Goal: Task Accomplishment & Management: Use online tool/utility

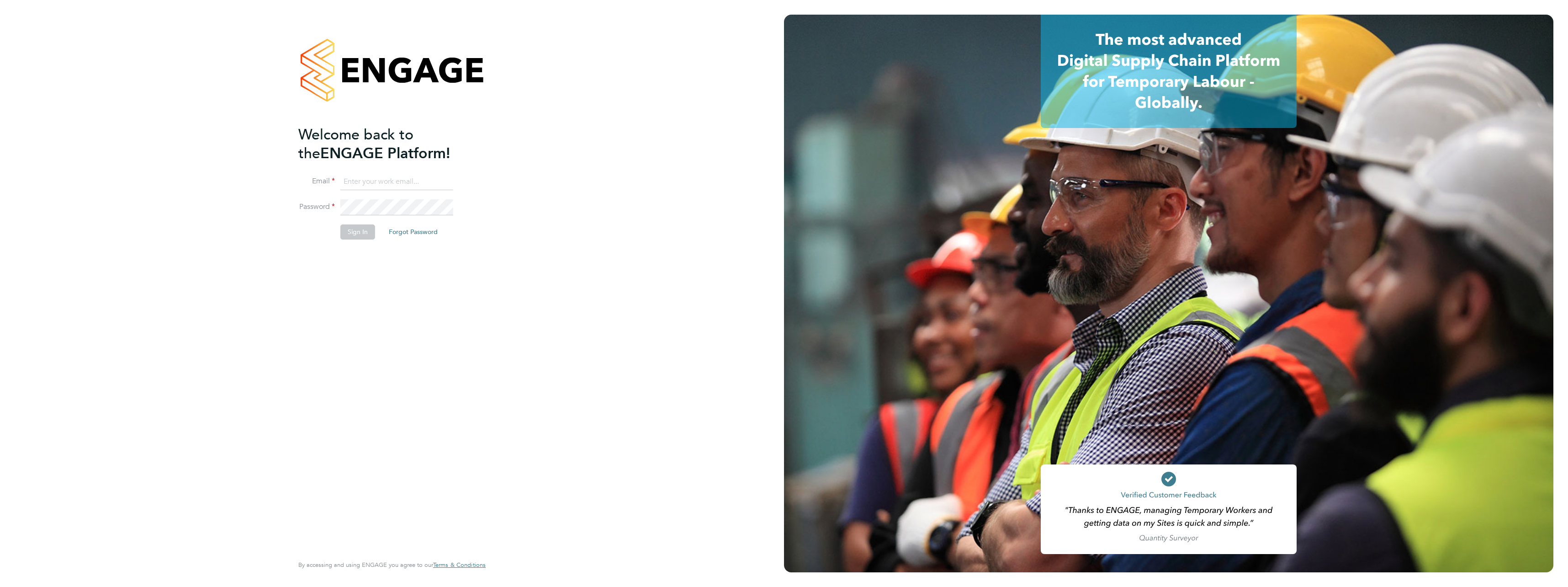
type input "calum.madden@vistry.co.uk"
click at [359, 234] on button "Sign In" at bounding box center [357, 231] width 35 height 15
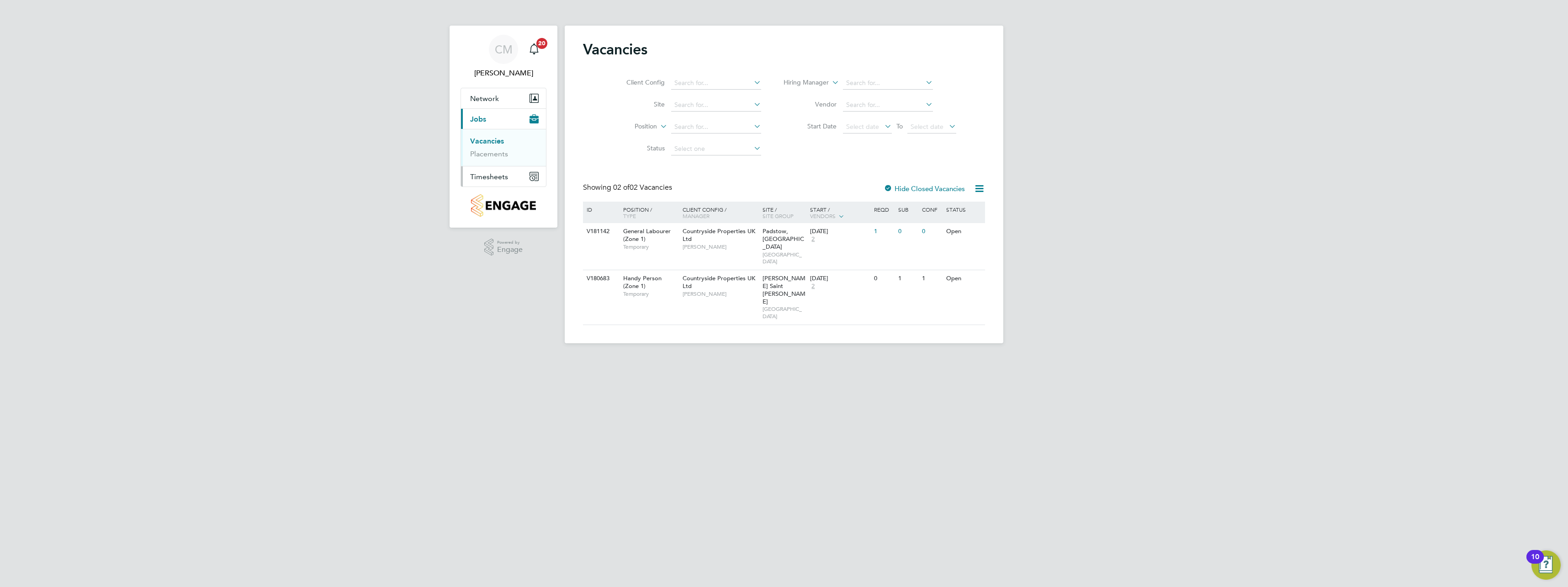
click at [480, 176] on span "Timesheets" at bounding box center [488, 176] width 37 height 8
click at [493, 162] on link "Timesheets" at bounding box center [488, 161] width 37 height 8
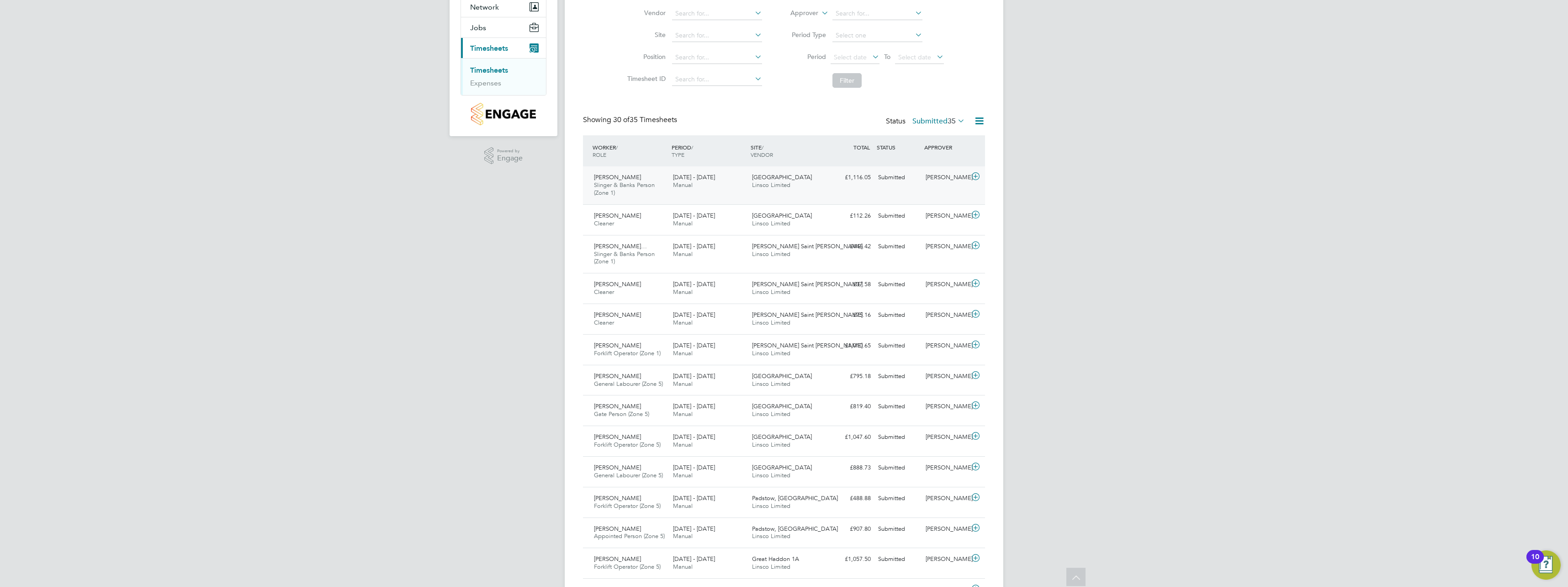
click at [976, 176] on icon at bounding box center [975, 176] width 11 height 7
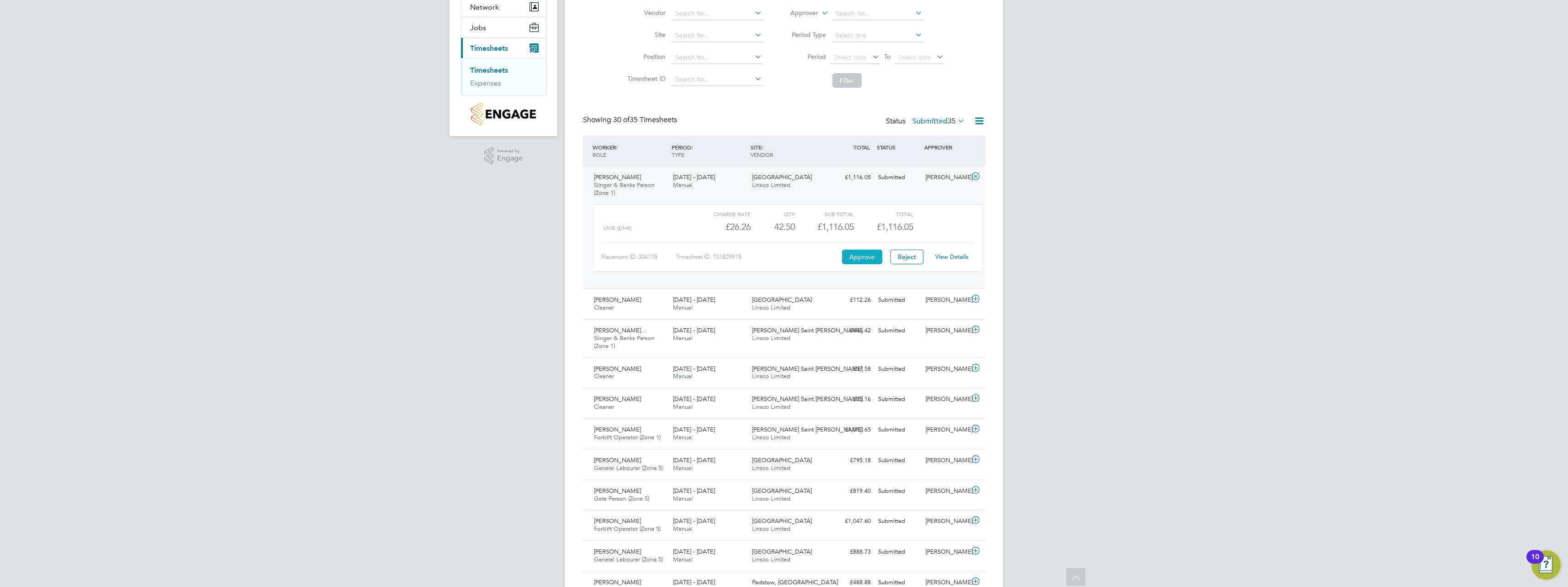
click at [846, 254] on button "Approve" at bounding box center [862, 257] width 40 height 15
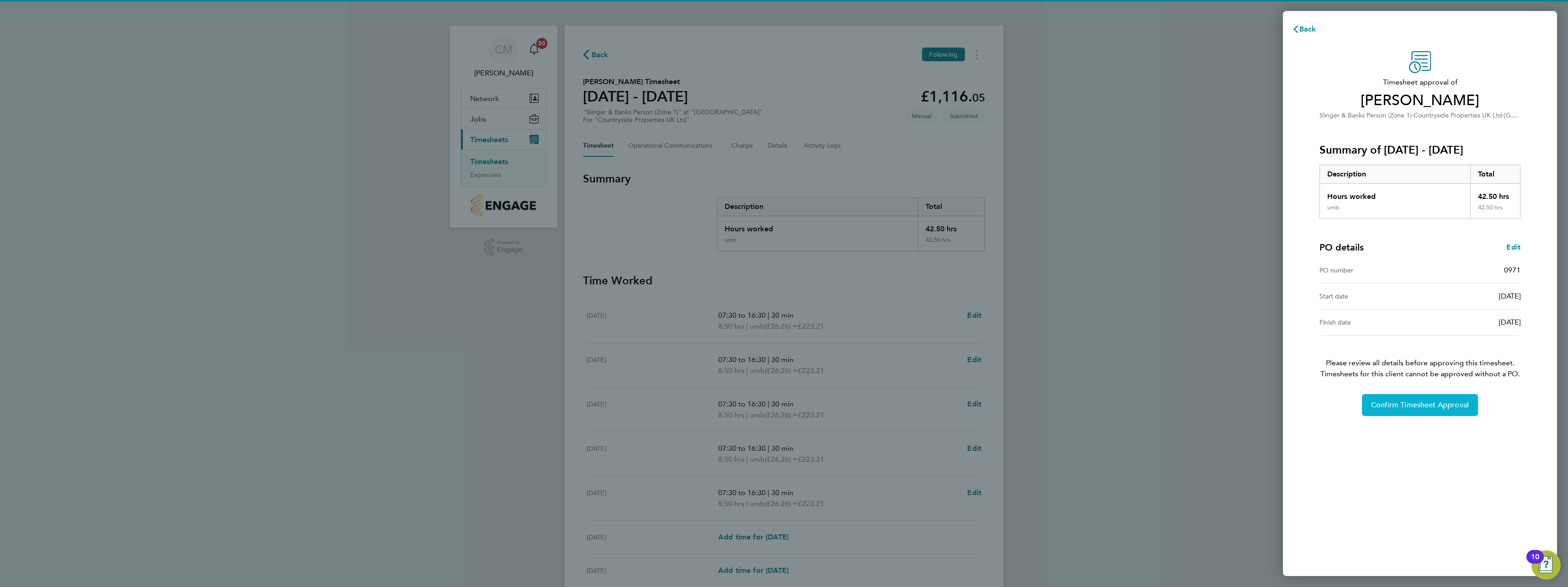
click at [1422, 407] on span "Confirm Timesheet Approval" at bounding box center [1419, 405] width 98 height 9
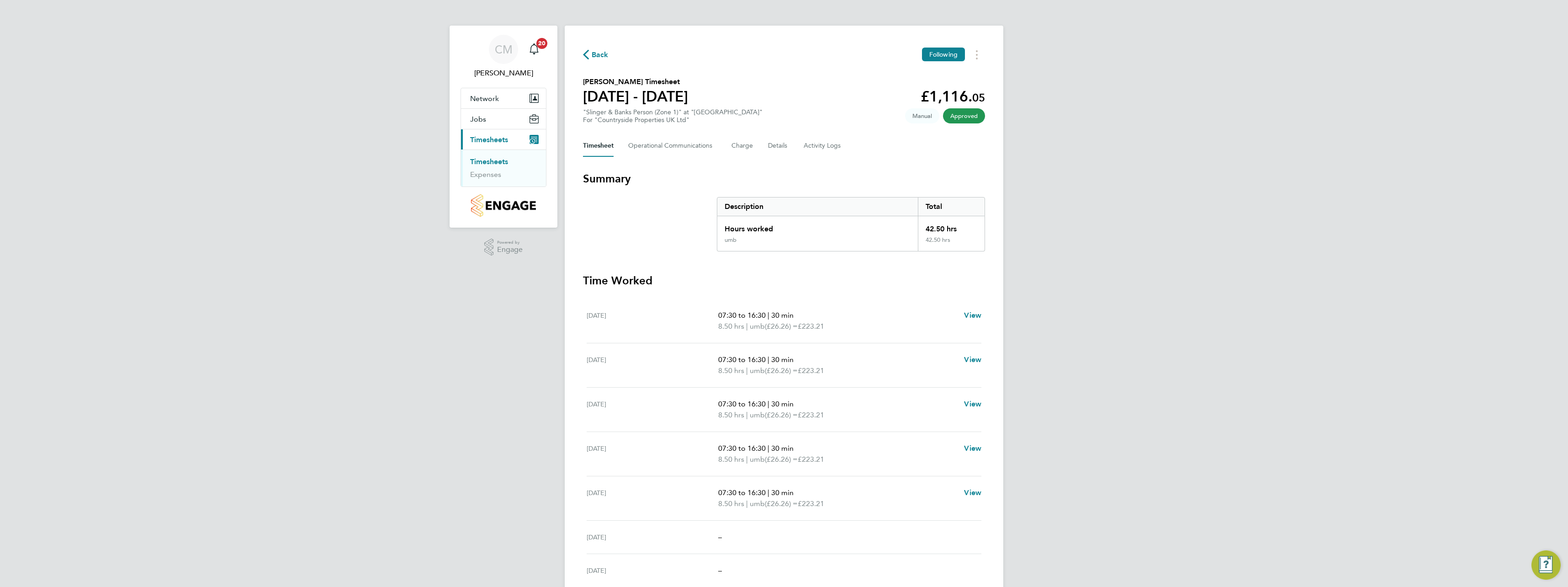
click at [493, 163] on link "Timesheets" at bounding box center [488, 161] width 37 height 8
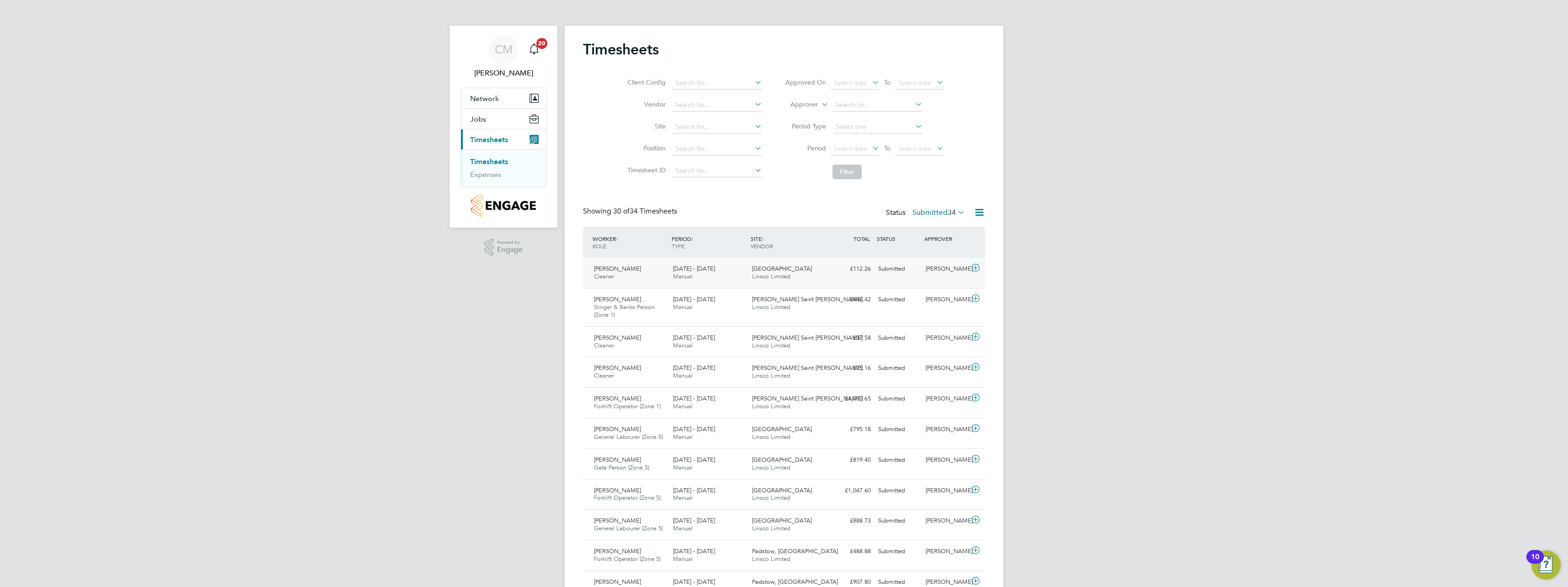
click at [975, 264] on icon at bounding box center [975, 268] width 11 height 7
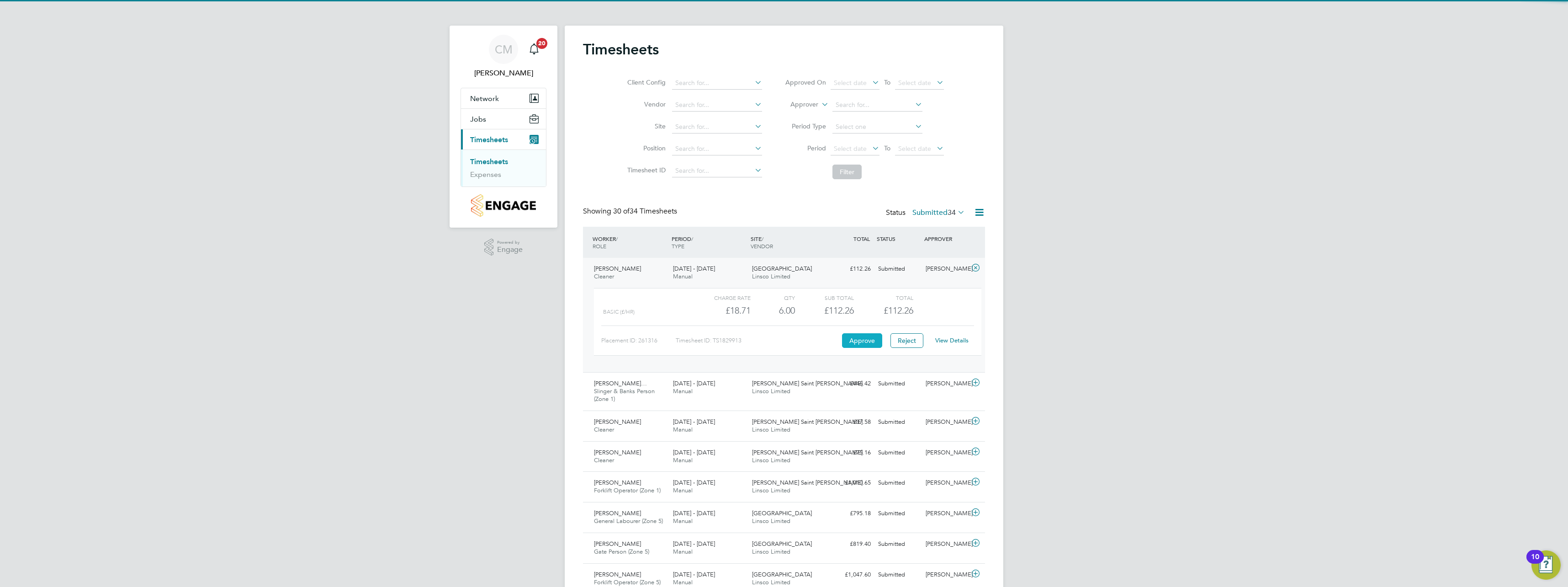
click at [861, 340] on button "Approve" at bounding box center [862, 340] width 40 height 15
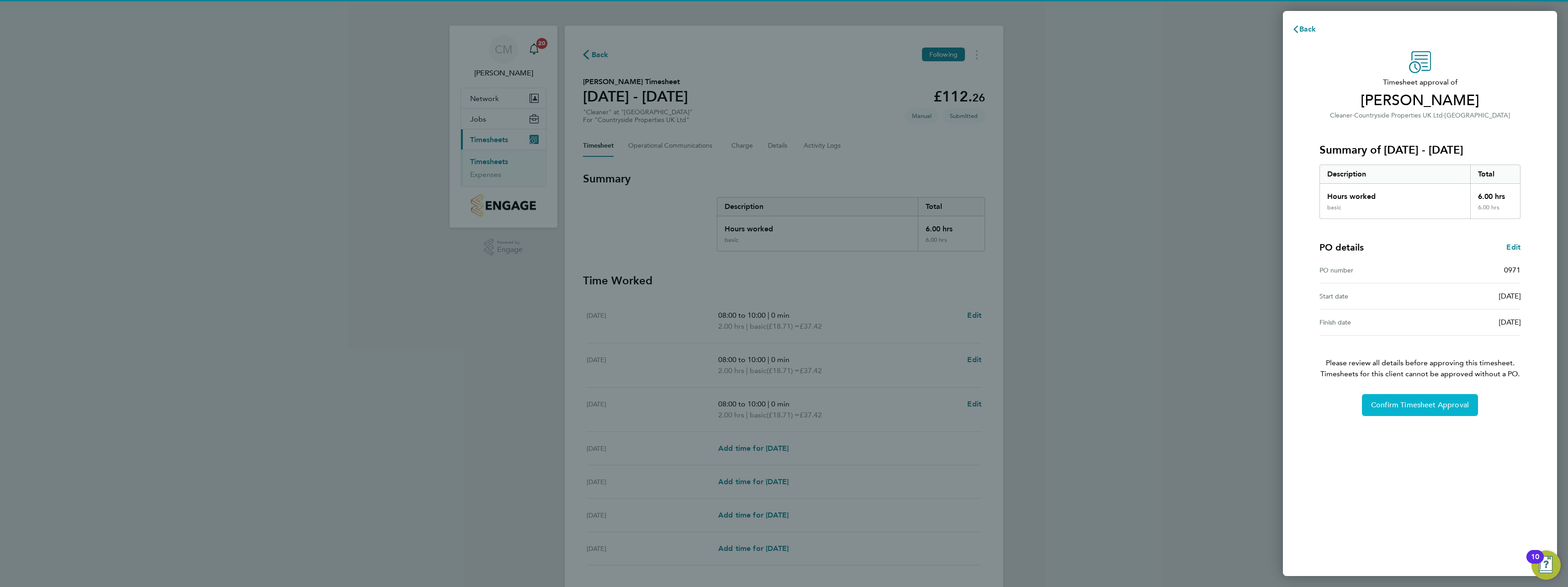
click at [1440, 405] on span "Confirm Timesheet Approval" at bounding box center [1419, 405] width 98 height 9
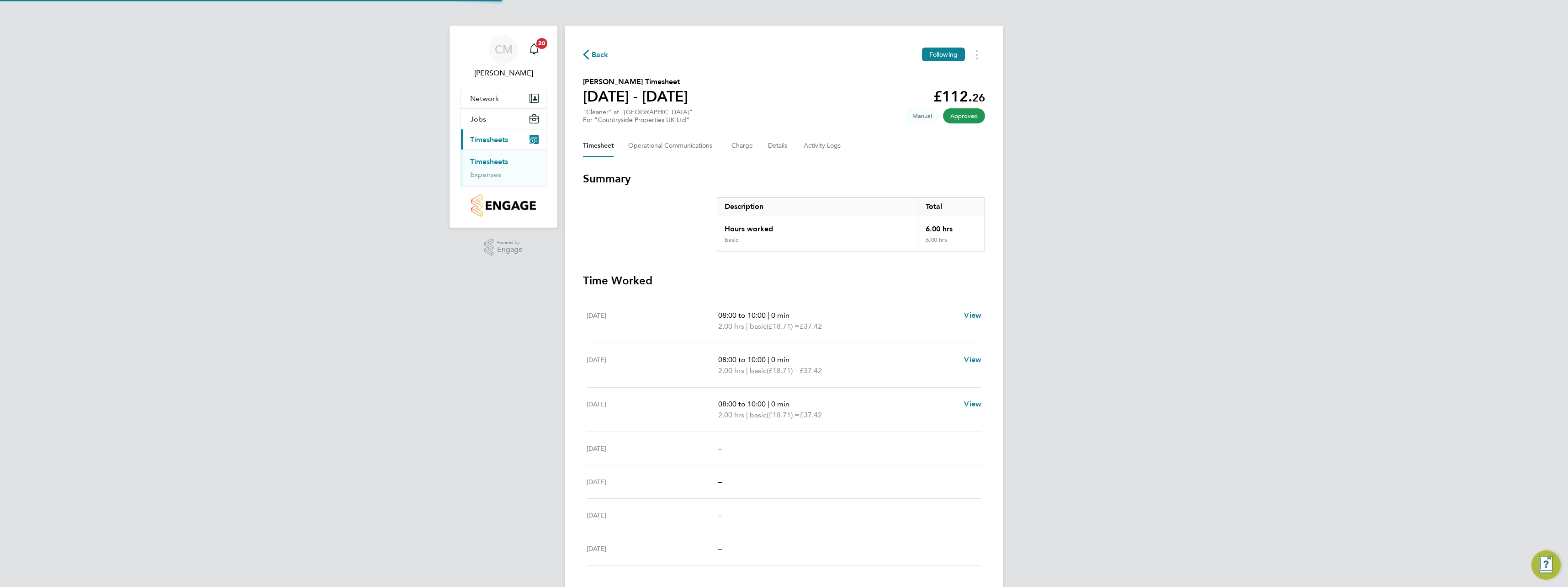
click at [497, 159] on link "Timesheets" at bounding box center [488, 161] width 37 height 8
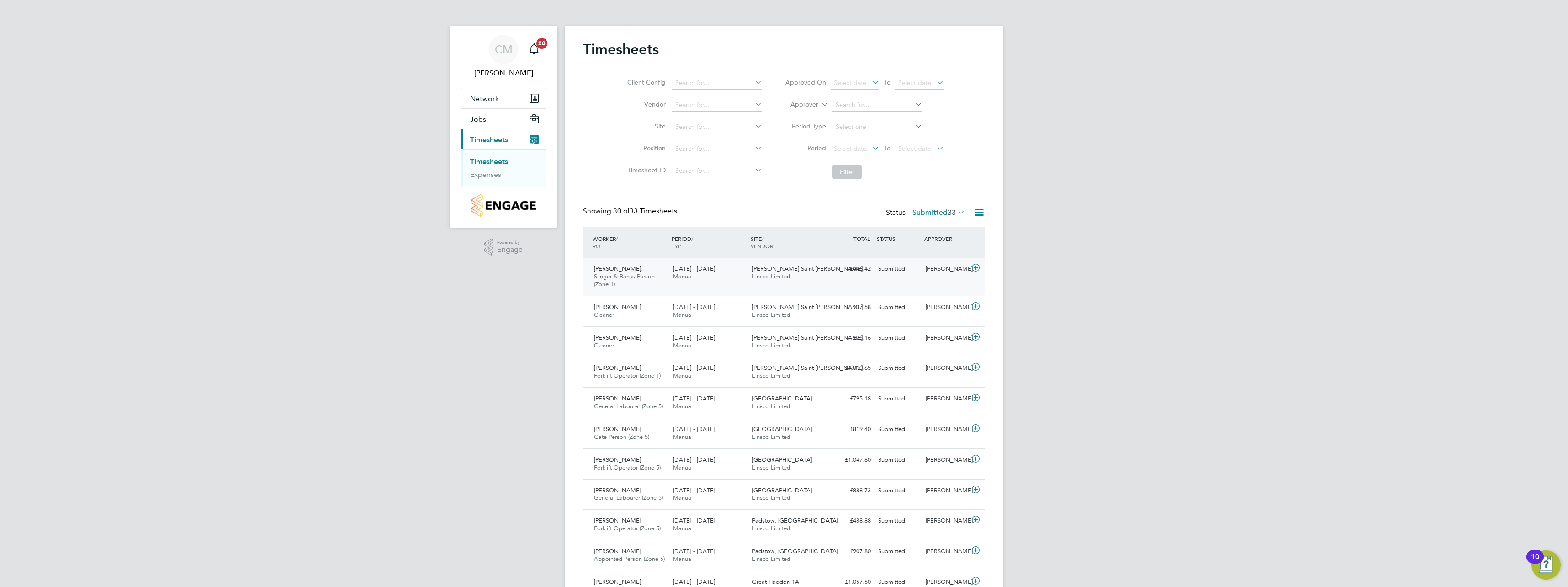
click at [976, 265] on icon at bounding box center [975, 268] width 11 height 7
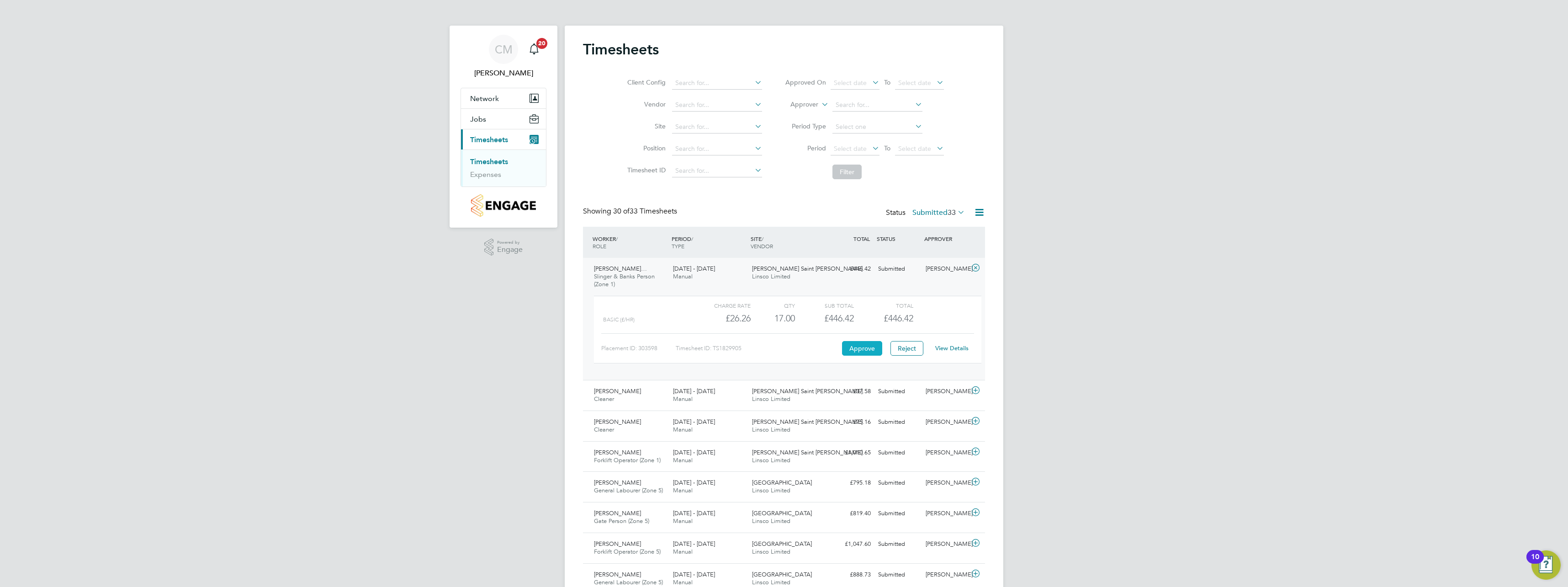
click at [863, 347] on button "Approve" at bounding box center [862, 348] width 40 height 15
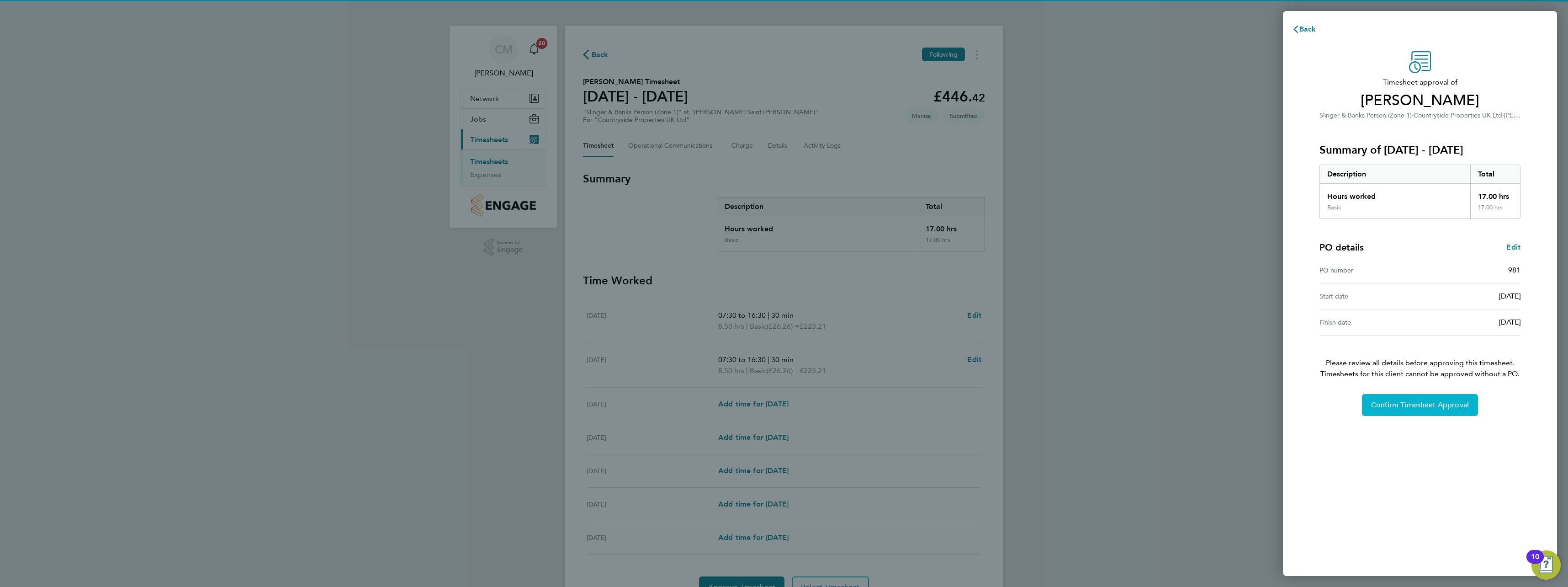
click at [1387, 416] on button "Confirm Timesheet Approval" at bounding box center [1419, 405] width 116 height 22
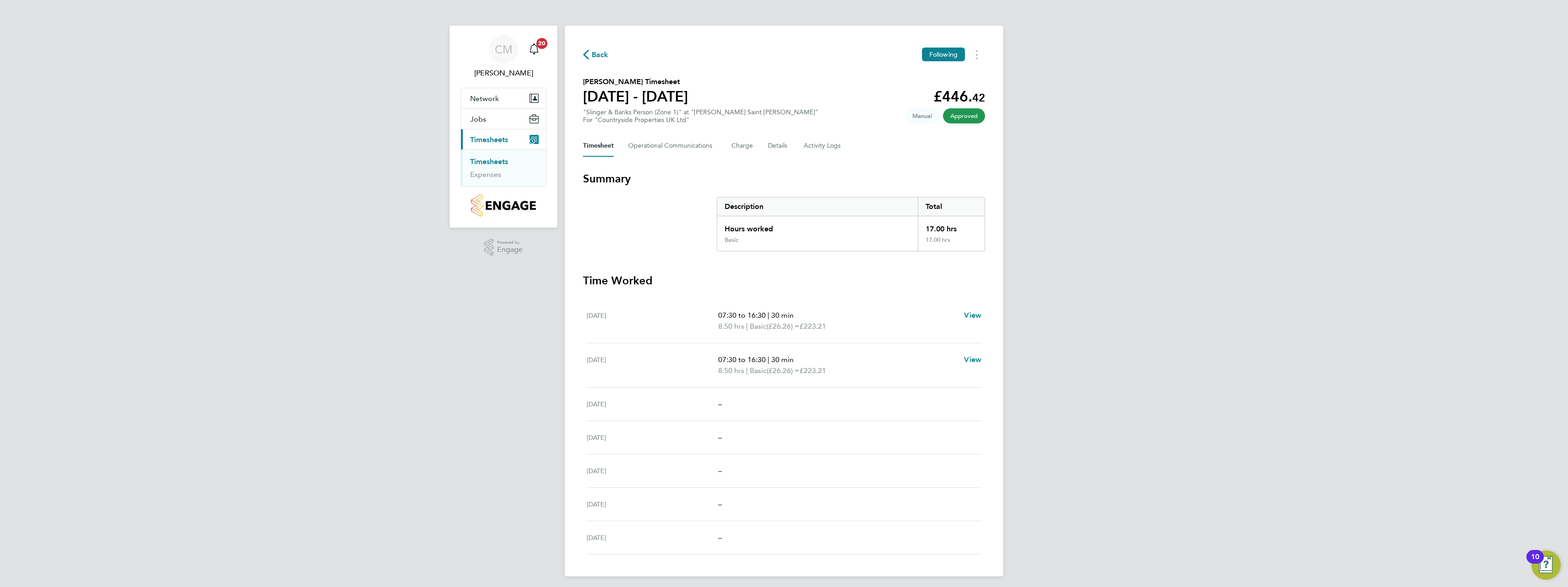
click at [503, 163] on link "Timesheets" at bounding box center [488, 161] width 37 height 8
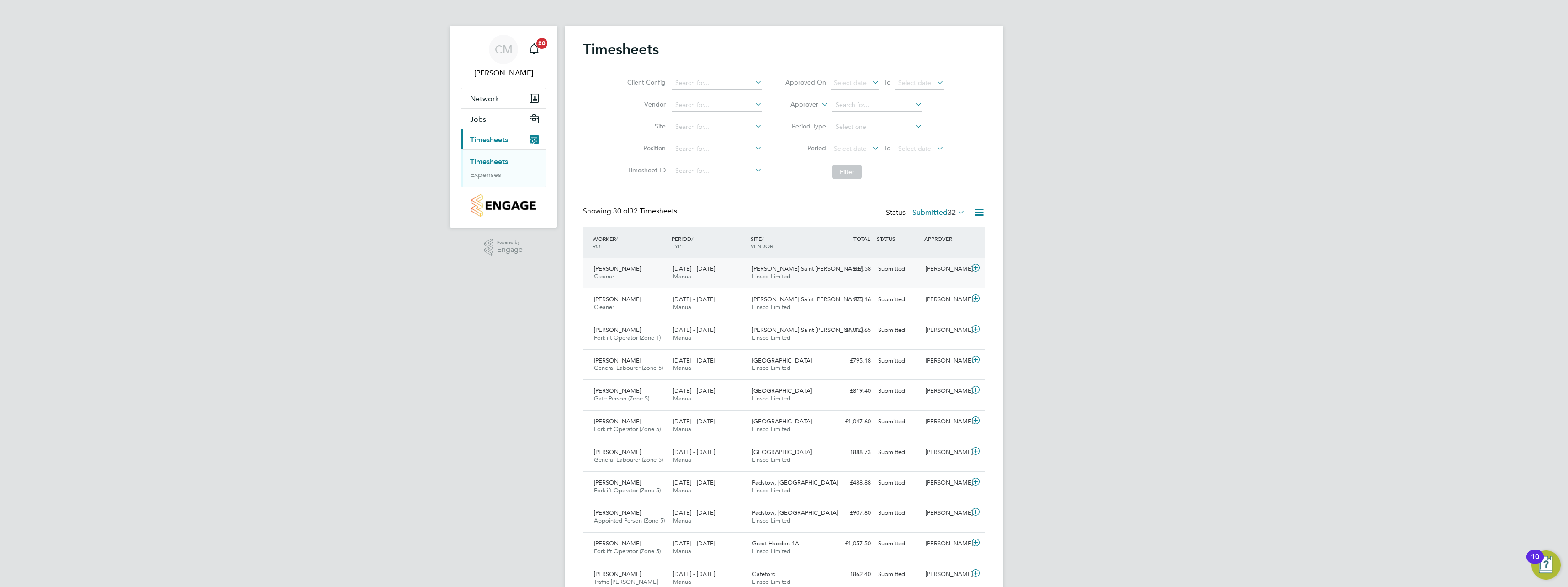
click at [972, 269] on icon at bounding box center [975, 268] width 11 height 7
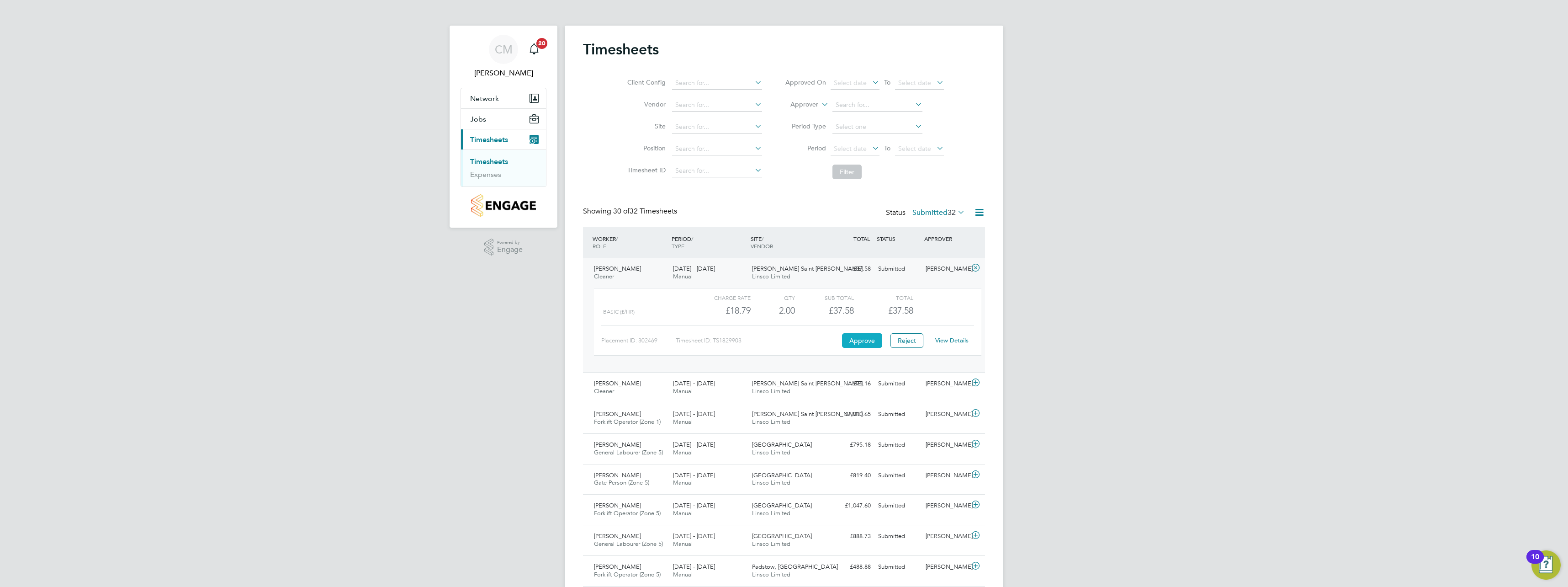
click at [864, 340] on button "Approve" at bounding box center [862, 340] width 40 height 15
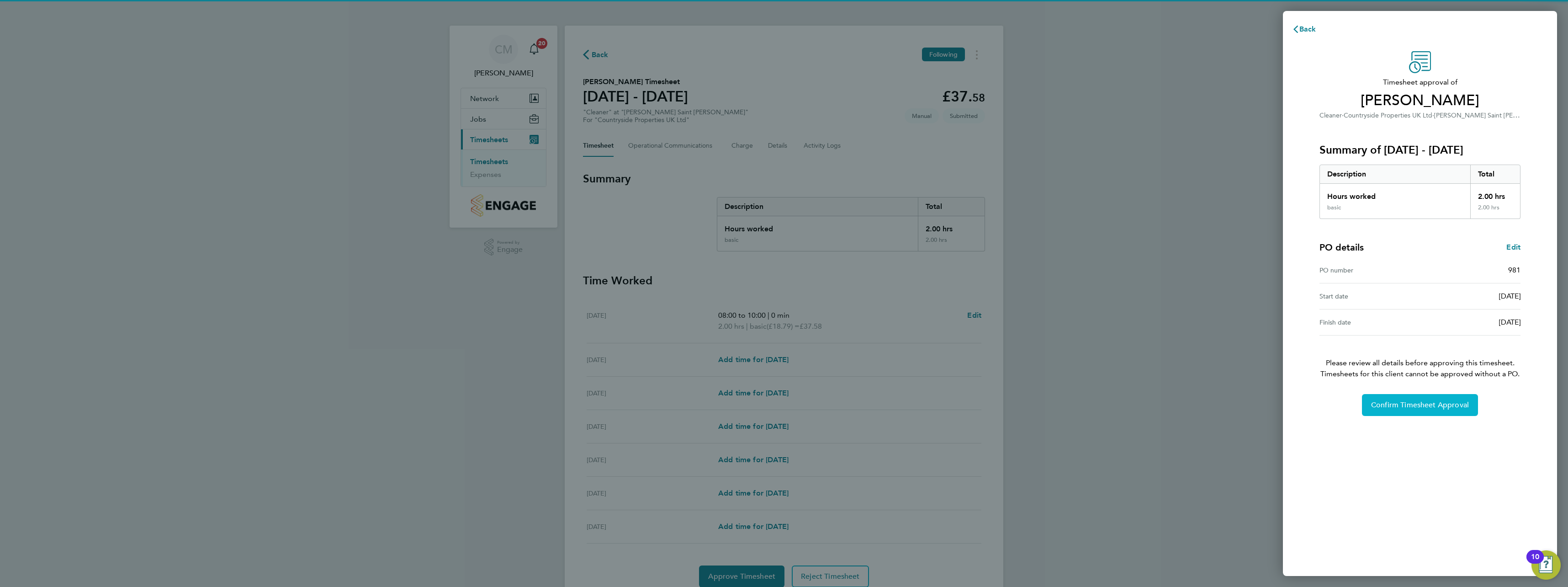
click at [1431, 405] on span "Confirm Timesheet Approval" at bounding box center [1419, 405] width 98 height 9
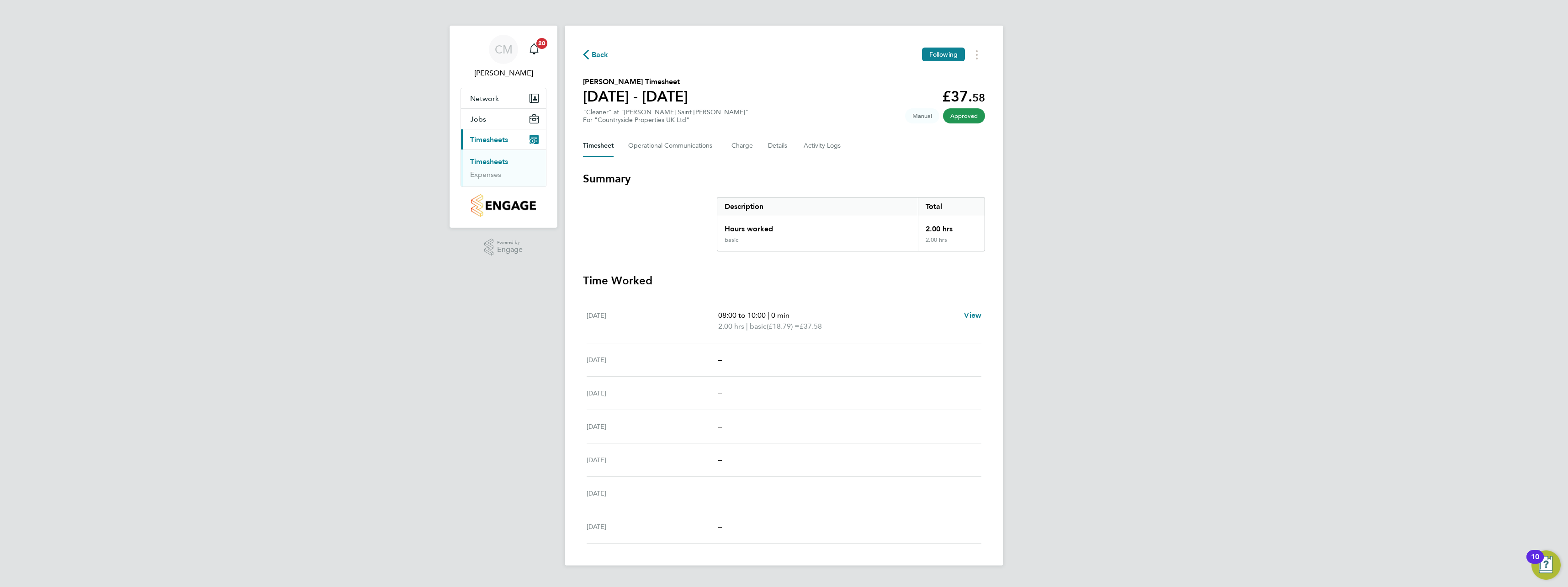
click at [493, 161] on link "Timesheets" at bounding box center [488, 161] width 37 height 8
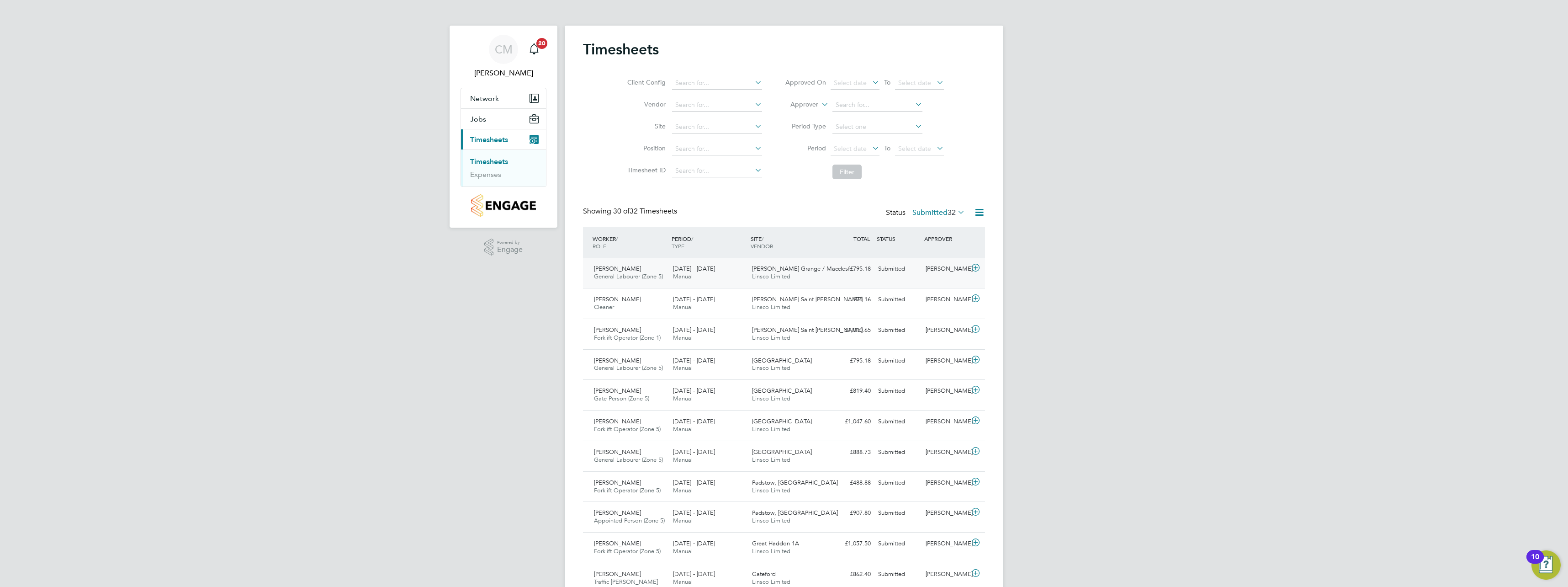
click at [978, 268] on icon at bounding box center [975, 268] width 11 height 7
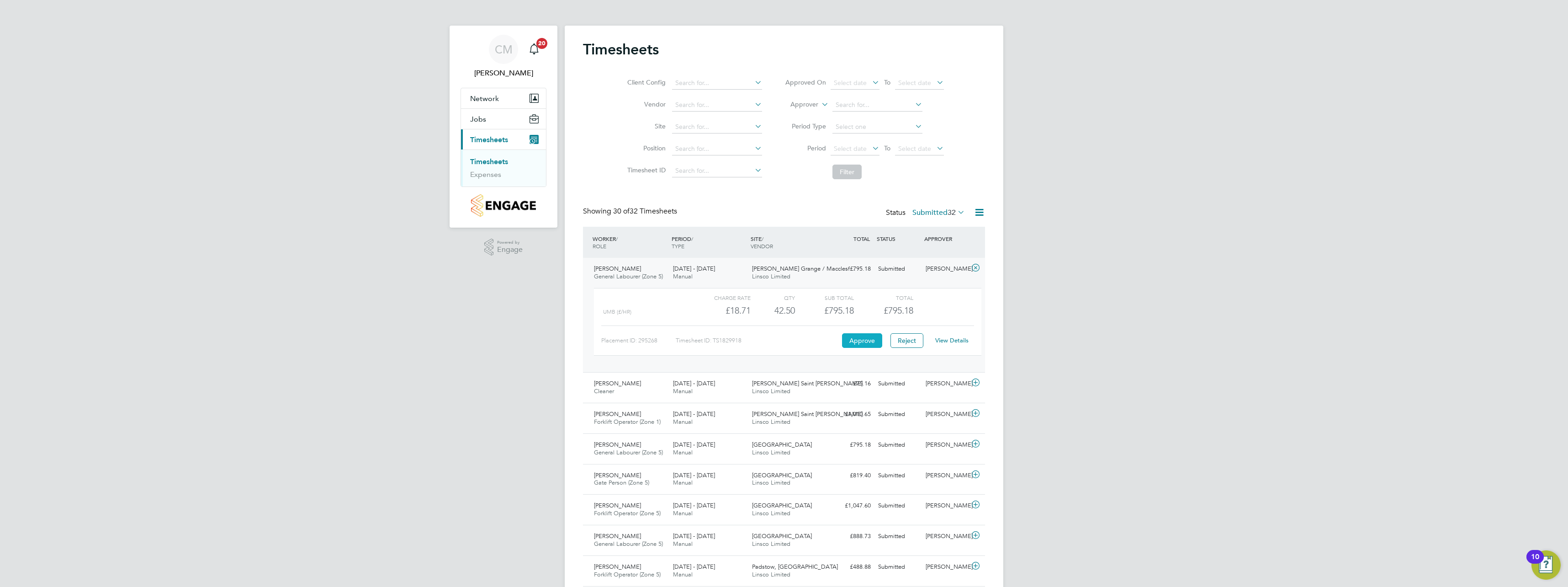
click at [872, 336] on button "Approve" at bounding box center [862, 340] width 40 height 15
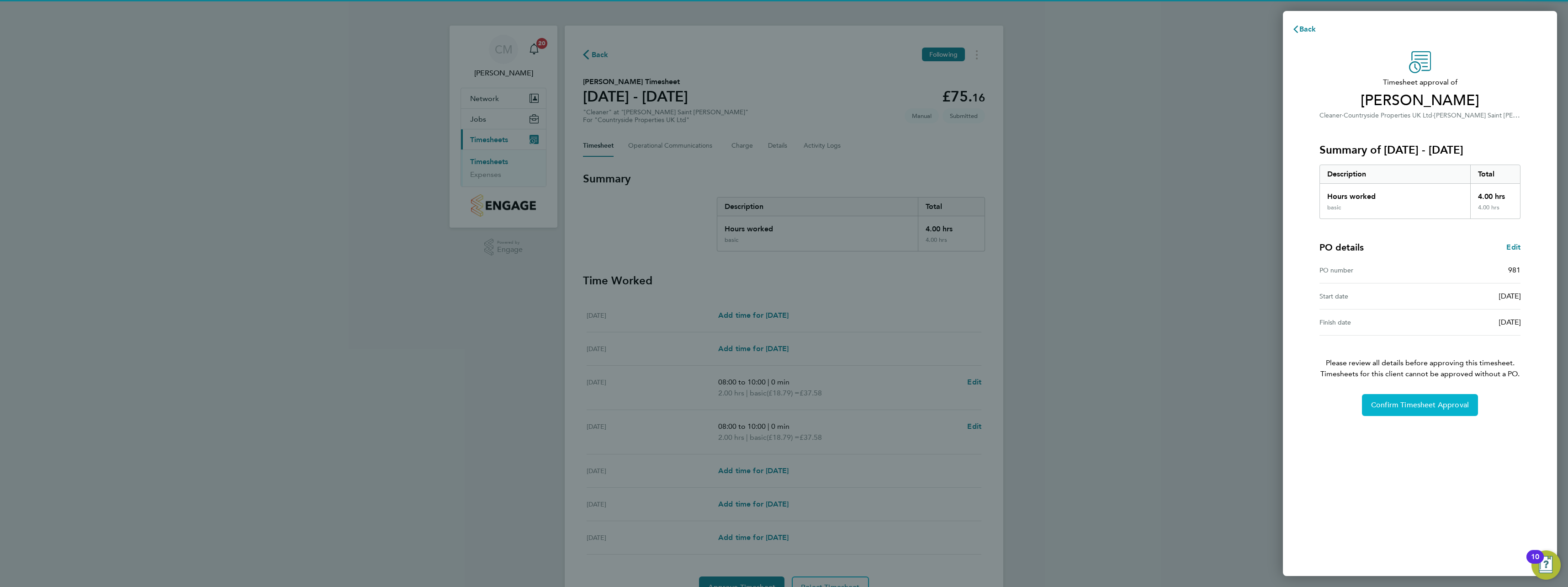
click at [1387, 408] on span "Confirm Timesheet Approval" at bounding box center [1419, 405] width 98 height 9
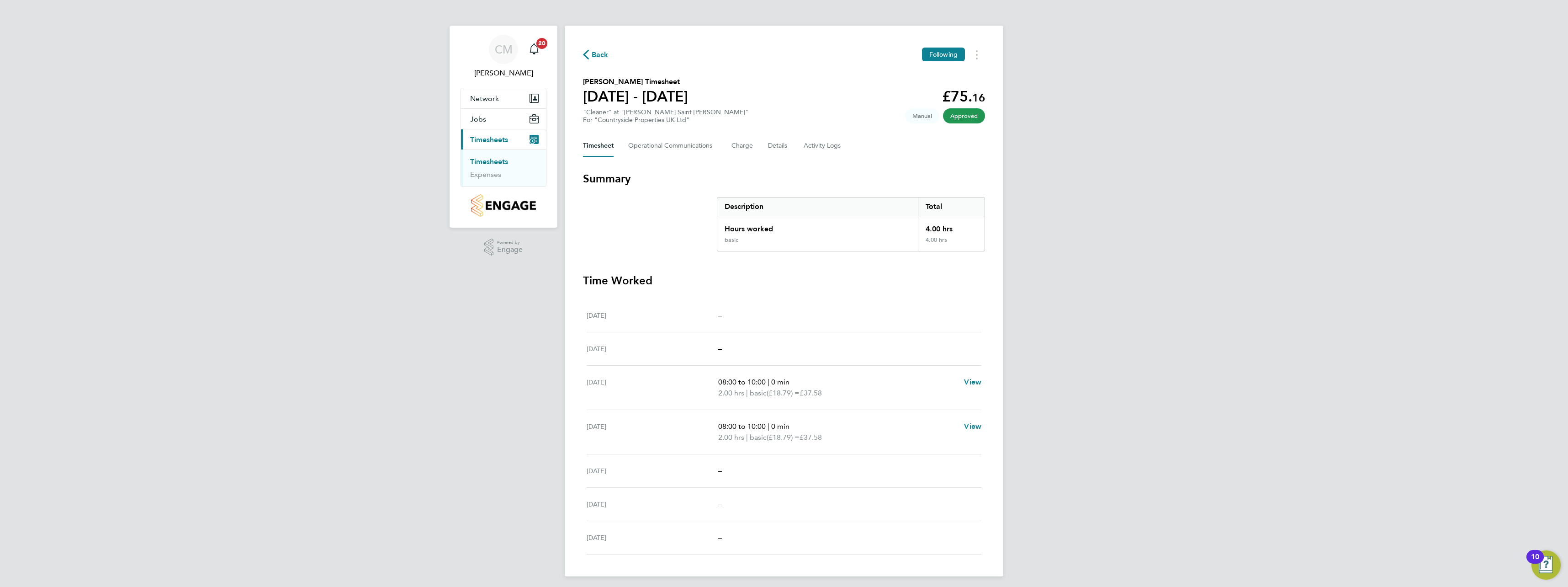
click at [493, 161] on link "Timesheets" at bounding box center [488, 161] width 37 height 8
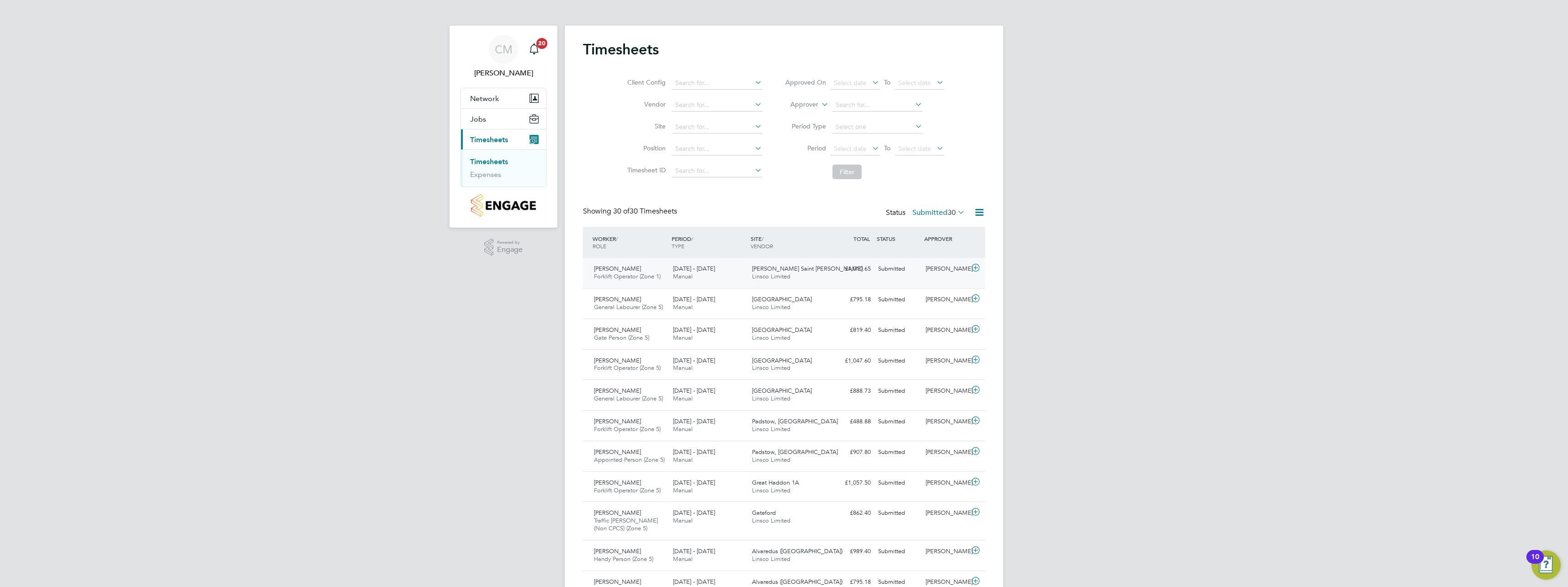
click at [975, 268] on icon at bounding box center [975, 268] width 11 height 7
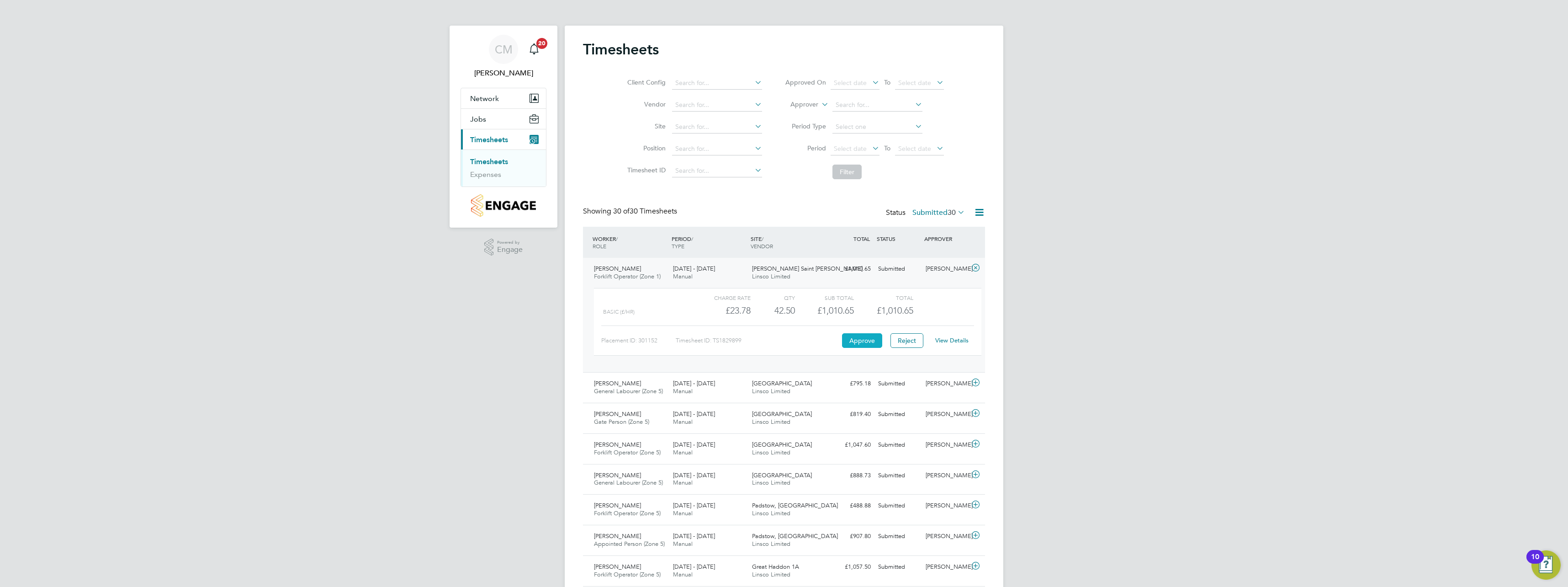
click at [863, 341] on button "Approve" at bounding box center [862, 340] width 40 height 15
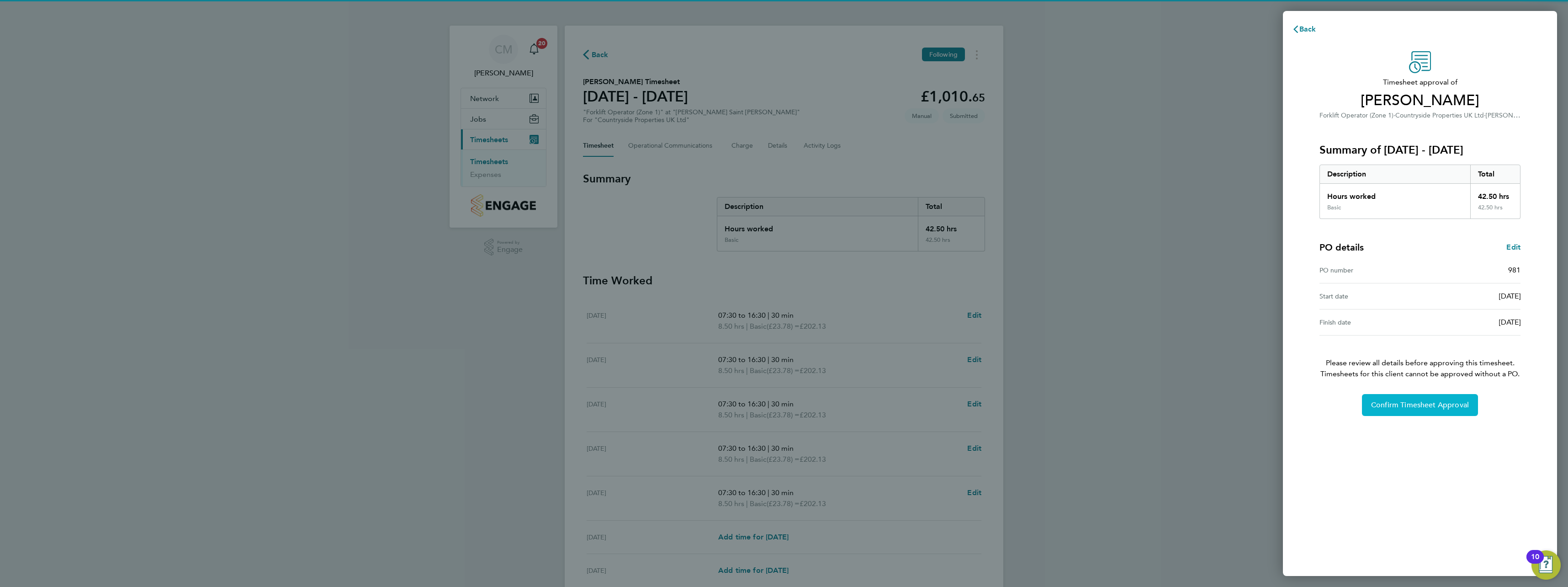
click at [1398, 396] on button "Confirm Timesheet Approval" at bounding box center [1419, 405] width 116 height 22
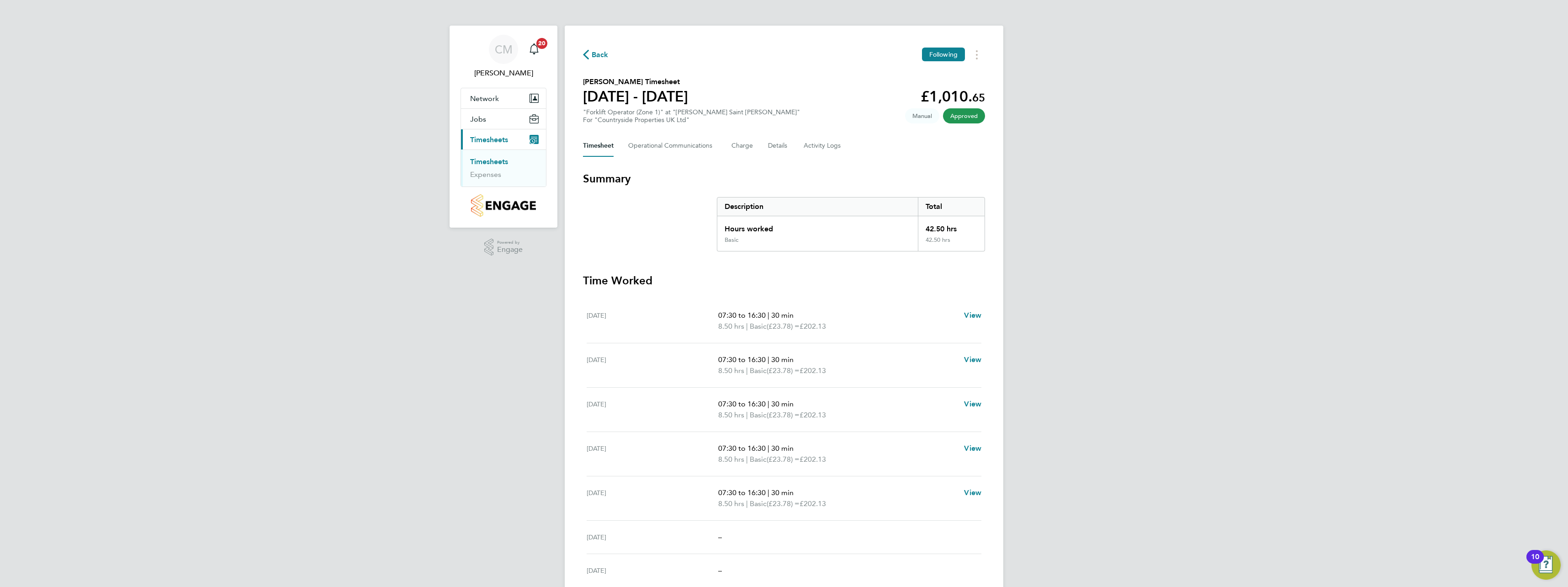
drag, startPoint x: 497, startPoint y: 161, endPoint x: 503, endPoint y: 161, distance: 6.0
click at [498, 161] on link "Timesheets" at bounding box center [488, 161] width 37 height 8
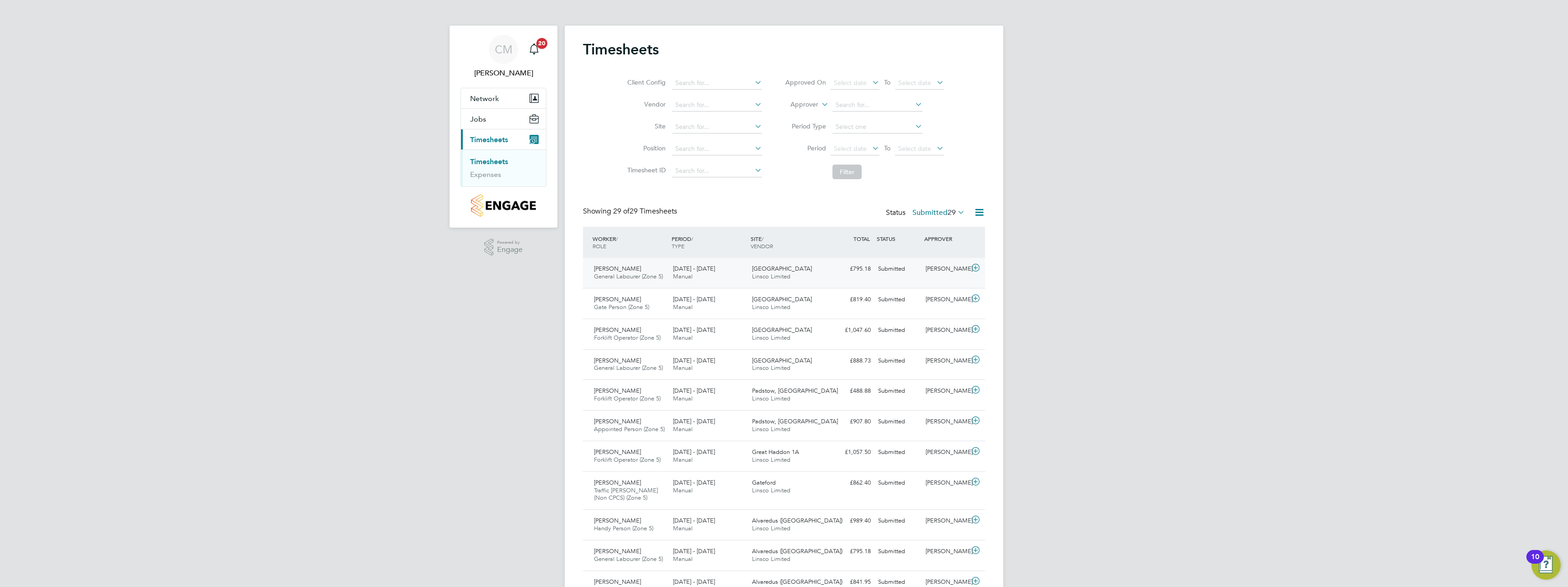
click at [978, 270] on icon at bounding box center [975, 268] width 11 height 7
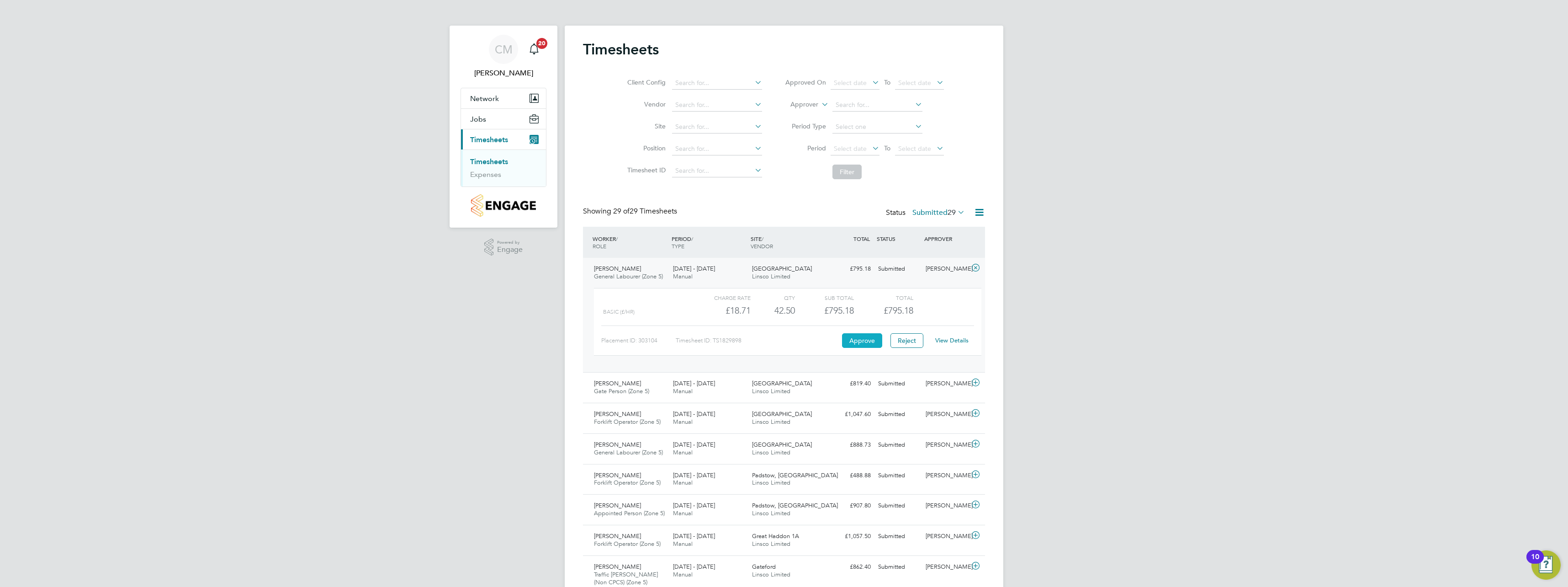
click at [853, 336] on button "Approve" at bounding box center [862, 340] width 40 height 15
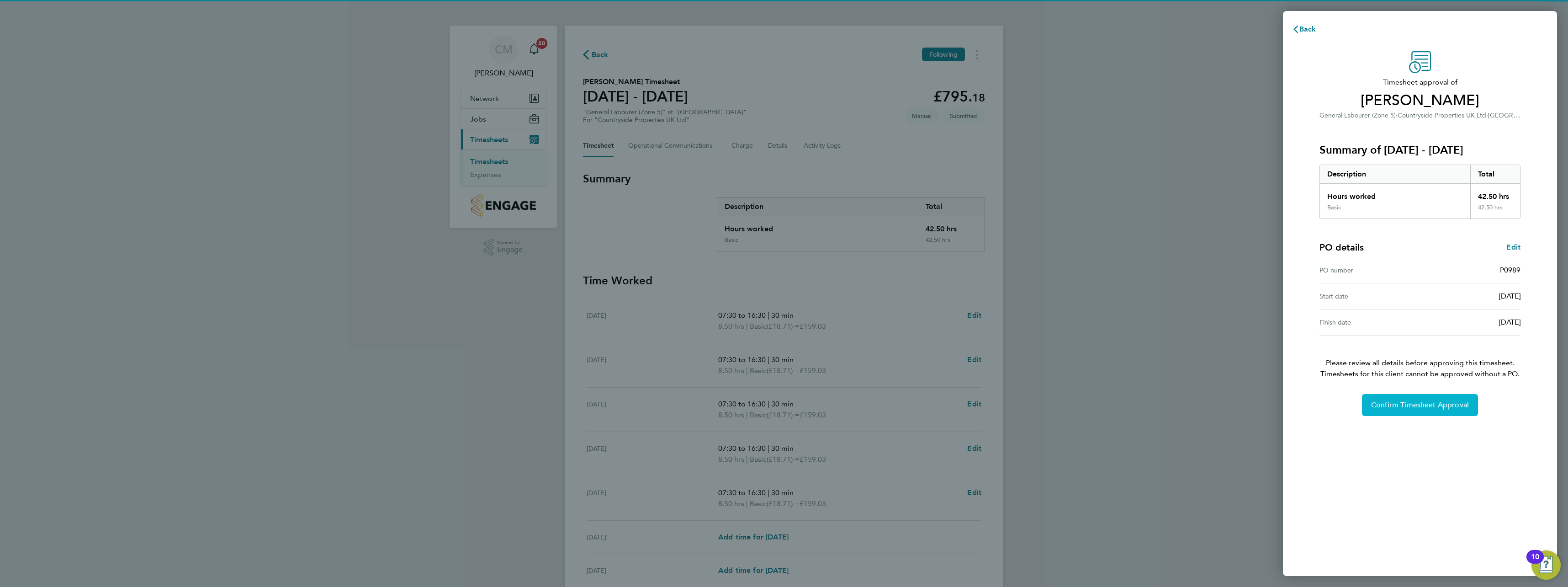
click at [1406, 403] on span "Confirm Timesheet Approval" at bounding box center [1419, 405] width 98 height 9
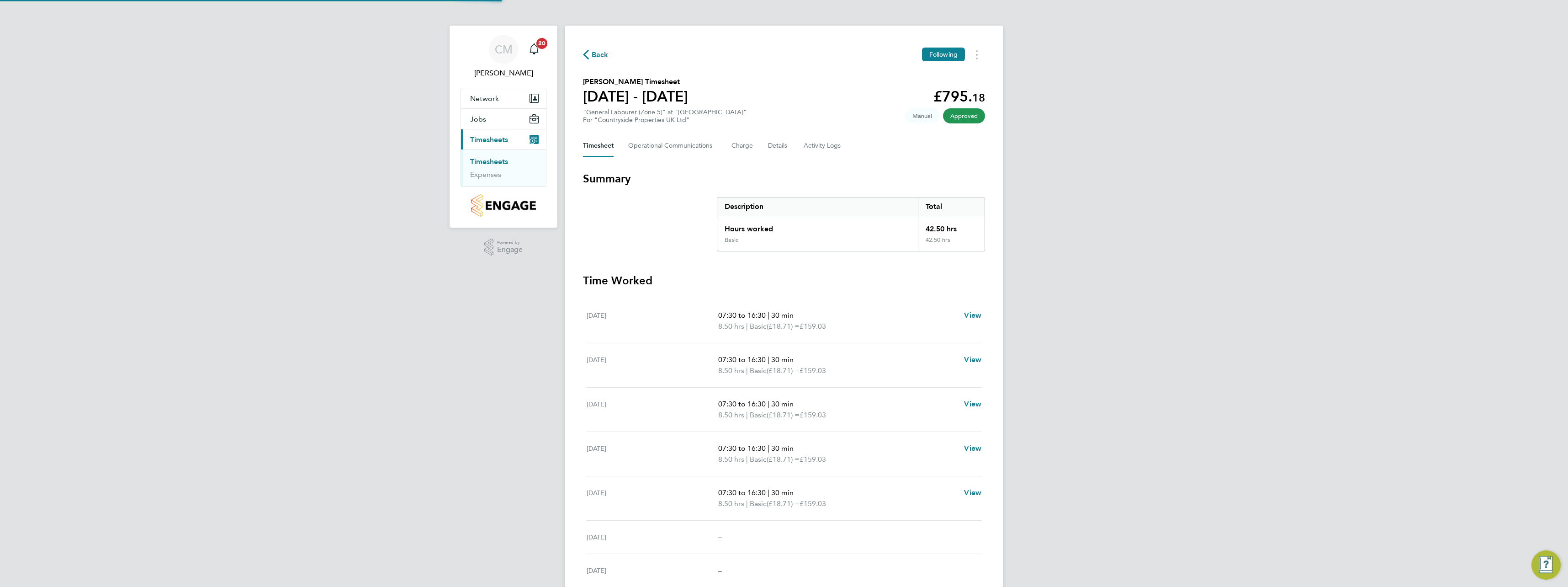
click at [494, 162] on link "Timesheets" at bounding box center [488, 161] width 37 height 8
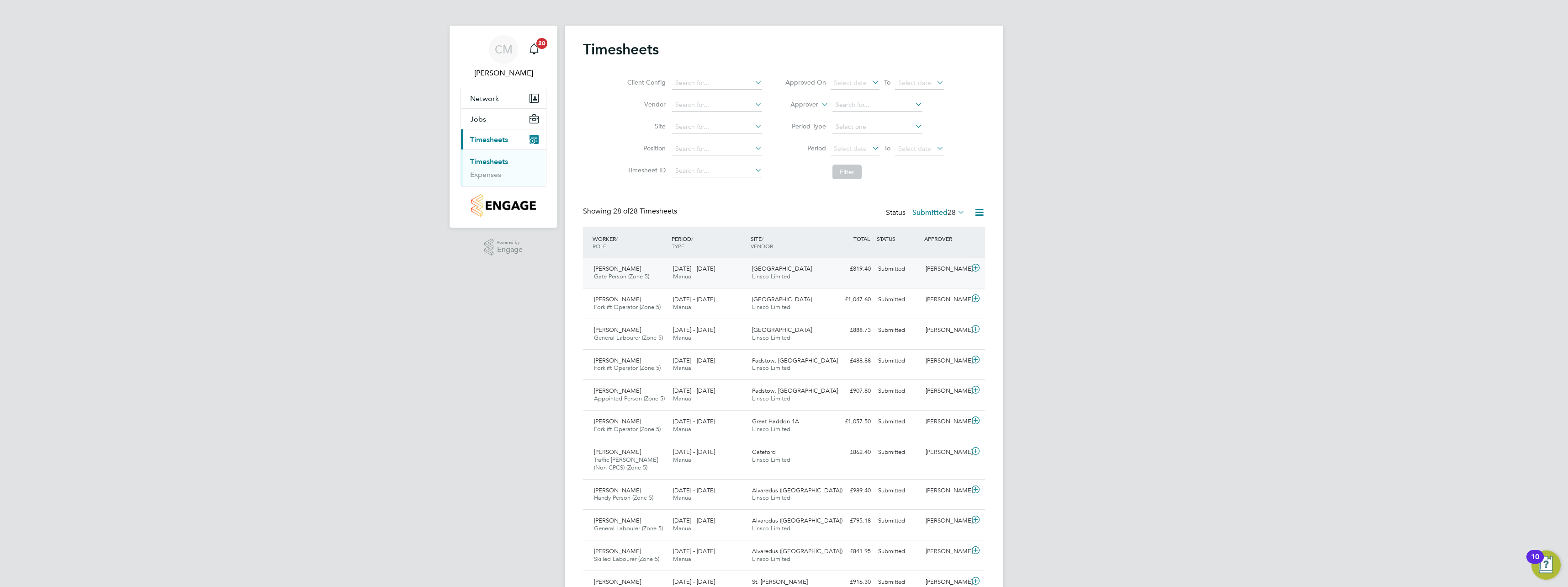
click at [979, 268] on icon at bounding box center [975, 268] width 11 height 7
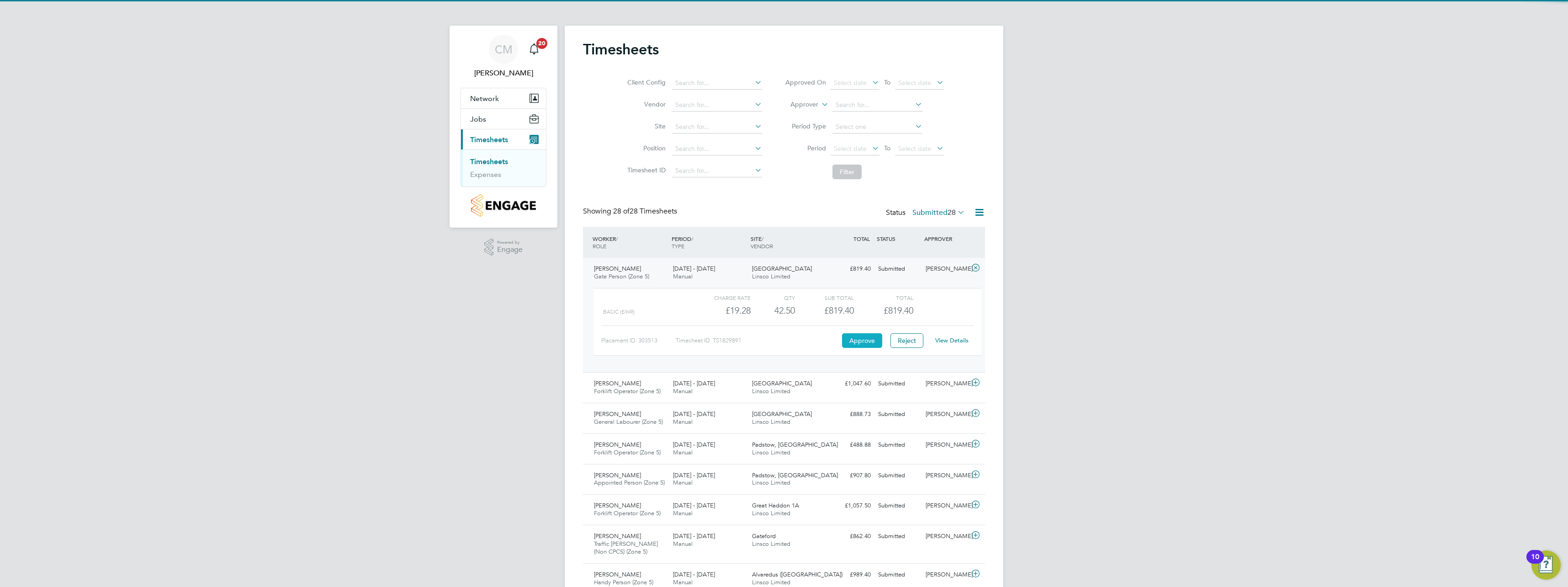
click at [855, 336] on button "Approve" at bounding box center [862, 340] width 40 height 15
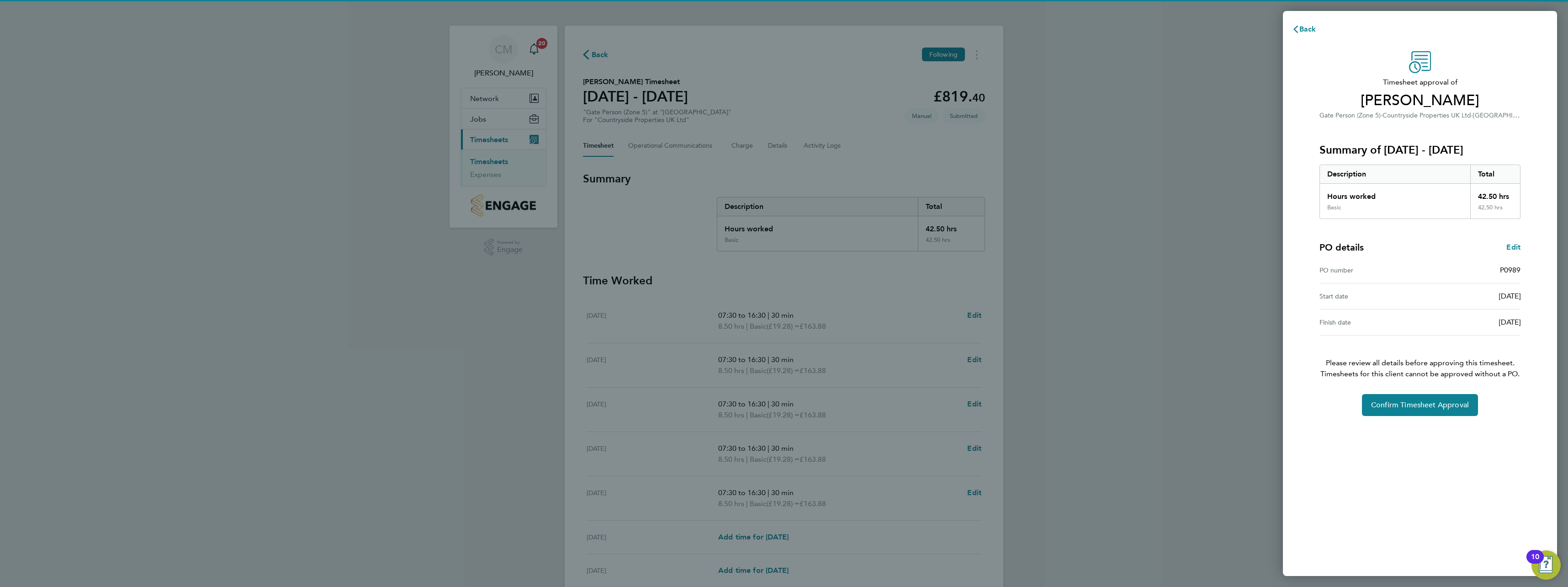
click at [1377, 416] on div "Timesheet approval of [PERSON_NAME] Gate Person (Zone 5) · Countryside Properti…" at bounding box center [1420, 308] width 274 height 536
click at [1376, 414] on button "Confirm Timesheet Approval" at bounding box center [1419, 405] width 116 height 22
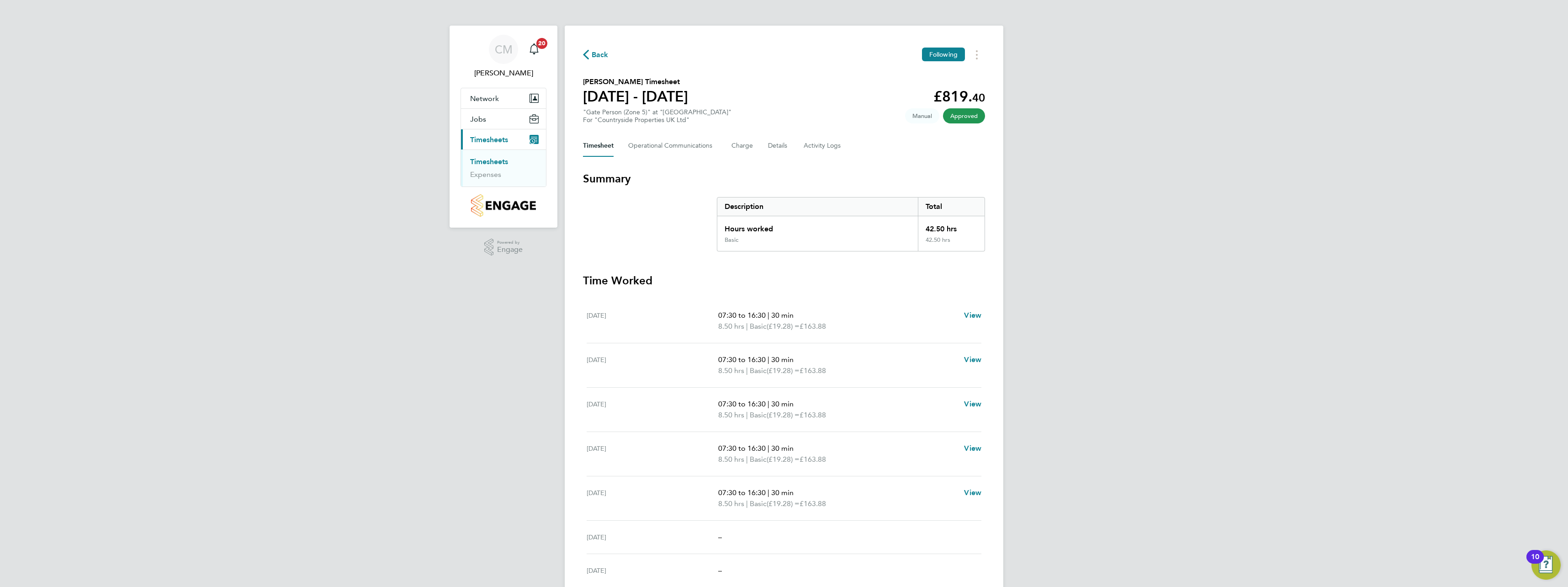
click at [495, 163] on link "Timesheets" at bounding box center [488, 161] width 37 height 8
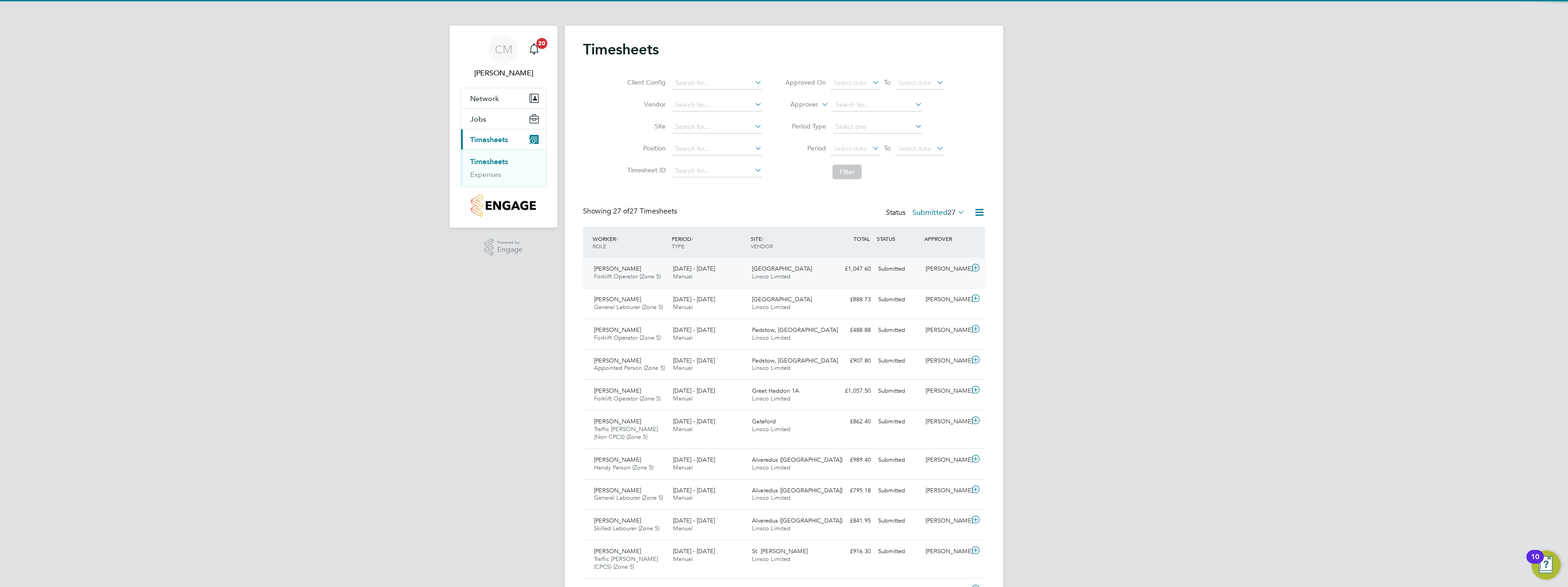
click at [976, 264] on icon at bounding box center [975, 268] width 11 height 7
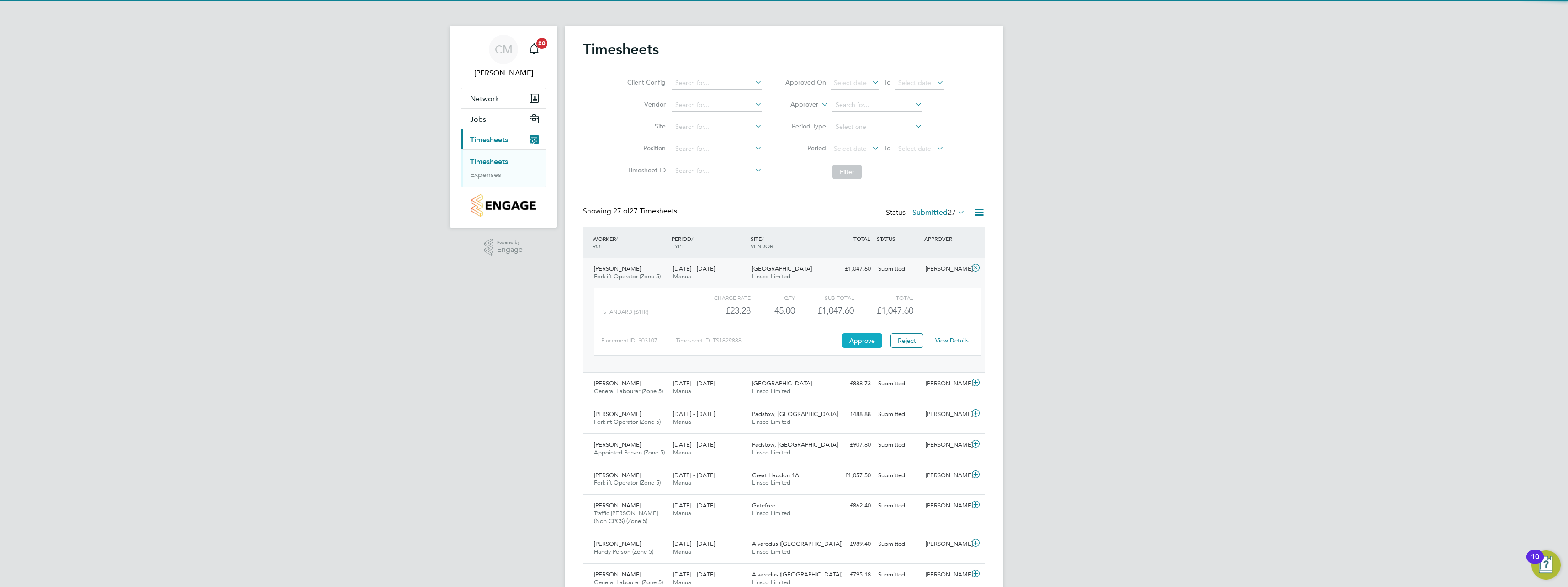
click at [850, 337] on button "Approve" at bounding box center [862, 340] width 40 height 15
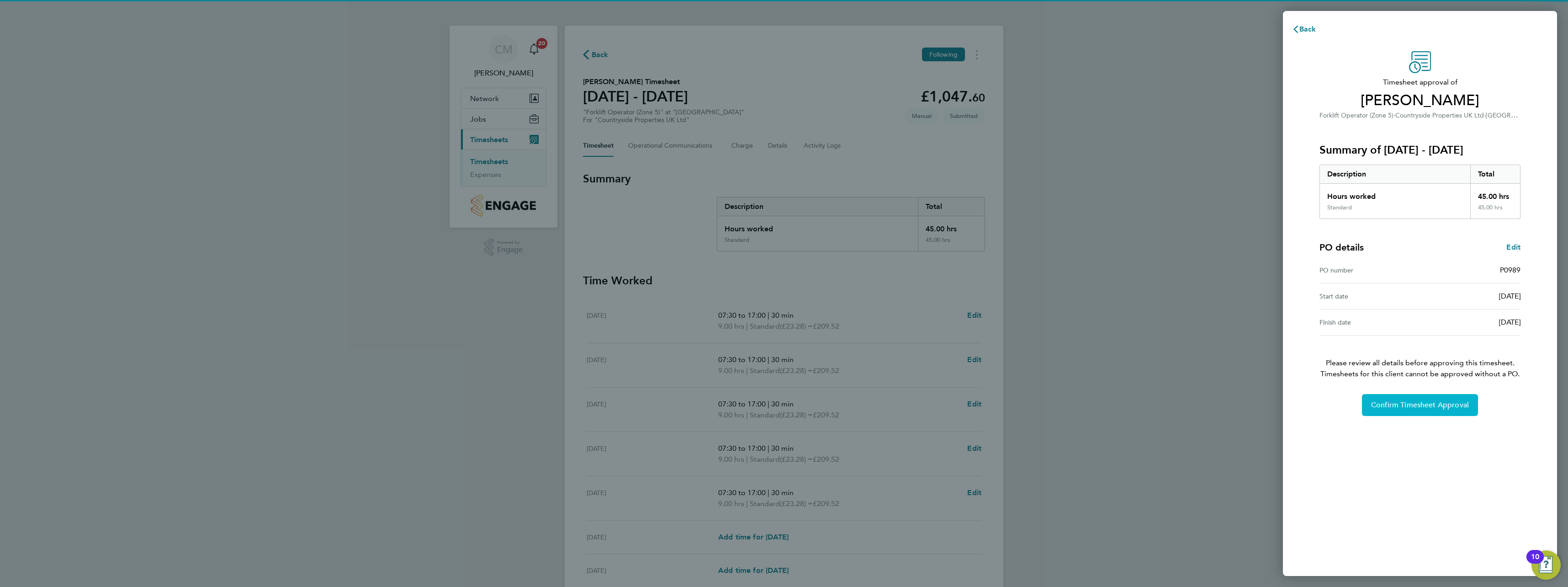
click at [1403, 398] on button "Confirm Timesheet Approval" at bounding box center [1419, 405] width 116 height 22
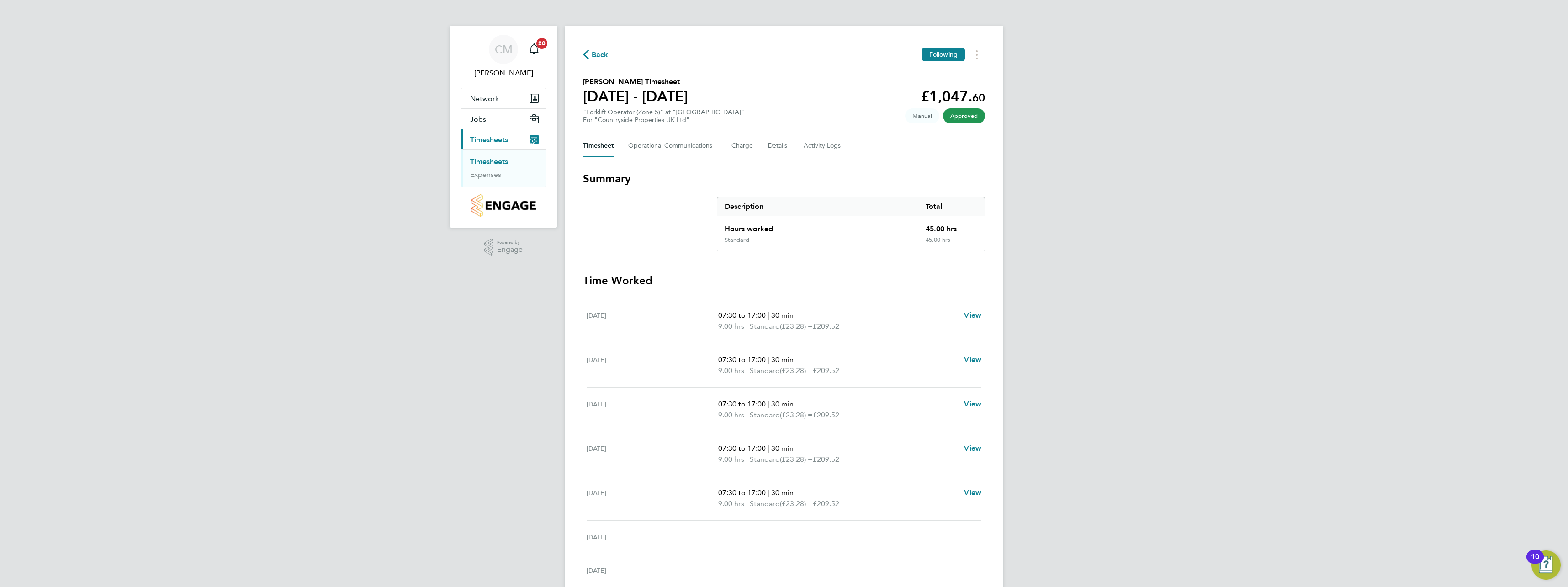
click at [502, 165] on link "Timesheets" at bounding box center [488, 161] width 37 height 8
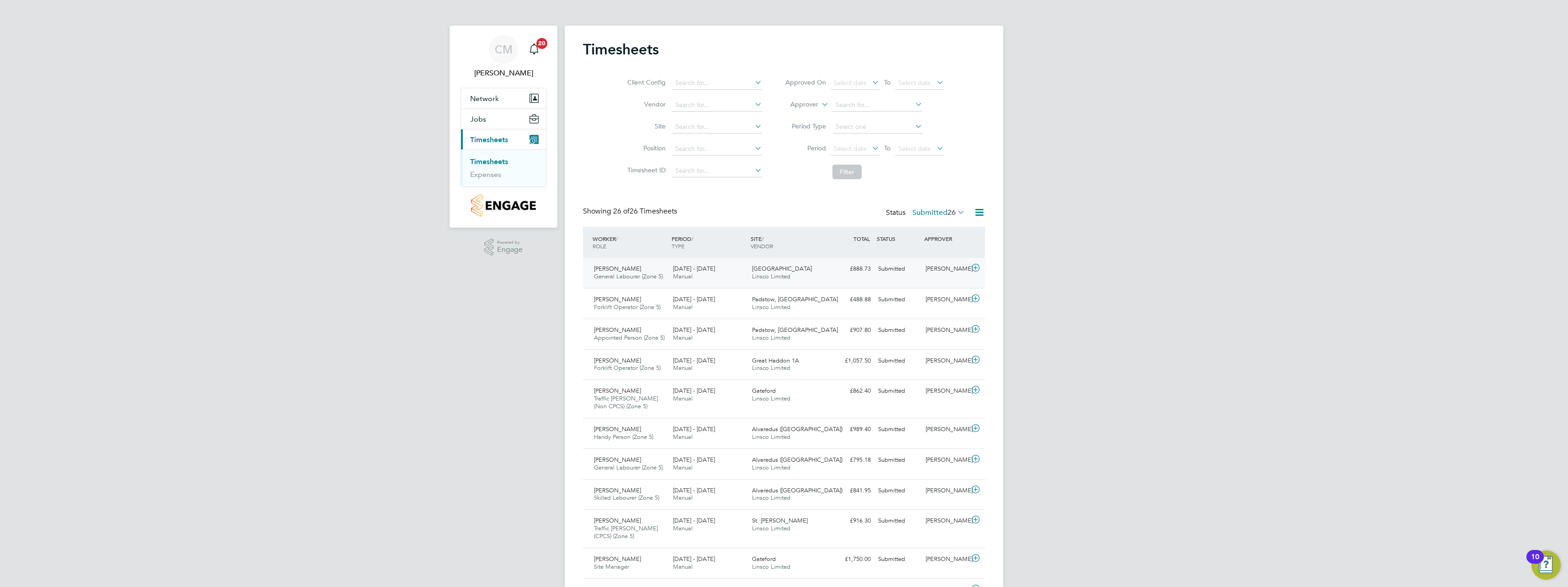
click at [977, 268] on icon at bounding box center [975, 268] width 11 height 7
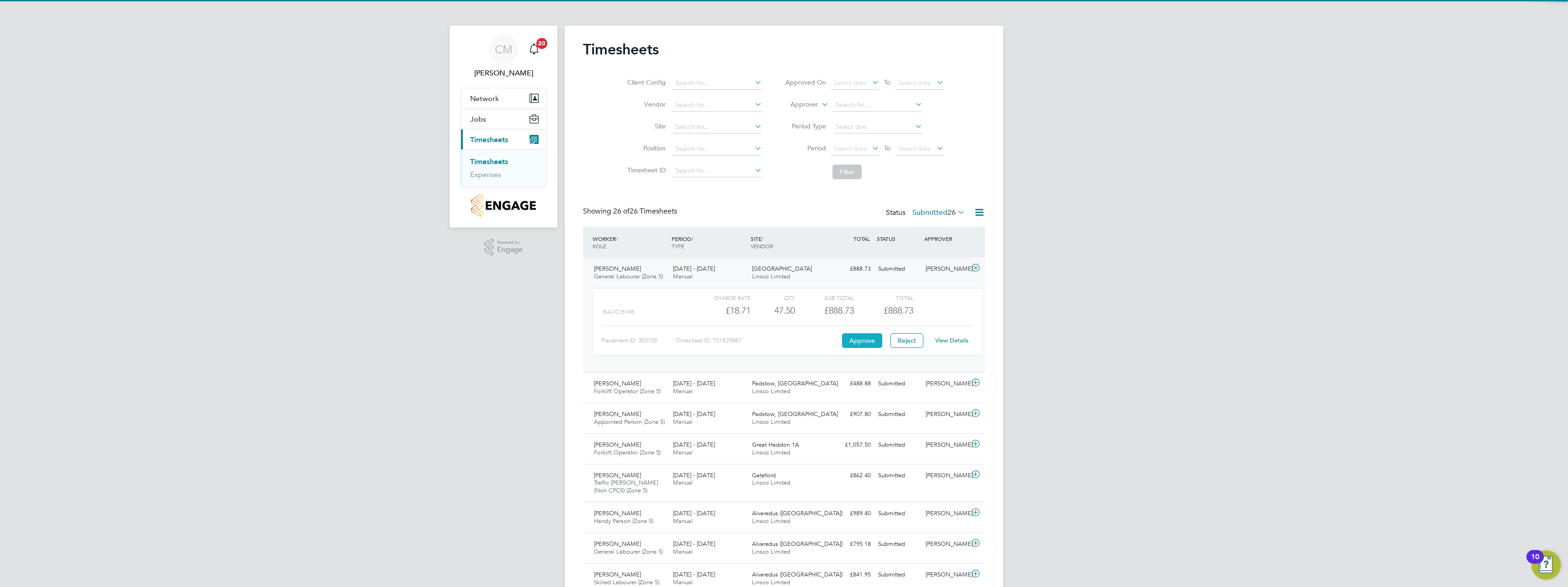
click at [859, 336] on button "Approve" at bounding box center [862, 340] width 40 height 15
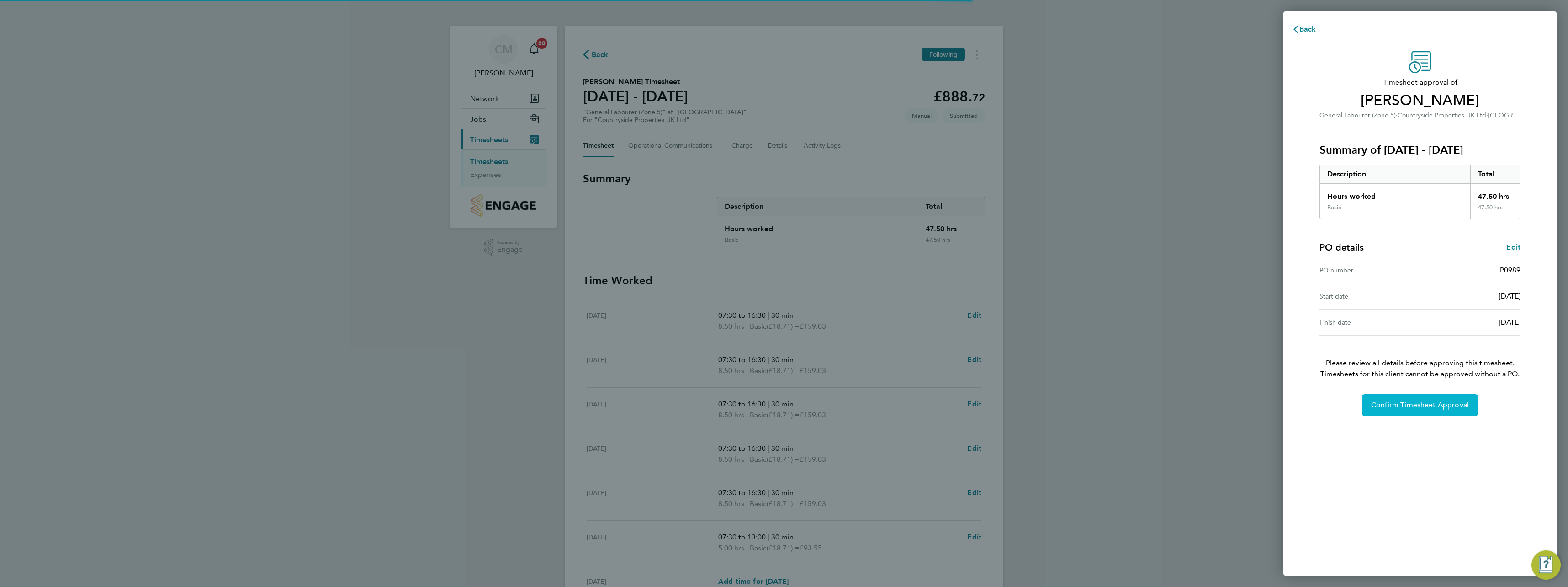
click at [1401, 406] on span "Confirm Timesheet Approval" at bounding box center [1419, 405] width 98 height 9
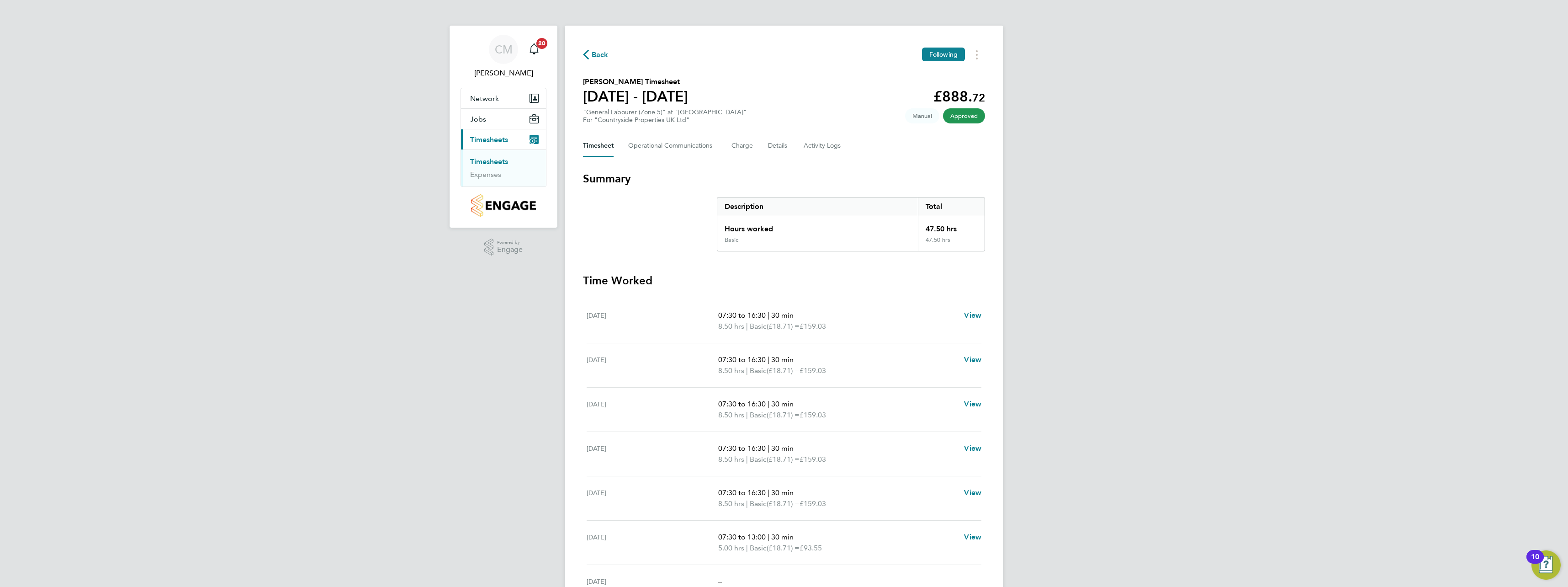
click at [492, 161] on link "Timesheets" at bounding box center [488, 161] width 37 height 8
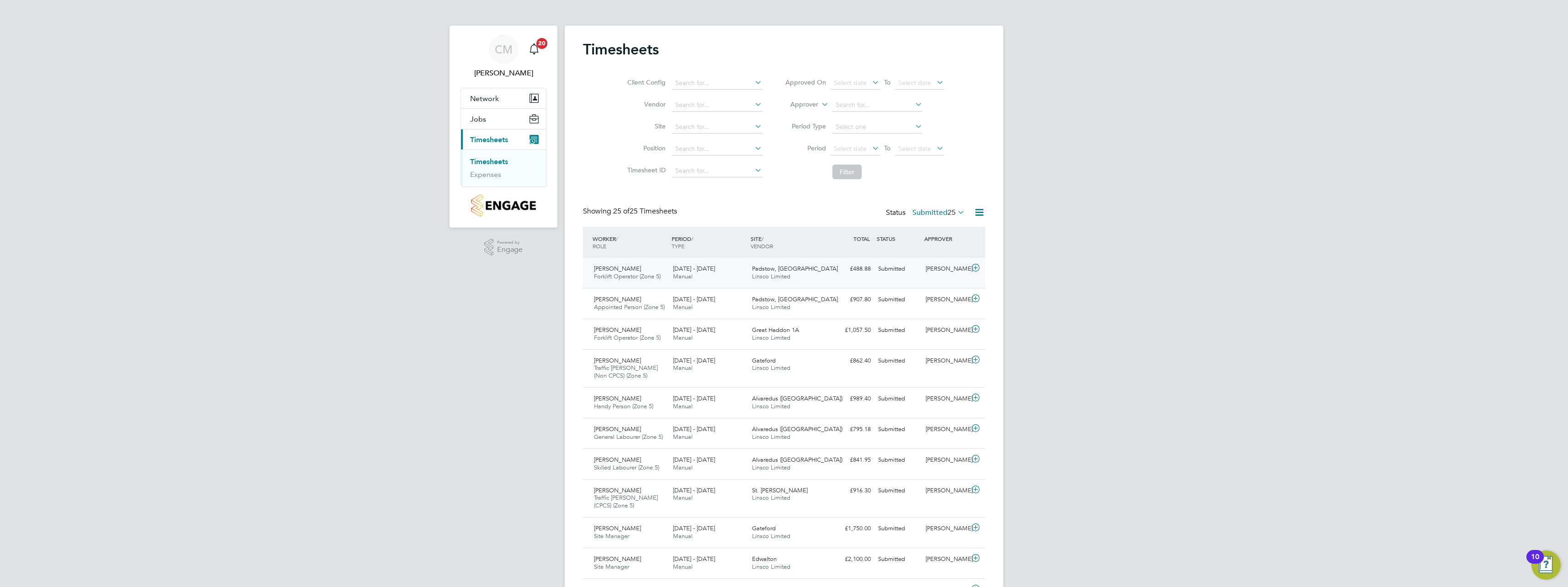
click at [978, 265] on icon at bounding box center [975, 268] width 11 height 7
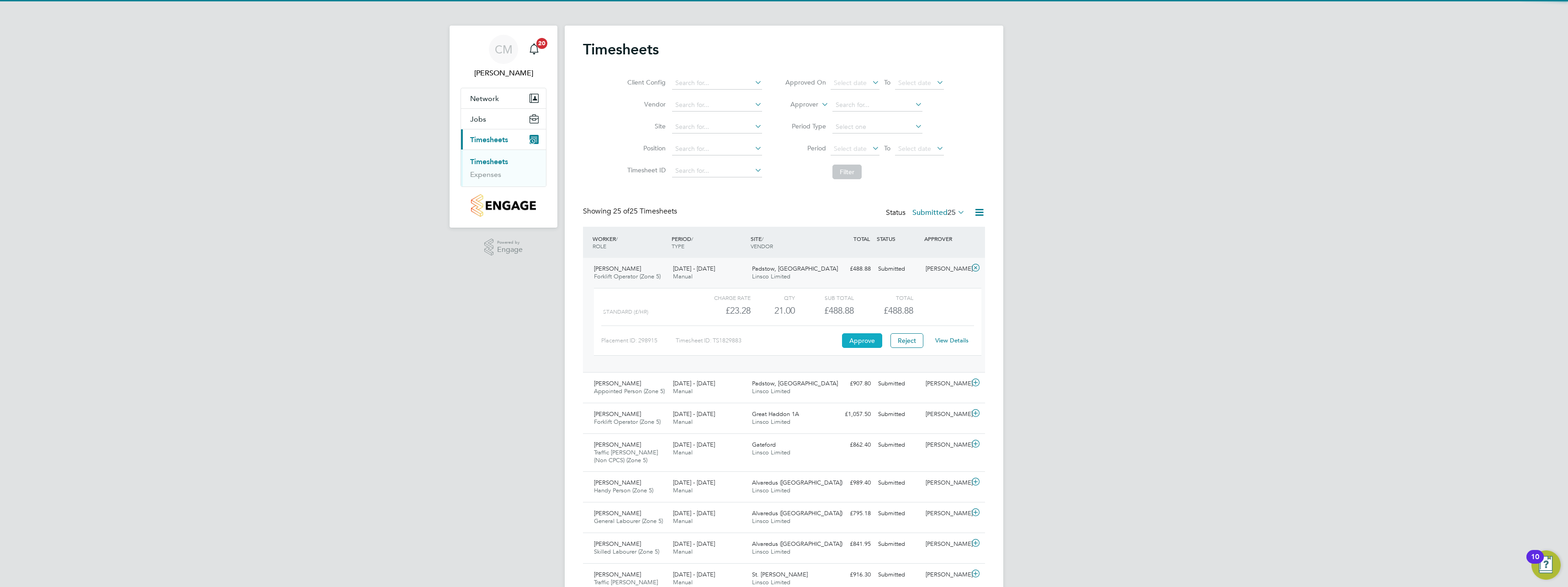
click at [853, 339] on button "Approve" at bounding box center [862, 340] width 40 height 15
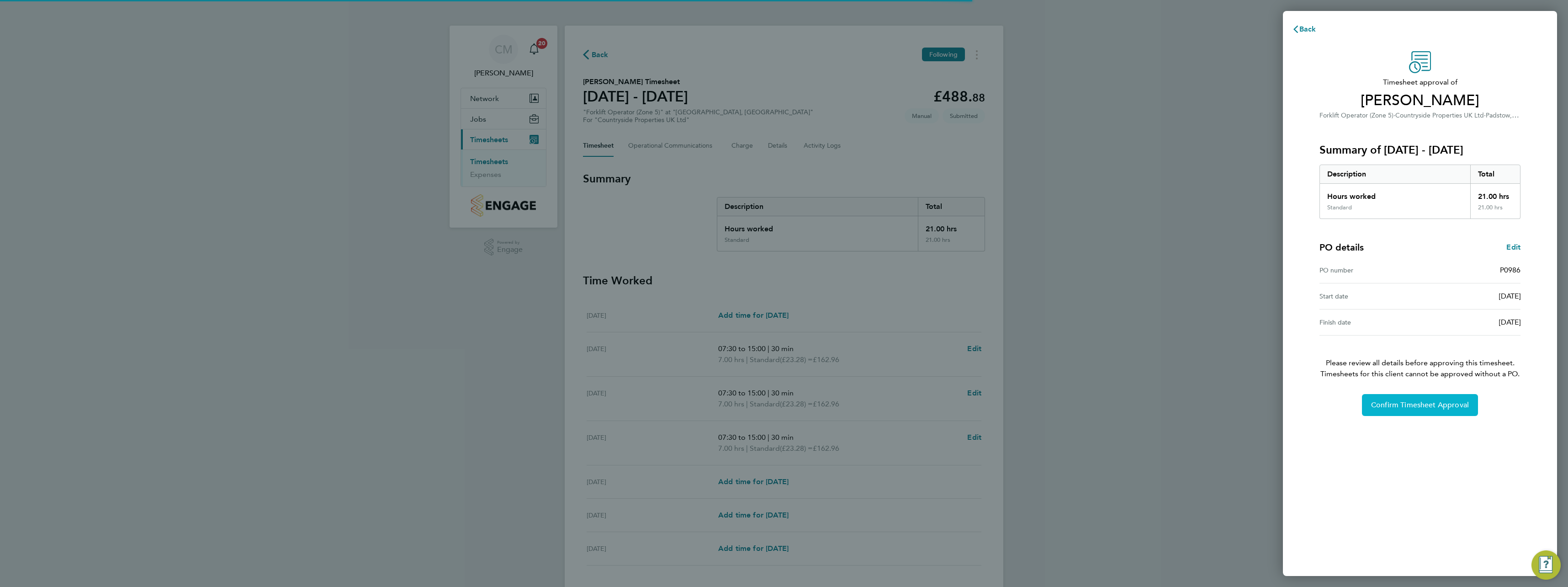
click at [1433, 408] on span "Confirm Timesheet Approval" at bounding box center [1419, 405] width 98 height 9
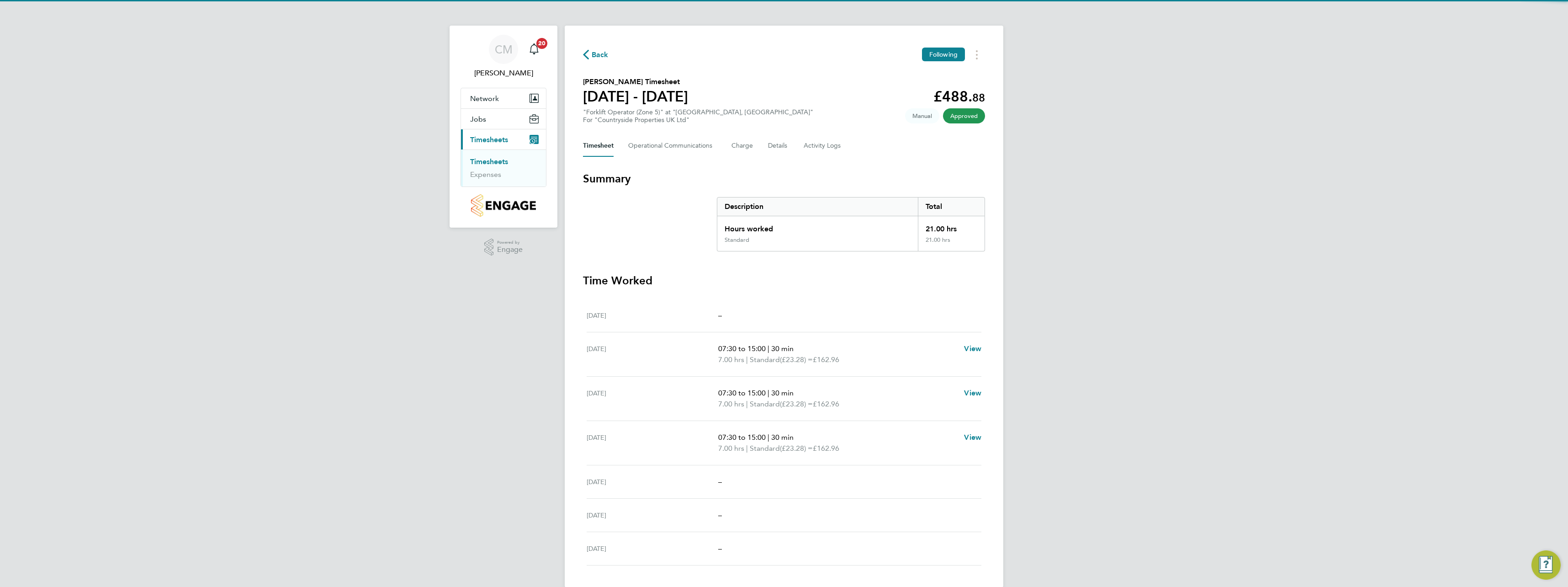
click at [487, 161] on link "Timesheets" at bounding box center [488, 161] width 37 height 8
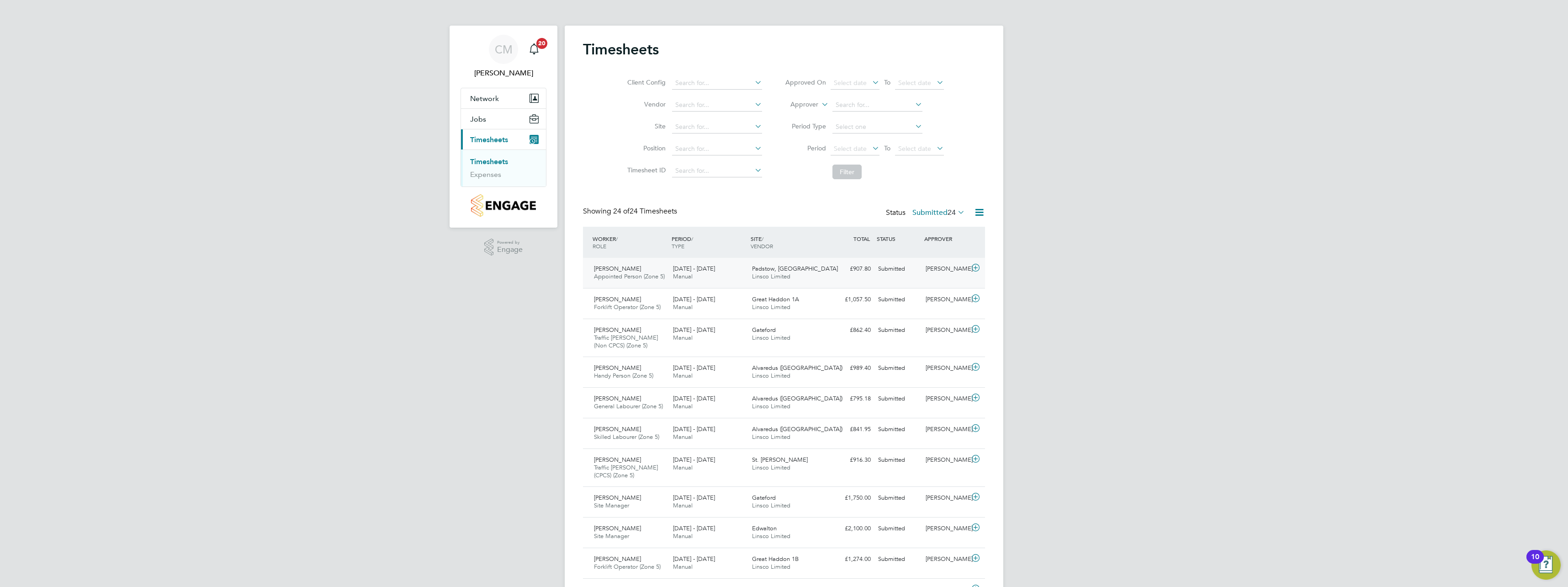
click at [979, 264] on icon at bounding box center [975, 268] width 11 height 7
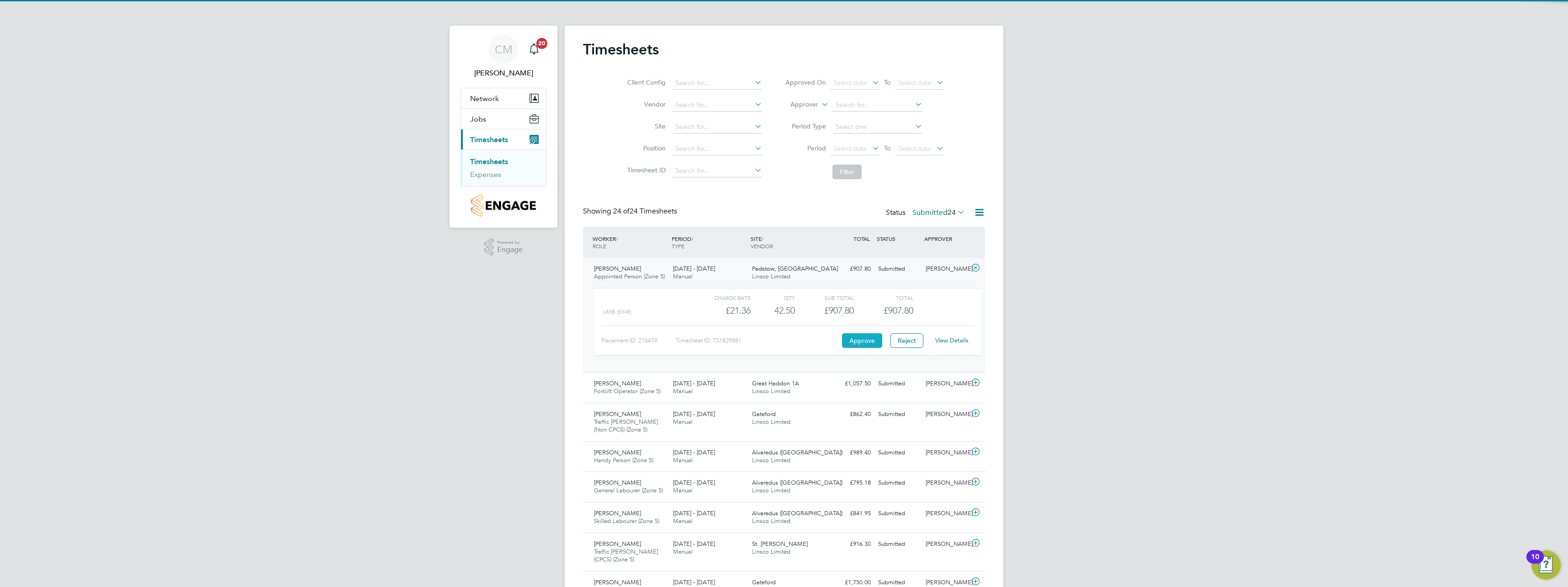
click at [856, 343] on button "Approve" at bounding box center [862, 340] width 40 height 15
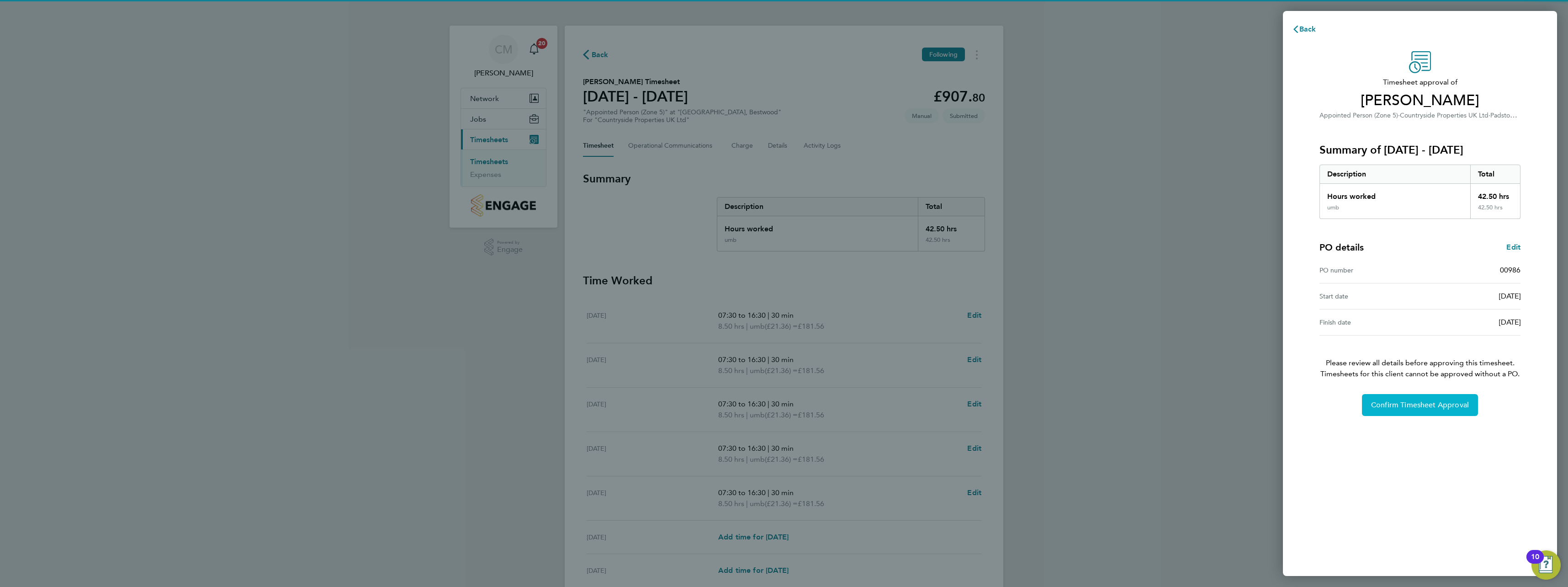
click at [1396, 402] on span "Confirm Timesheet Approval" at bounding box center [1419, 405] width 98 height 9
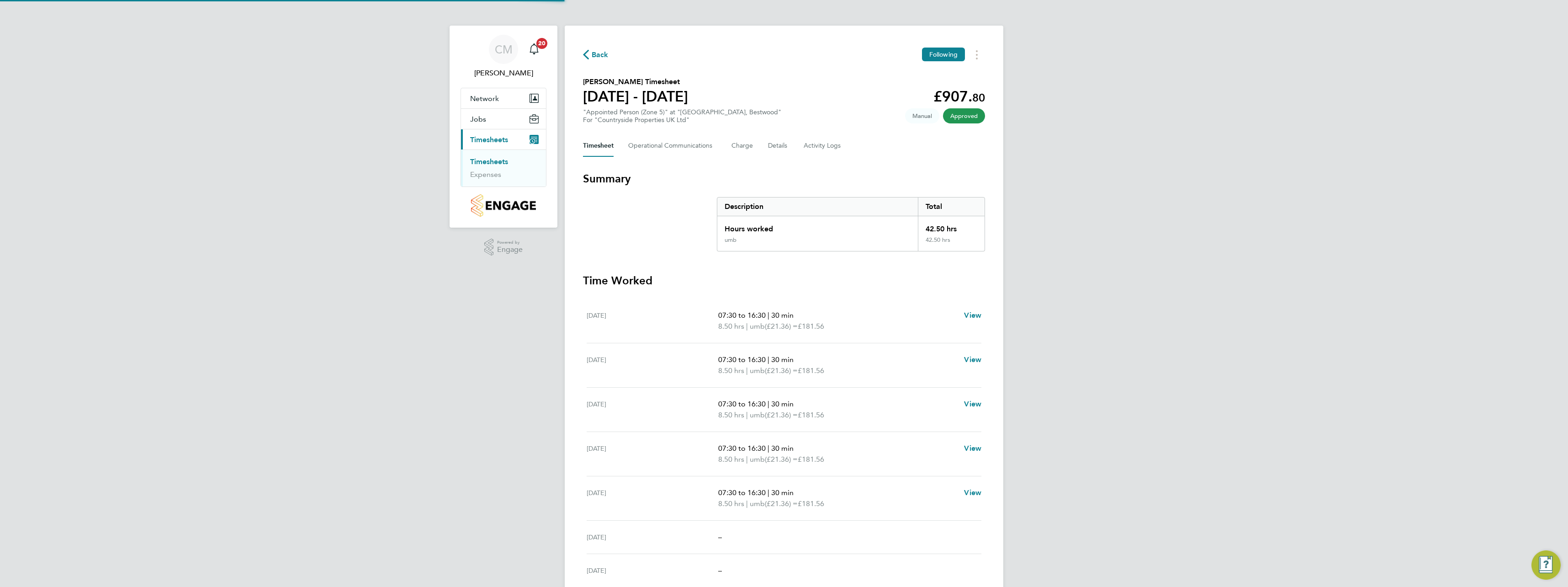
click at [496, 163] on link "Timesheets" at bounding box center [488, 161] width 37 height 8
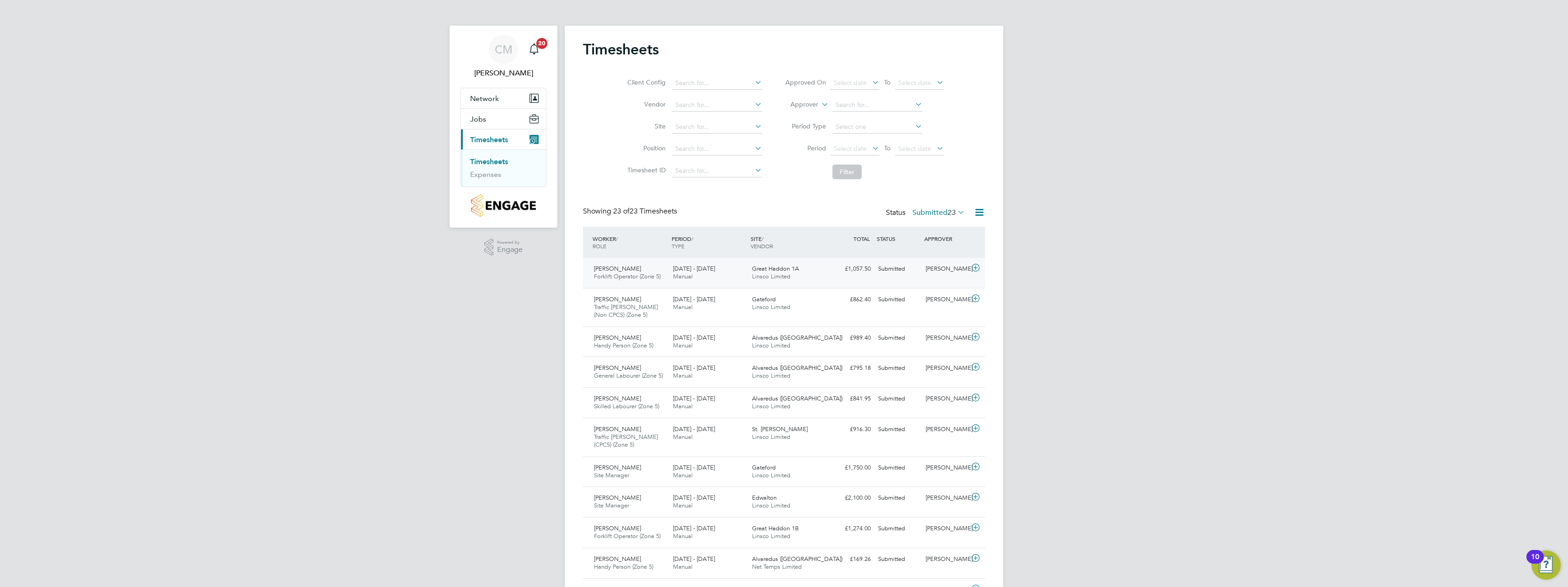
click at [974, 267] on icon at bounding box center [975, 268] width 11 height 7
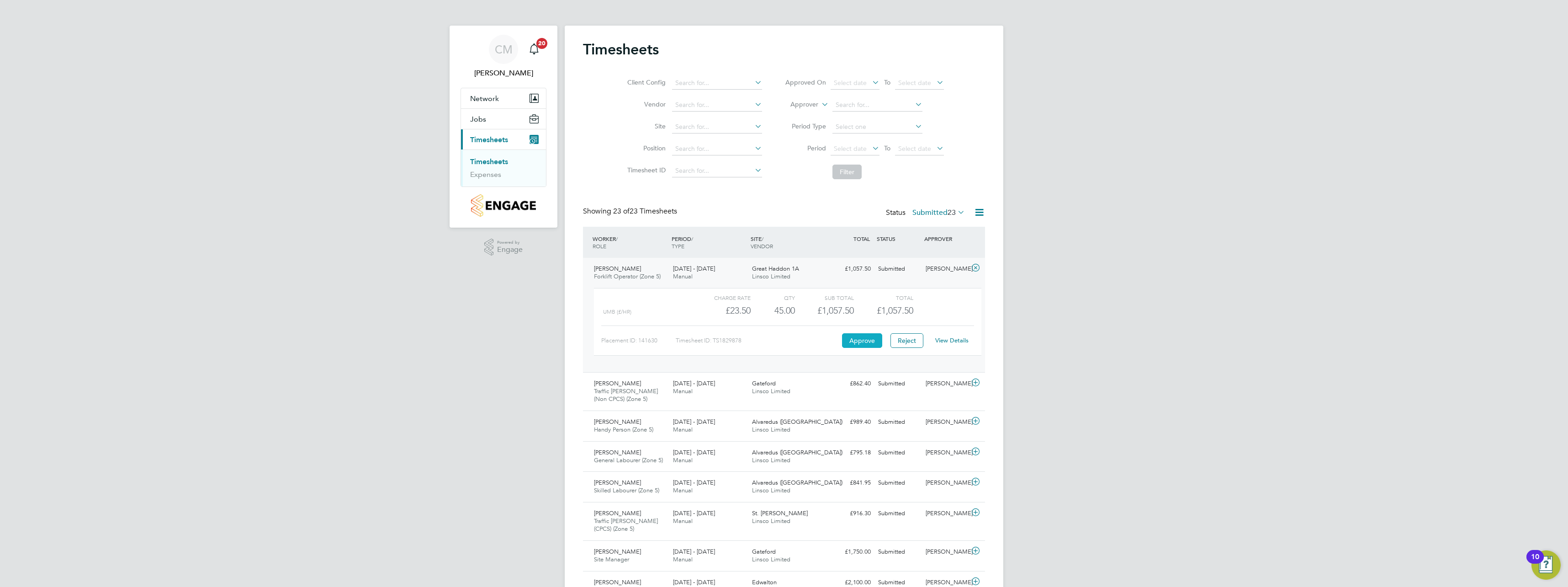
click at [864, 334] on button "Approve" at bounding box center [862, 340] width 40 height 15
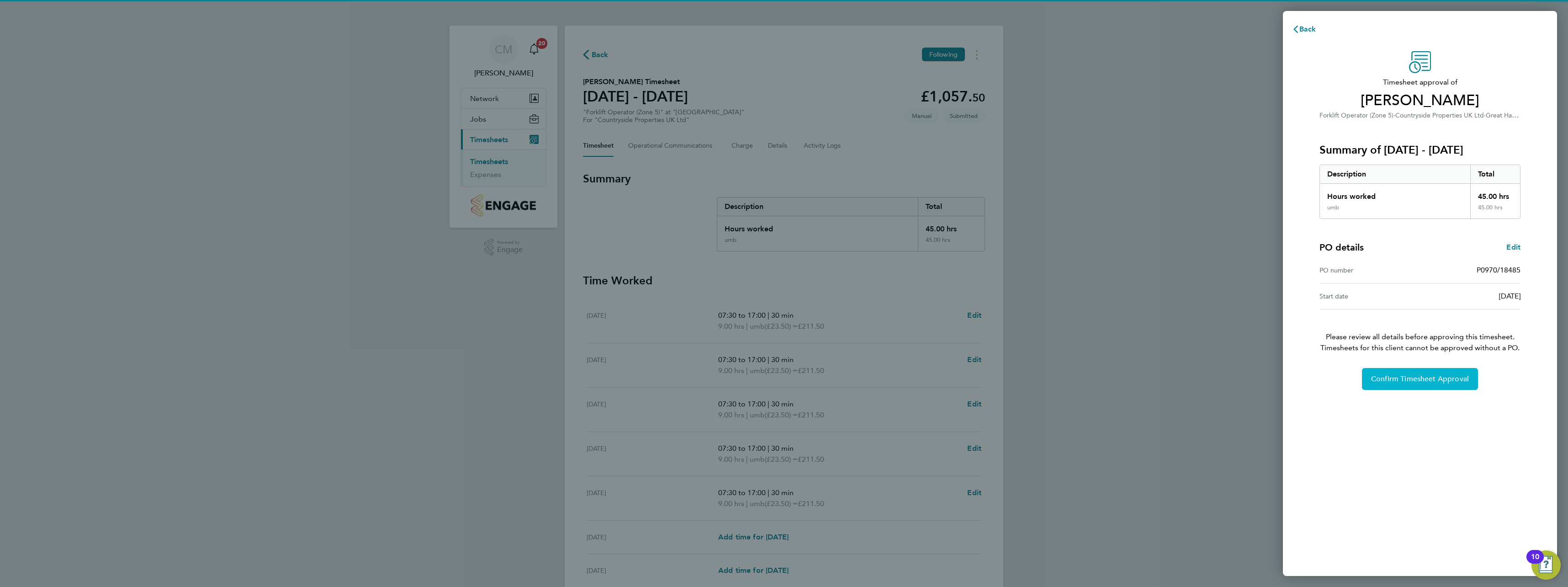
click at [1392, 386] on button "Confirm Timesheet Approval" at bounding box center [1419, 379] width 116 height 22
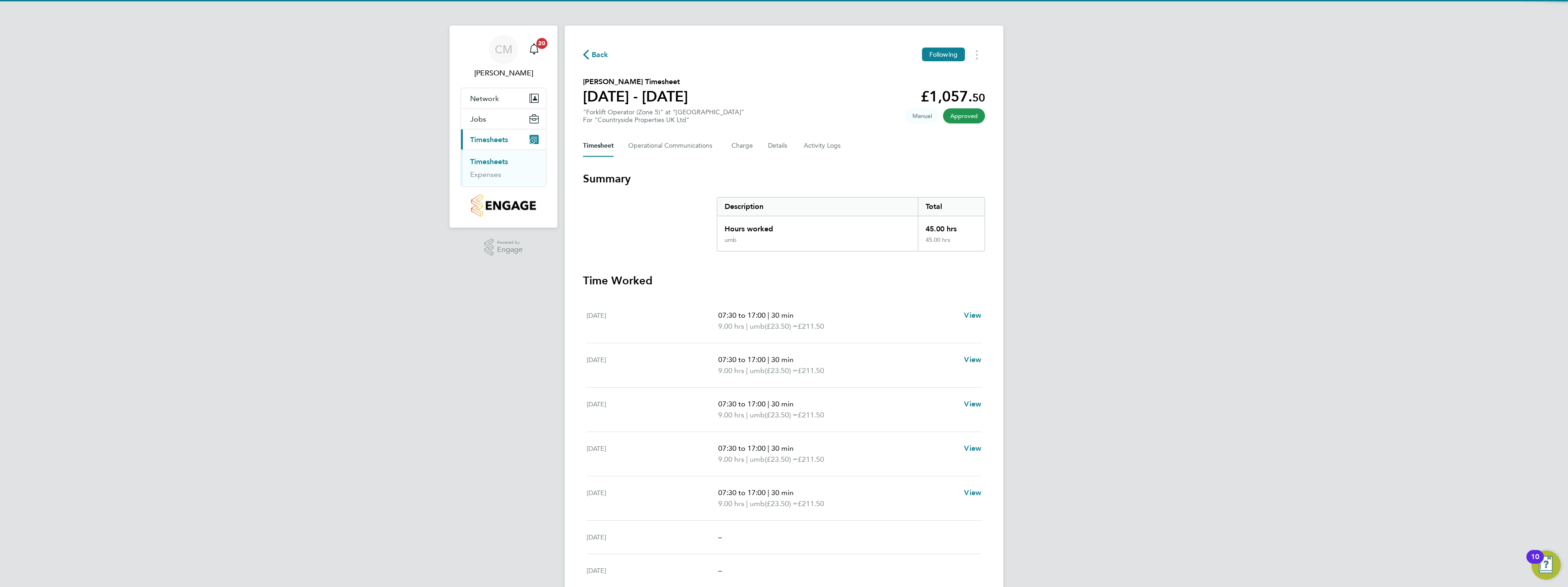
click at [482, 159] on link "Timesheets" at bounding box center [488, 161] width 37 height 8
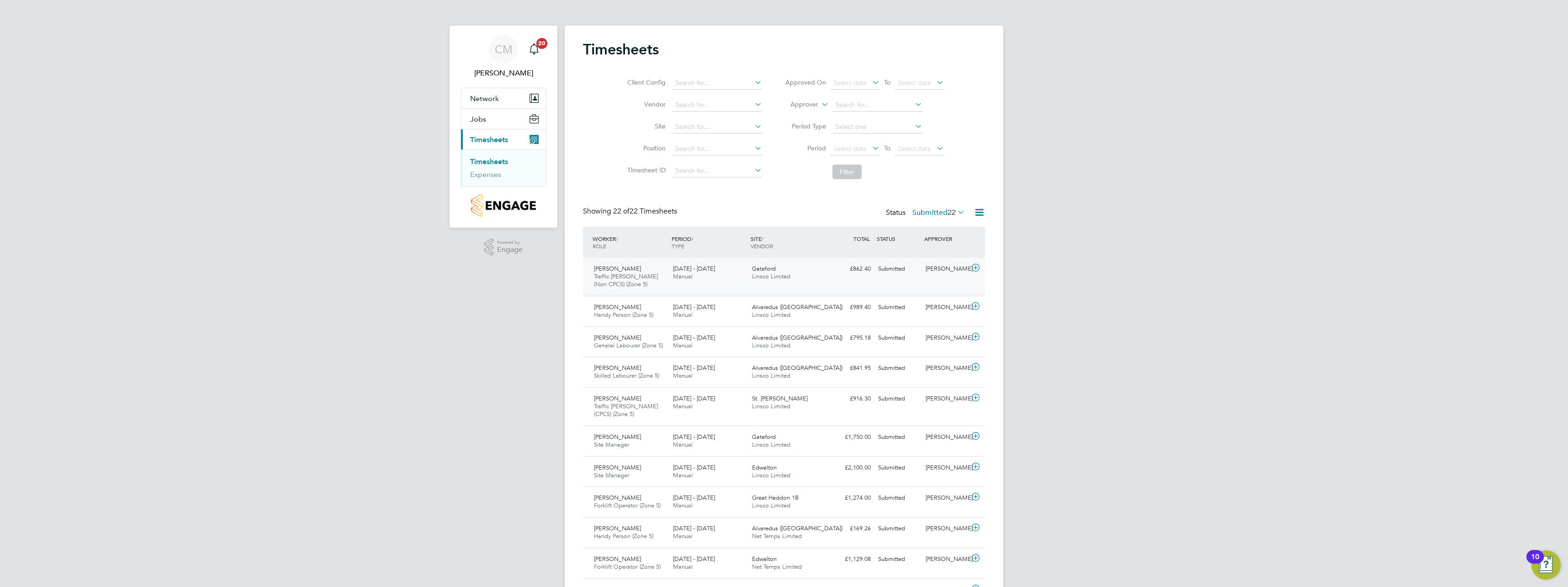
click at [974, 265] on icon at bounding box center [975, 268] width 11 height 7
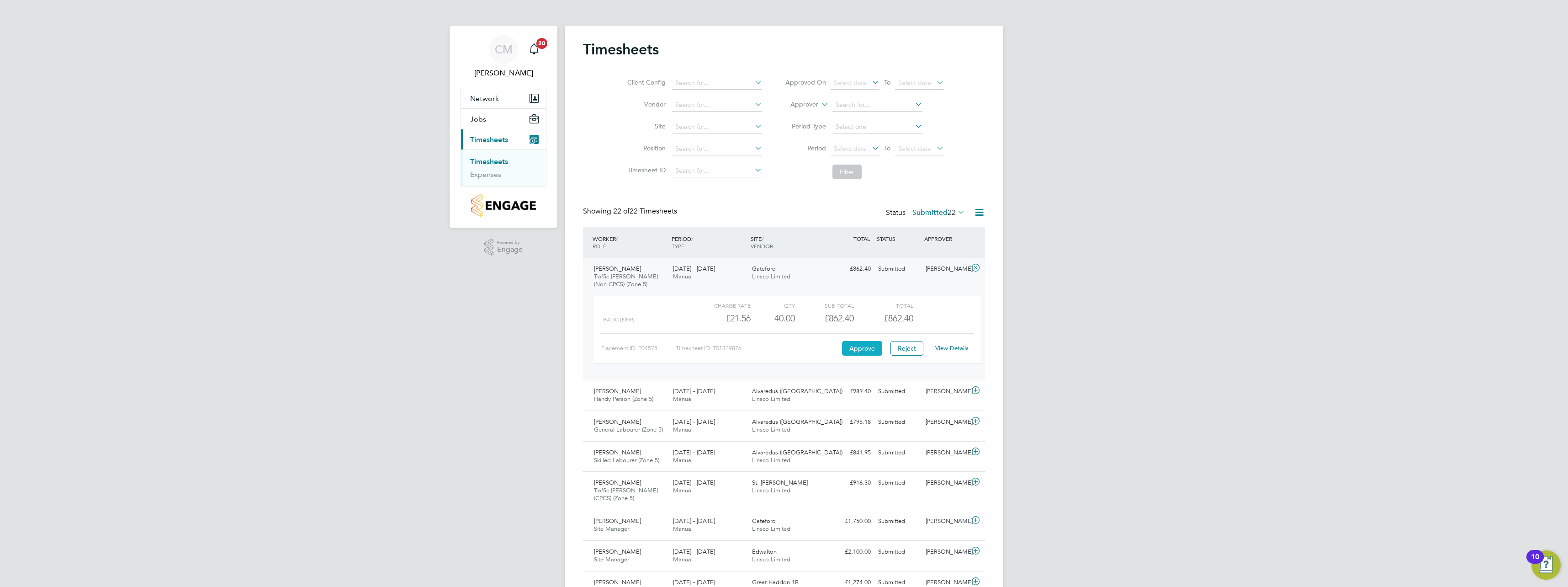
click at [860, 348] on button "Approve" at bounding box center [862, 348] width 40 height 15
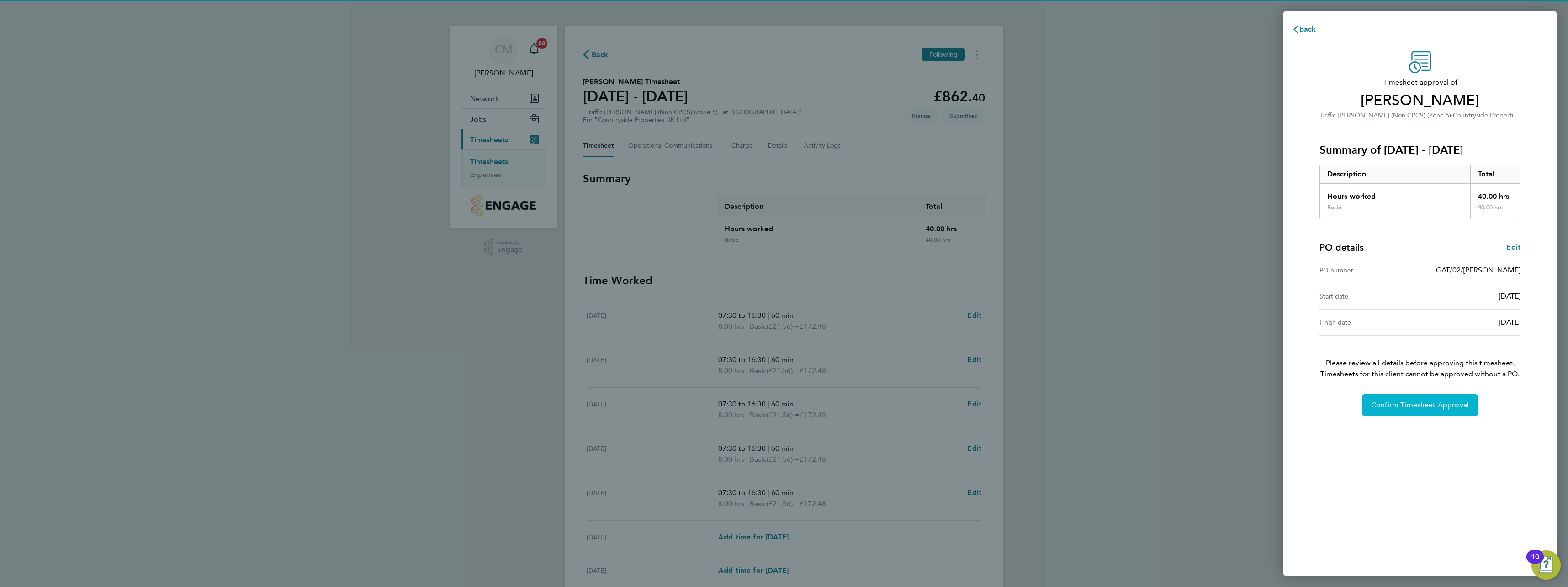
click at [1383, 401] on span "Confirm Timesheet Approval" at bounding box center [1419, 405] width 98 height 9
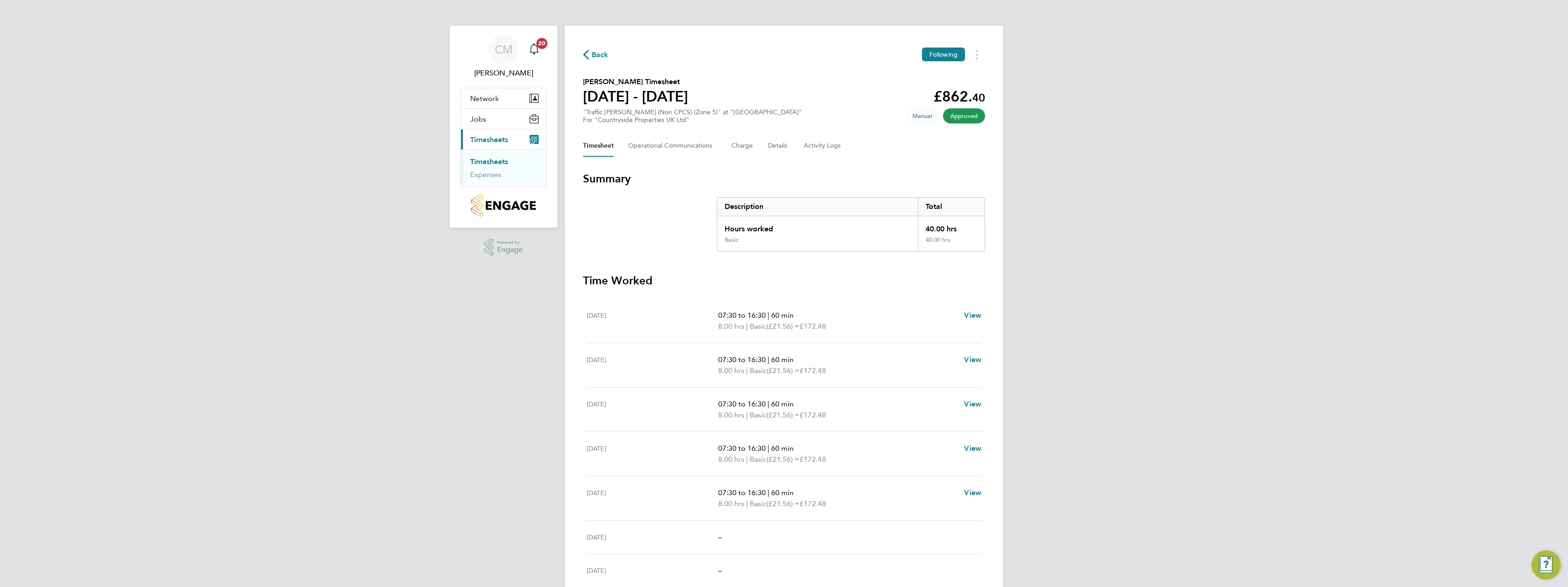
click at [499, 159] on link "Timesheets" at bounding box center [488, 161] width 37 height 8
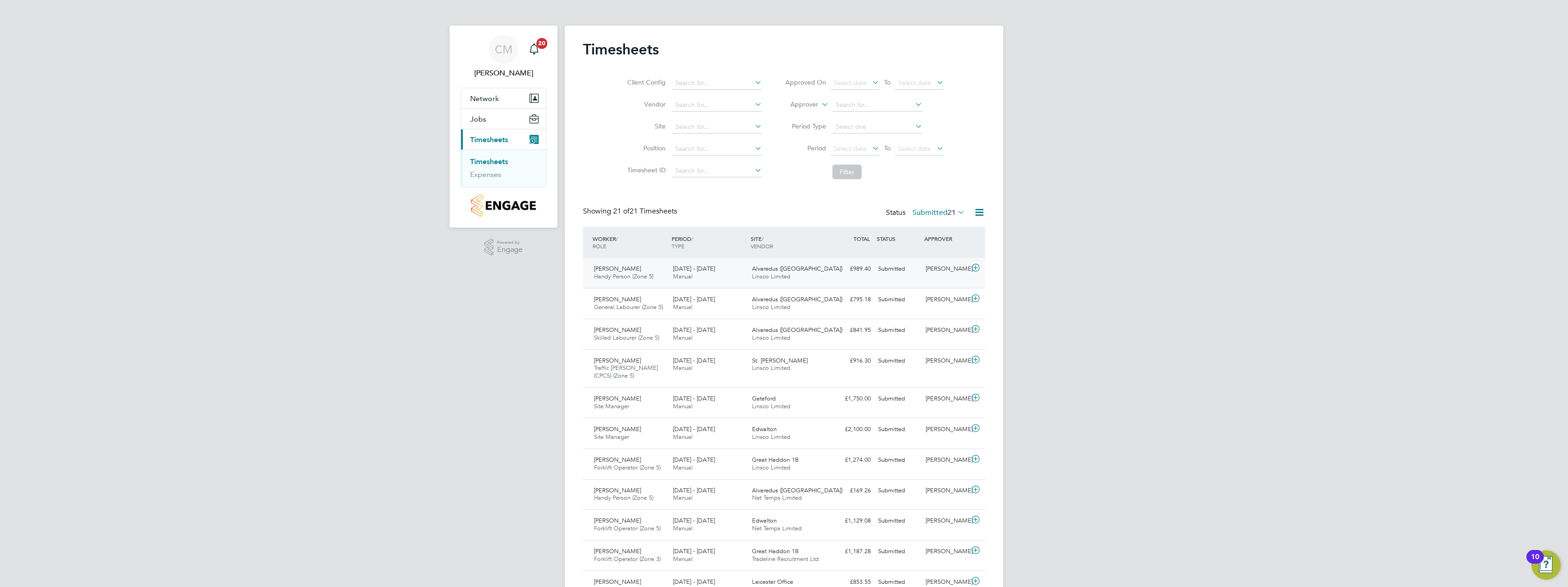
click at [977, 269] on icon at bounding box center [975, 268] width 11 height 7
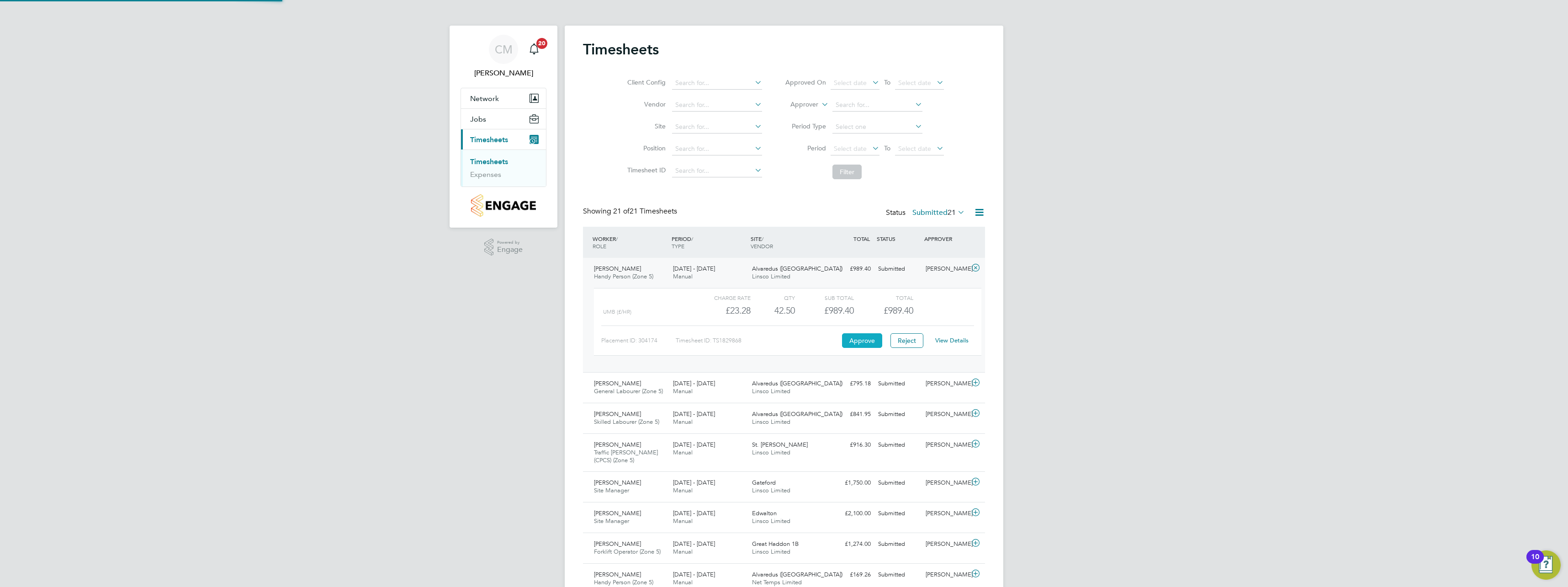
click at [860, 337] on button "Approve" at bounding box center [862, 340] width 40 height 15
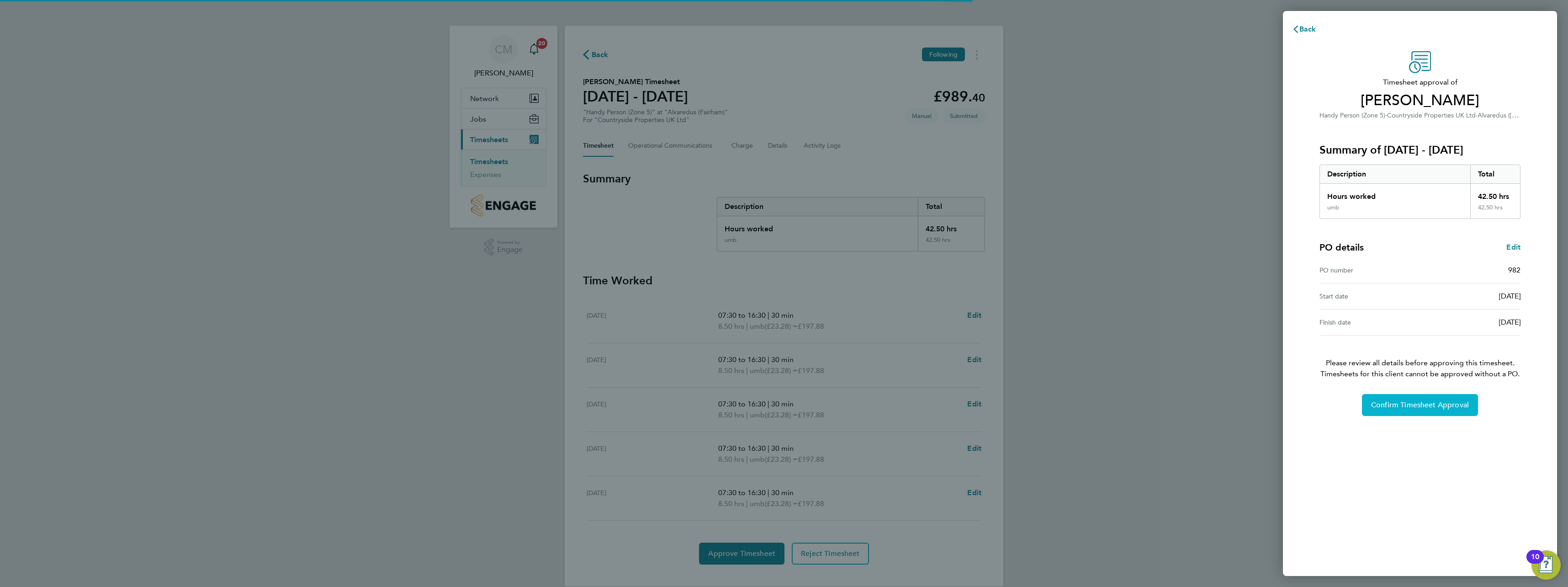
click at [1378, 401] on span "Confirm Timesheet Approval" at bounding box center [1419, 405] width 98 height 9
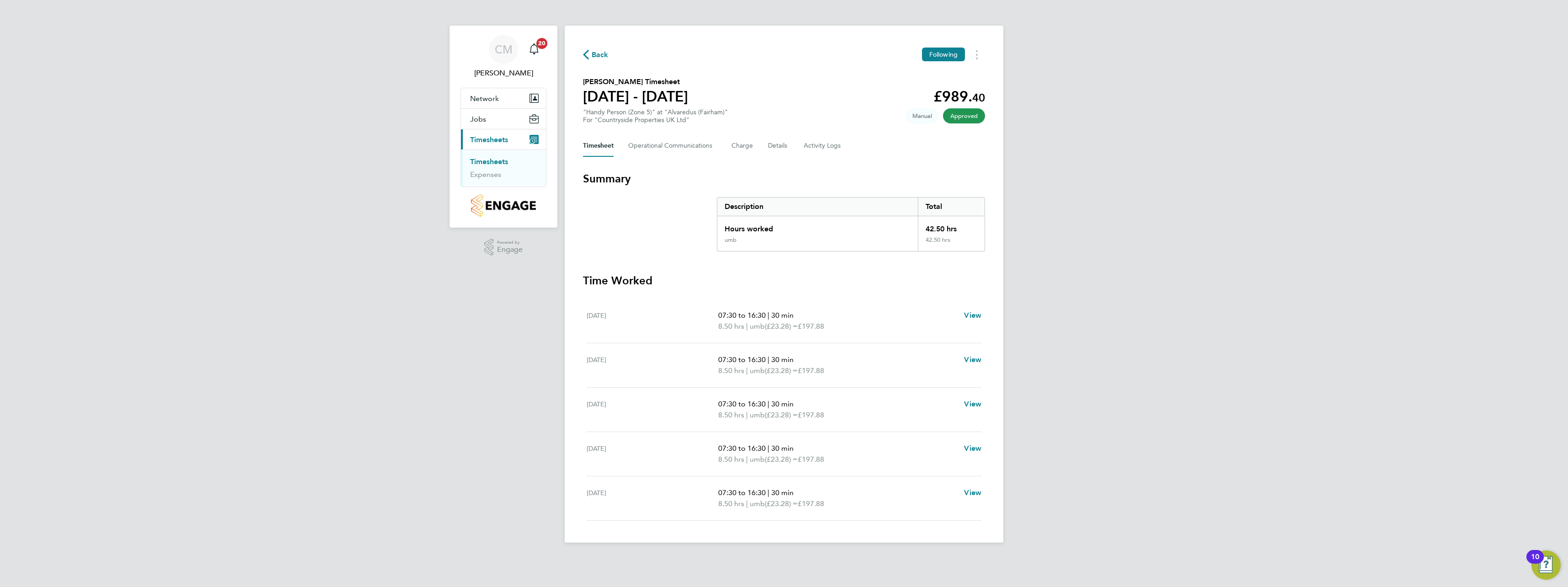
click at [494, 160] on link "Timesheets" at bounding box center [488, 161] width 37 height 8
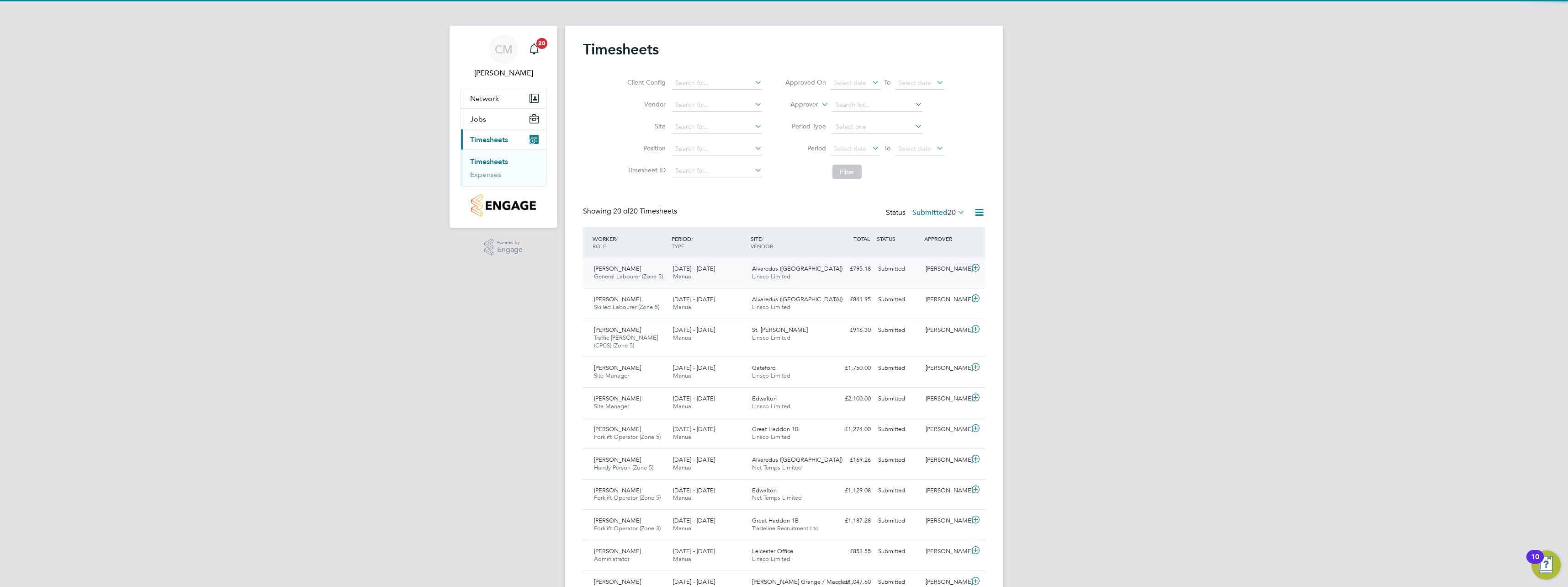
click at [980, 270] on icon at bounding box center [975, 268] width 11 height 7
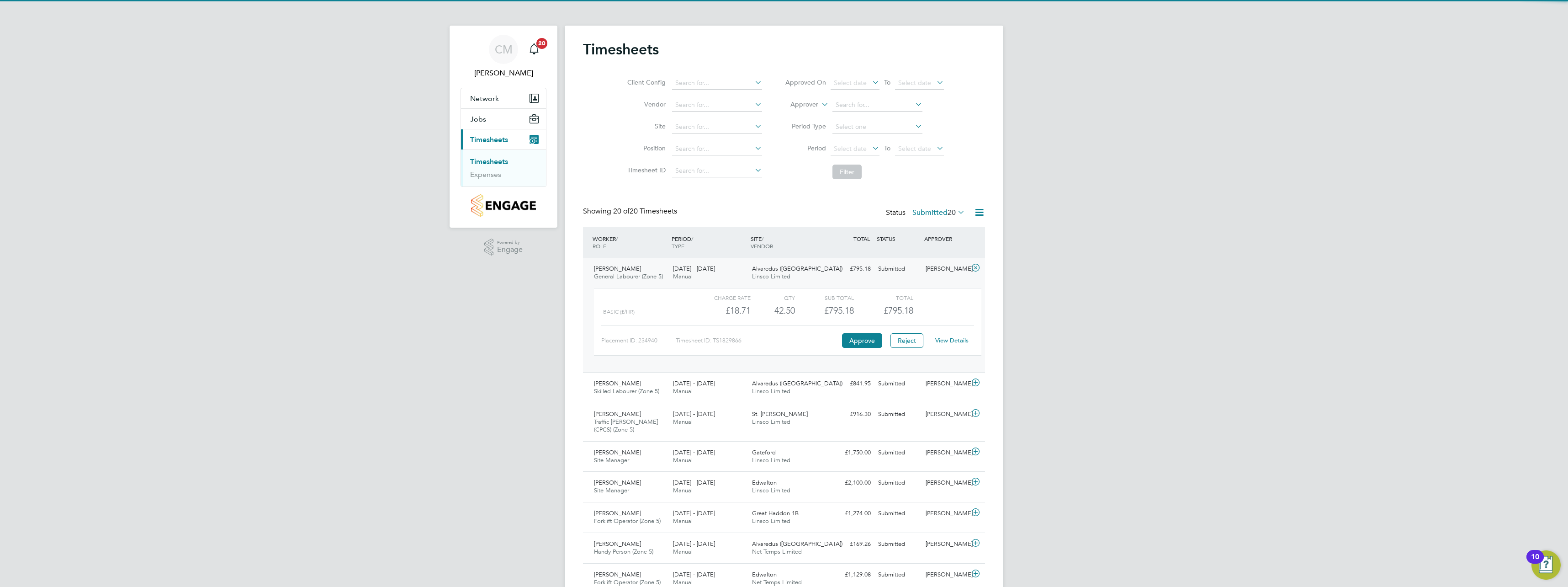
click at [856, 347] on div "Approve" at bounding box center [862, 340] width 45 height 15
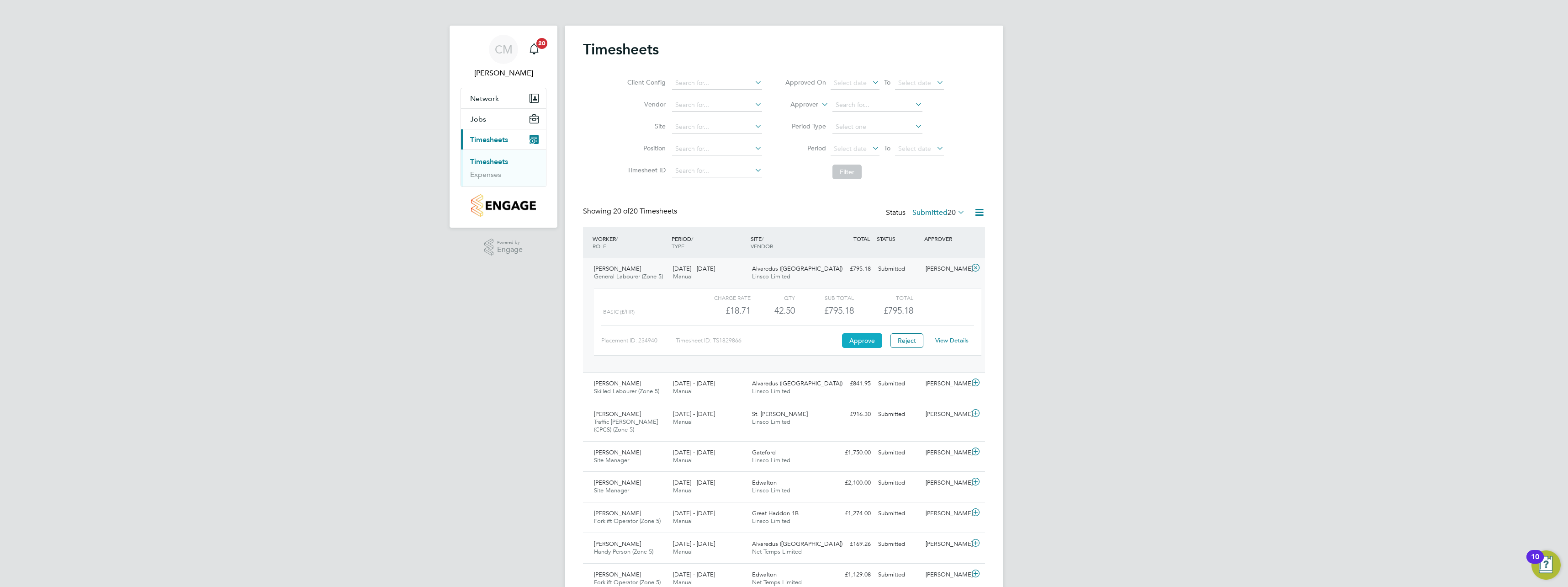
click at [861, 339] on button "Approve" at bounding box center [862, 340] width 40 height 15
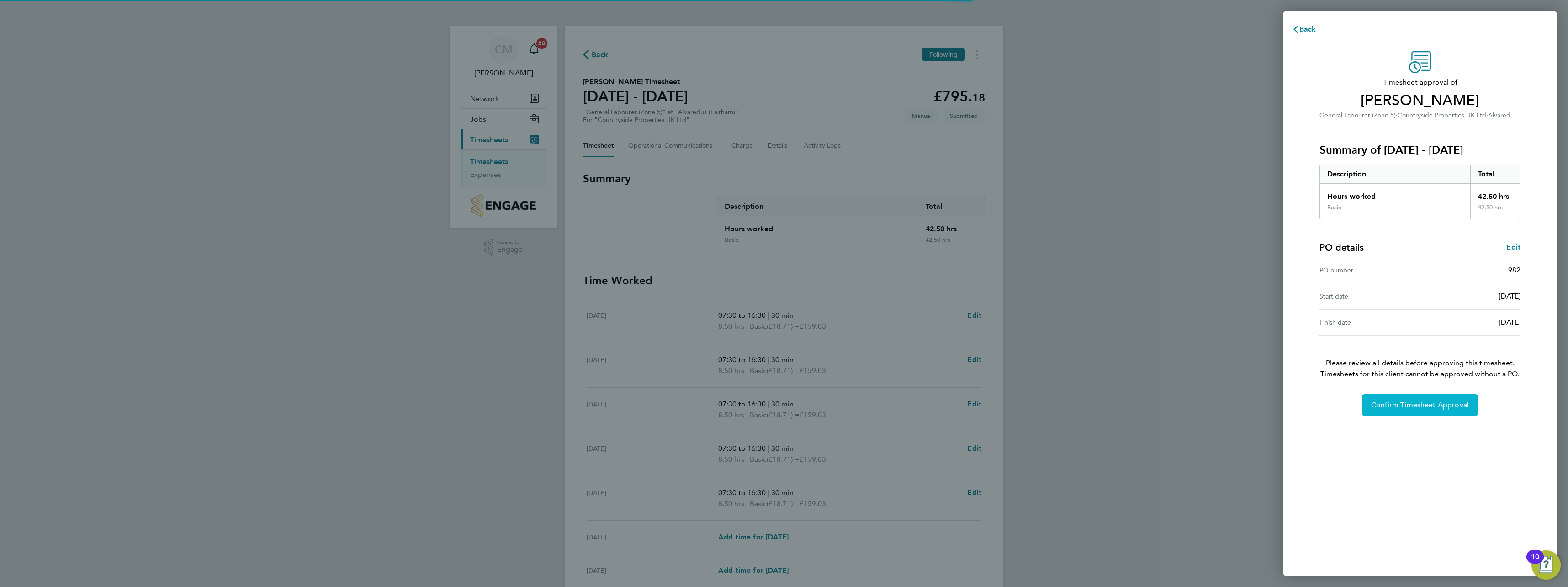
click at [1383, 408] on span "Confirm Timesheet Approval" at bounding box center [1419, 405] width 98 height 9
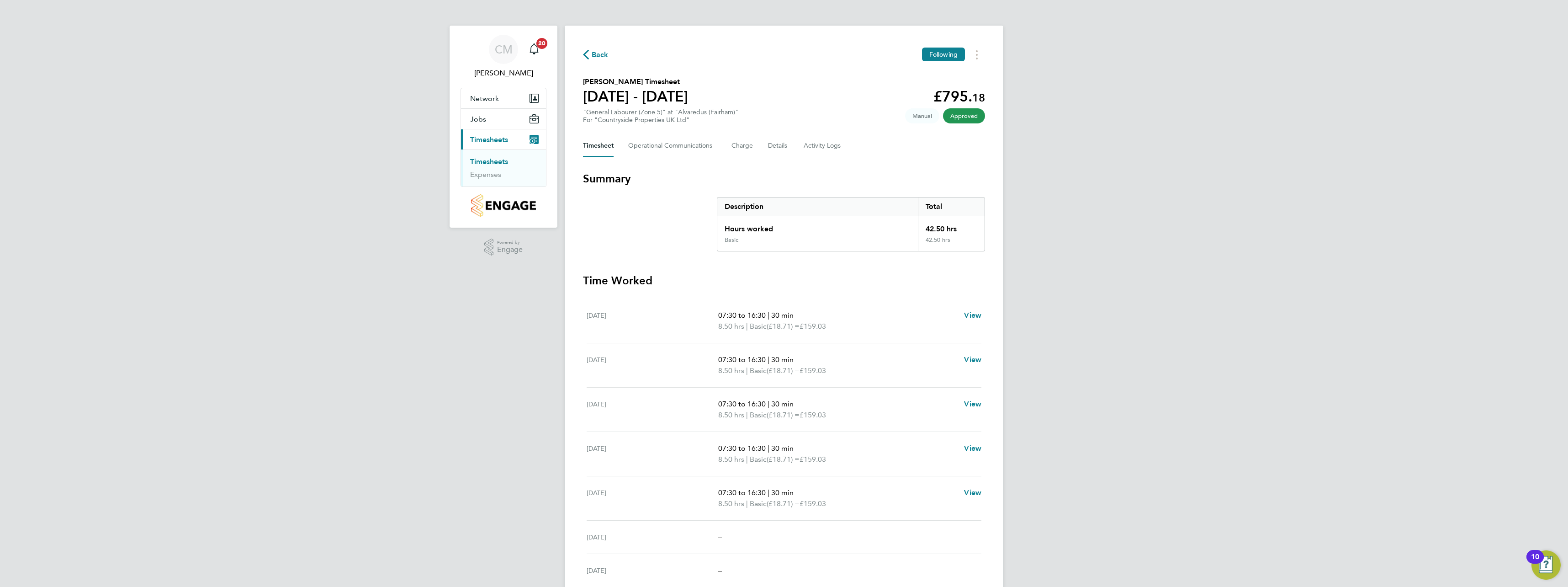
click at [497, 162] on link "Timesheets" at bounding box center [488, 161] width 37 height 8
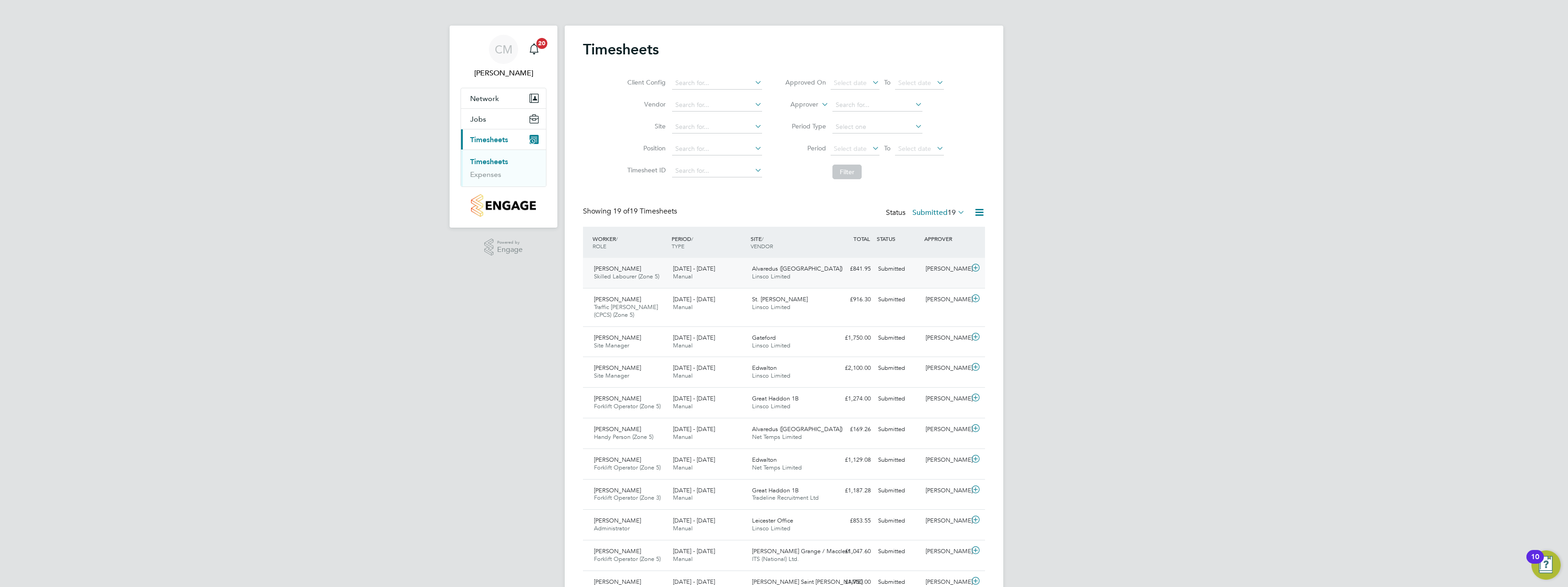
click at [975, 267] on icon at bounding box center [975, 268] width 11 height 7
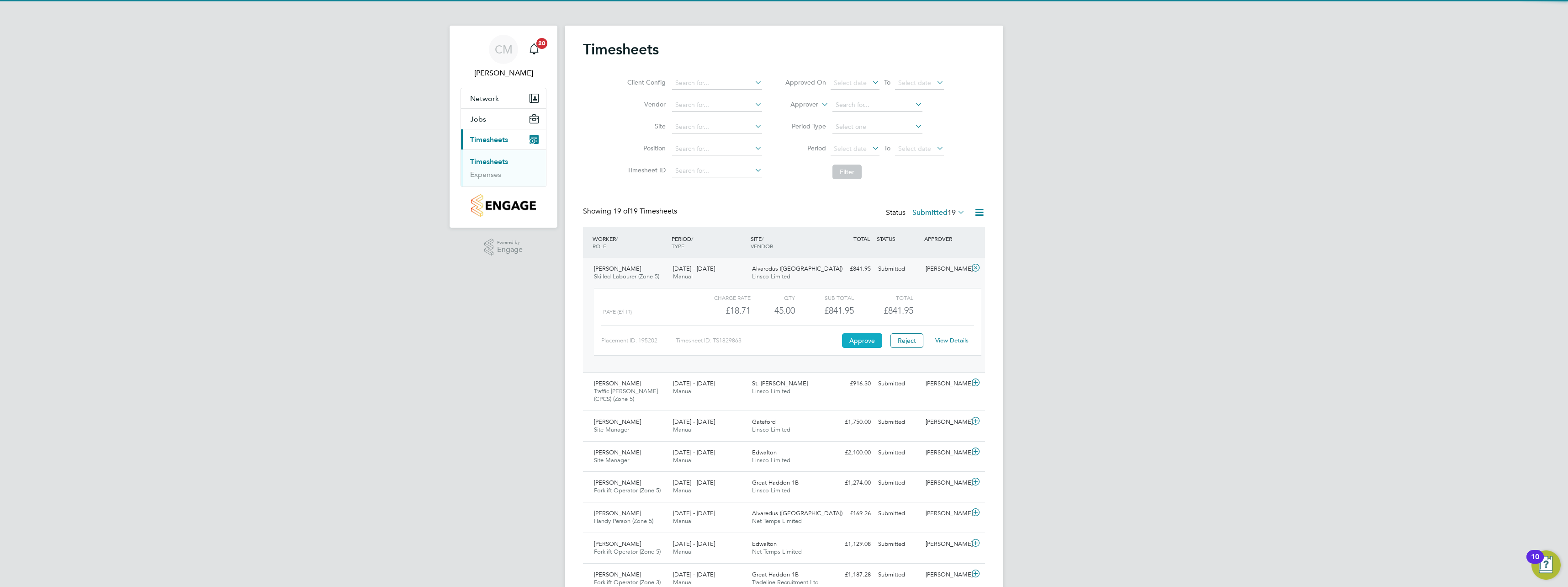
click at [857, 340] on button "Approve" at bounding box center [862, 340] width 40 height 15
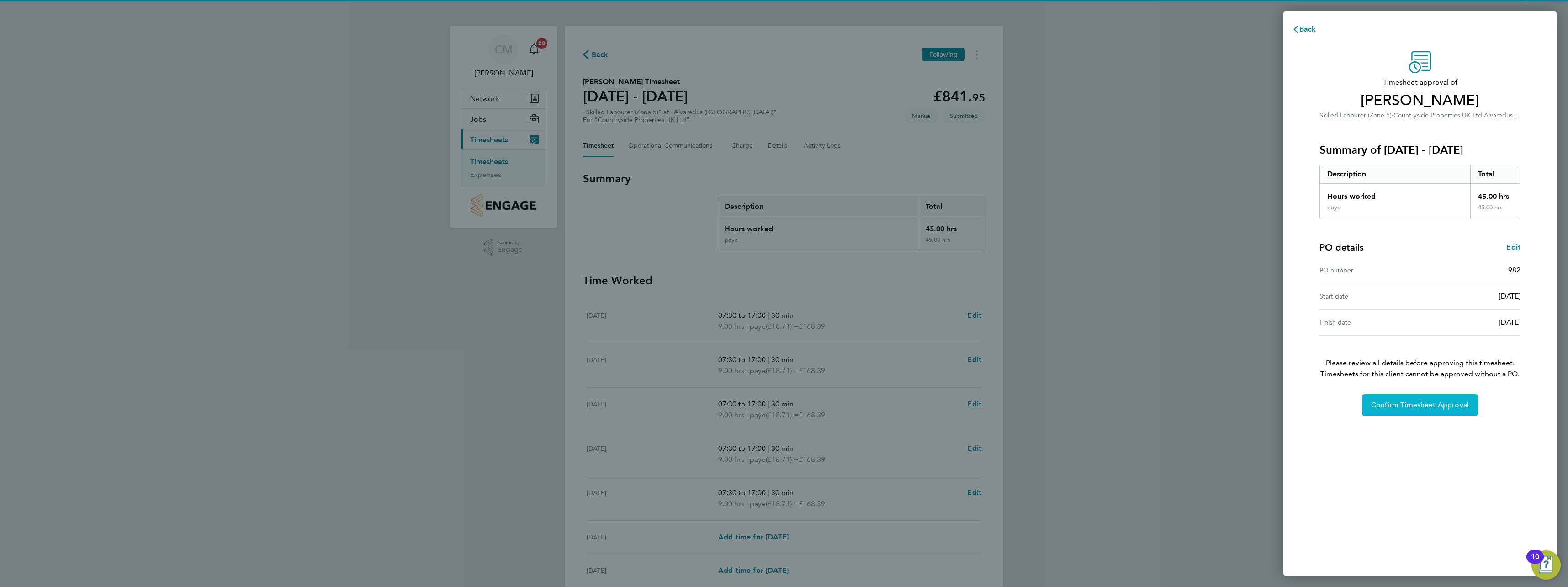
click at [1367, 396] on button "Confirm Timesheet Approval" at bounding box center [1419, 405] width 116 height 22
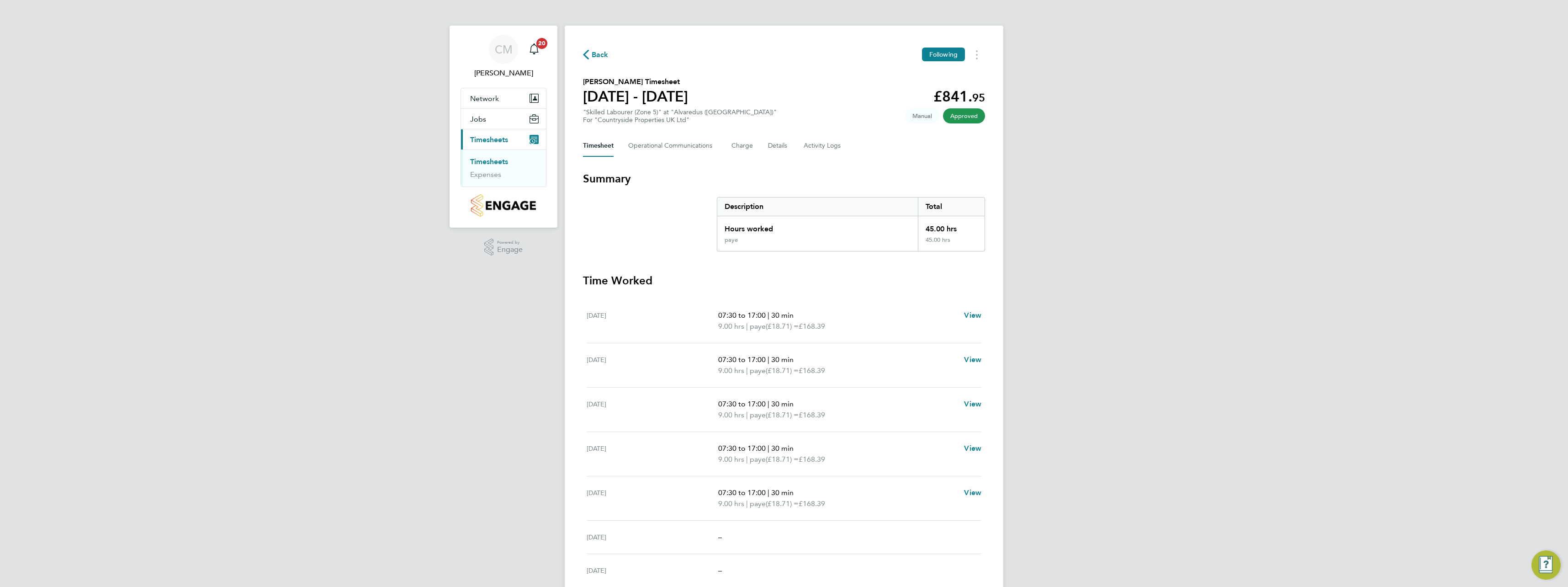
click at [495, 162] on link "Timesheets" at bounding box center [488, 161] width 37 height 8
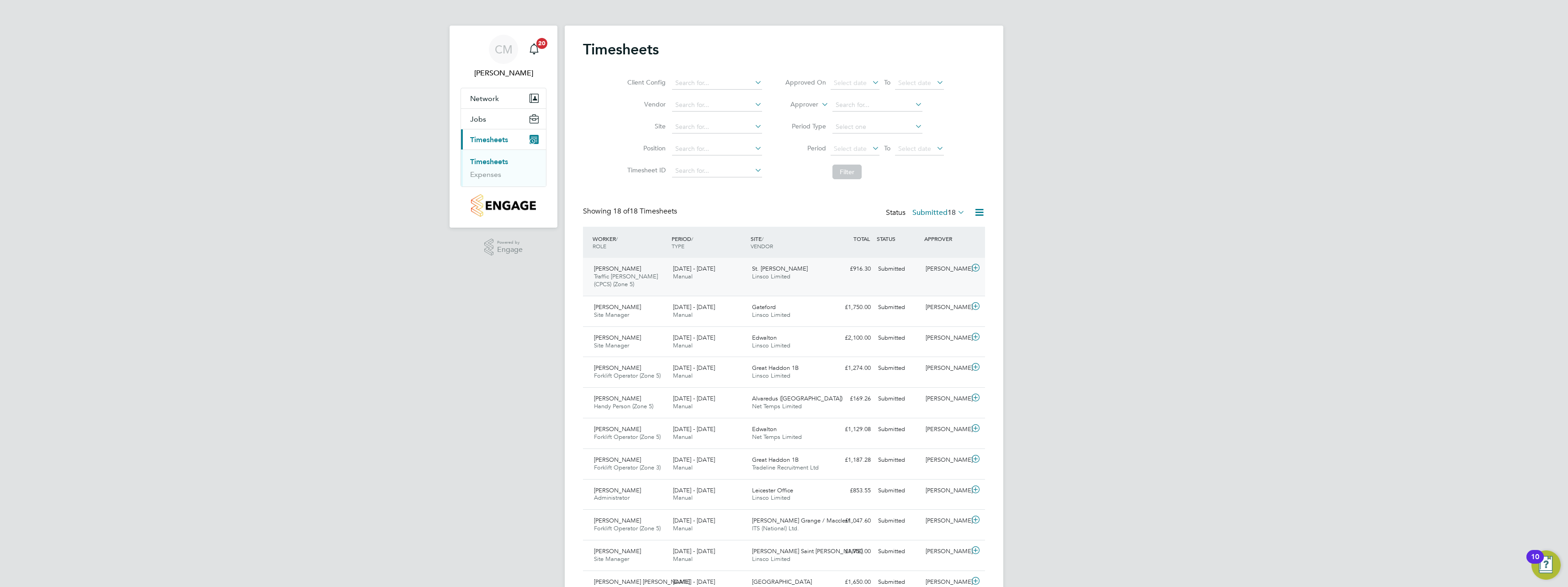
click at [981, 265] on div at bounding box center [976, 269] width 16 height 15
click at [862, 352] on button "Approve" at bounding box center [862, 348] width 40 height 15
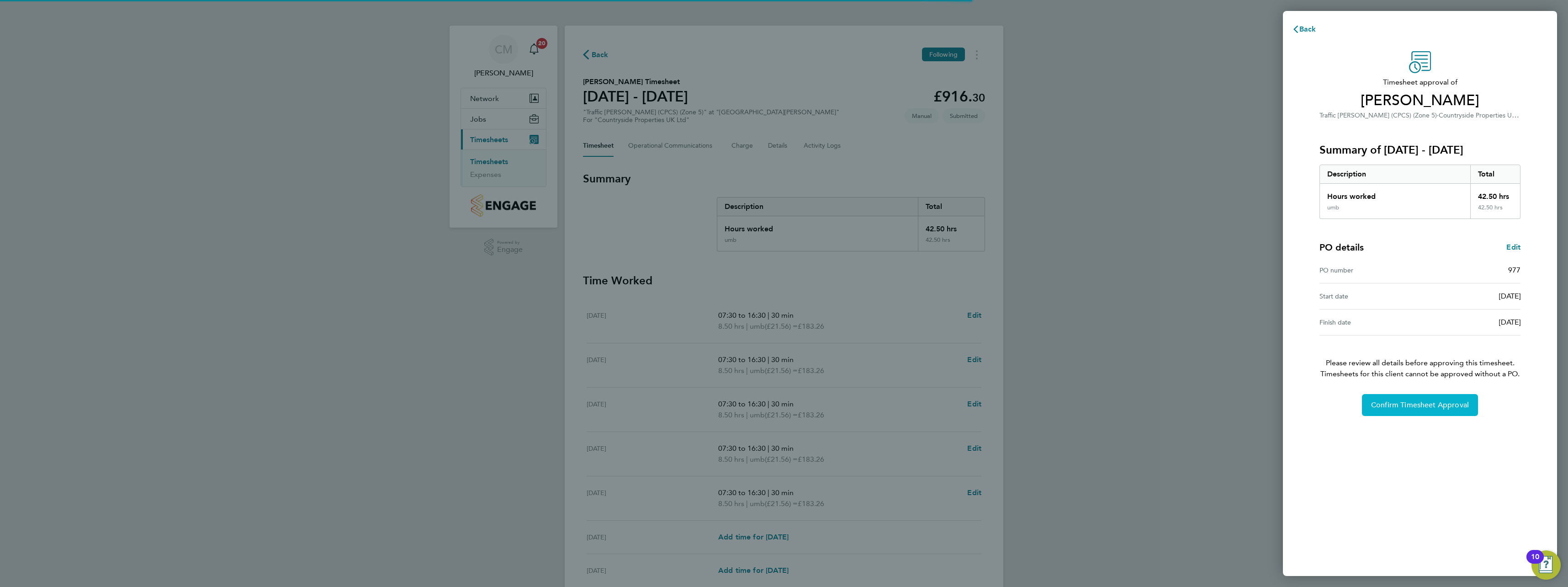
click at [1394, 404] on span "Confirm Timesheet Approval" at bounding box center [1419, 405] width 98 height 9
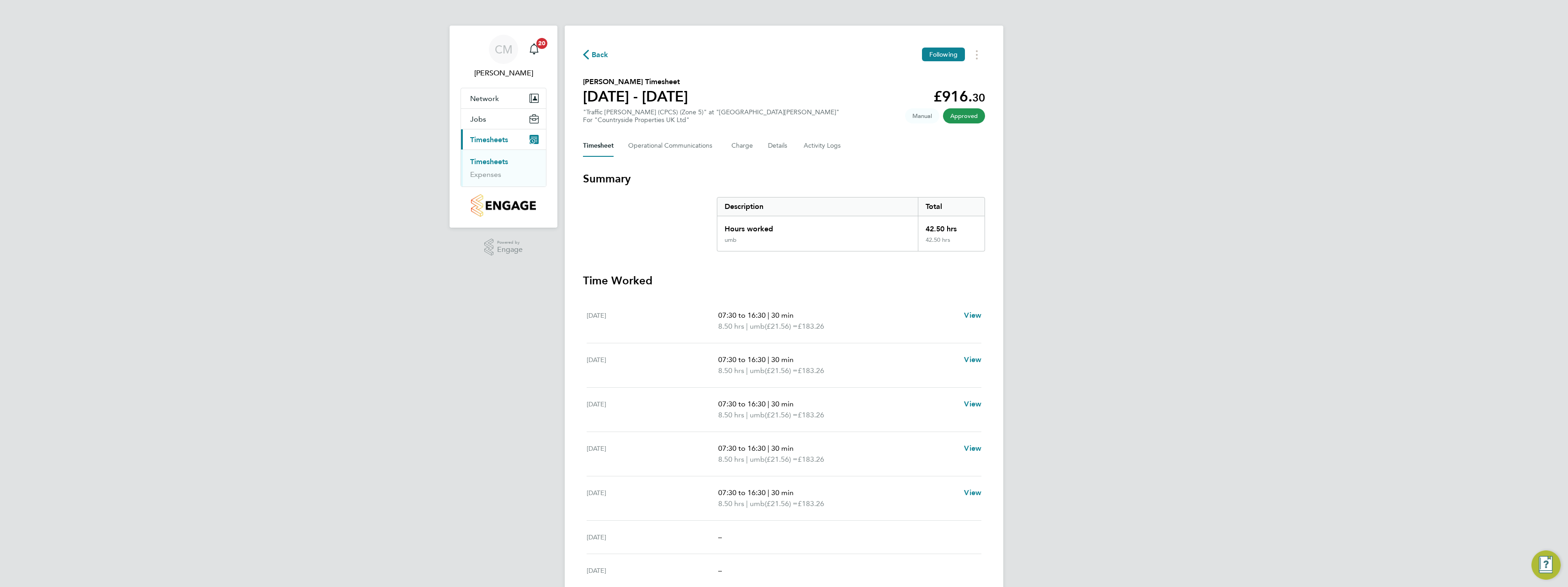
click at [482, 162] on link "Timesheets" at bounding box center [488, 161] width 37 height 8
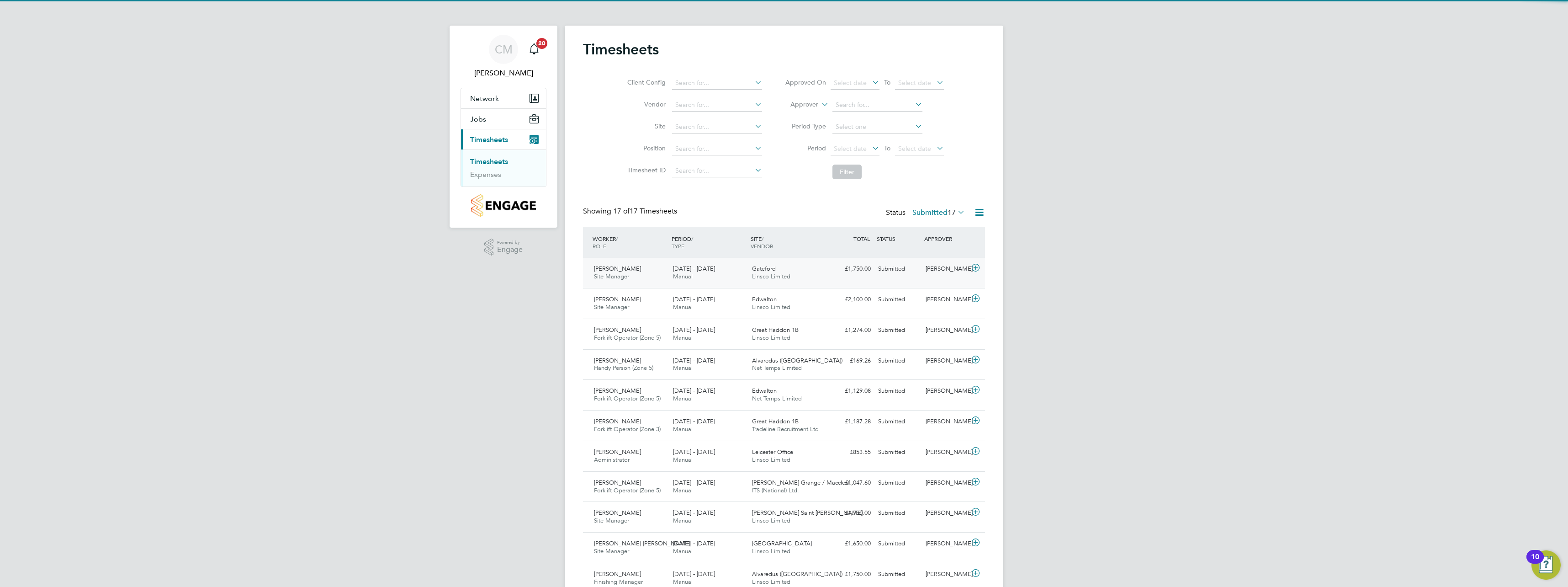
click at [973, 268] on icon at bounding box center [975, 268] width 11 height 7
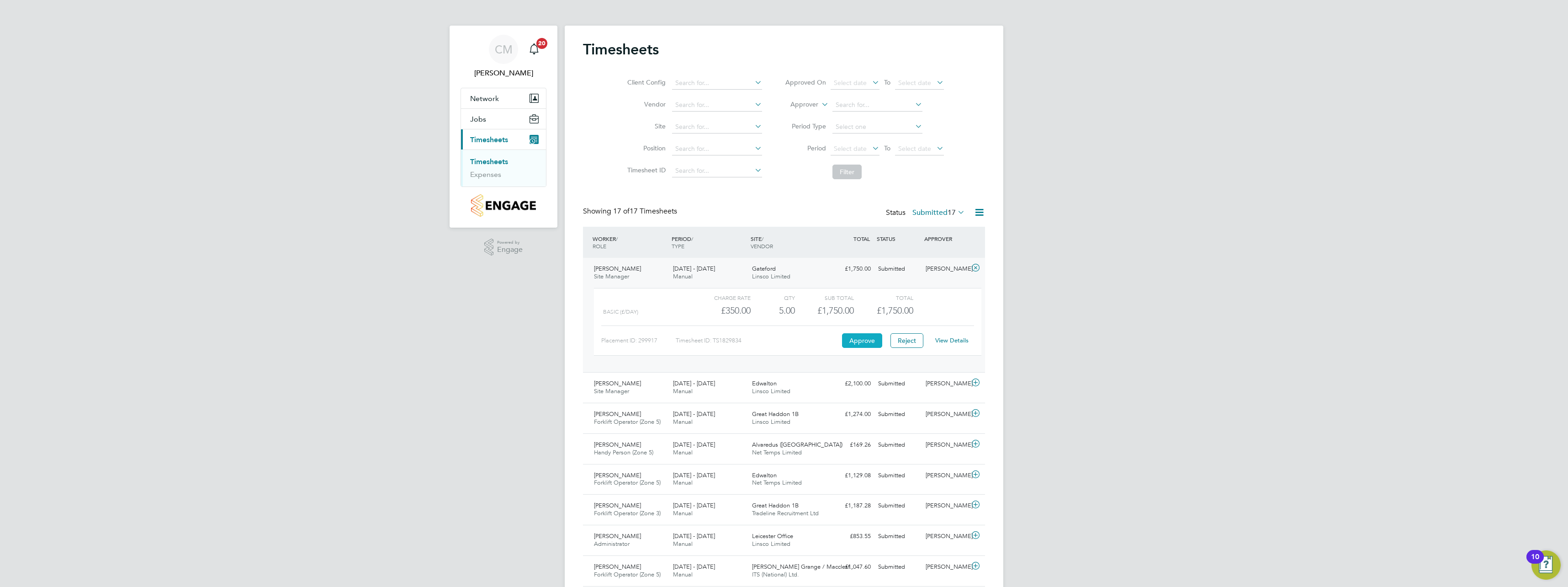
click at [865, 341] on button "Approve" at bounding box center [862, 340] width 40 height 15
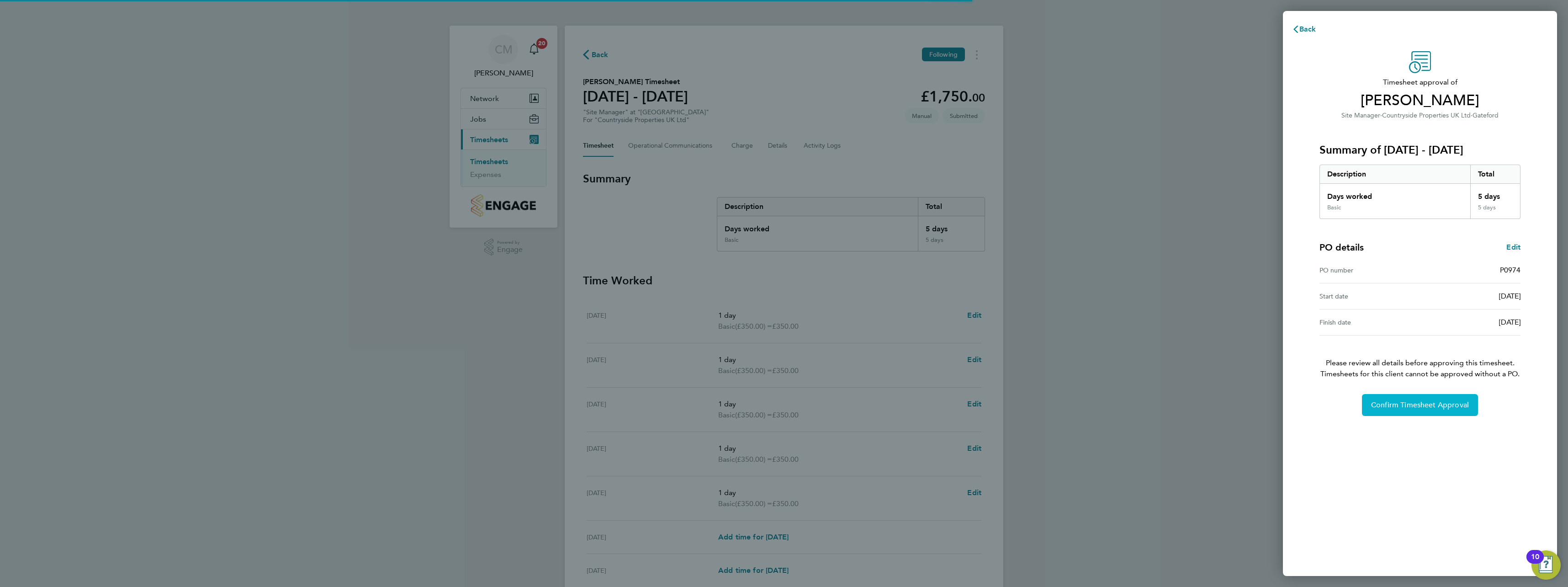
click at [1387, 404] on span "Confirm Timesheet Approval" at bounding box center [1419, 405] width 98 height 9
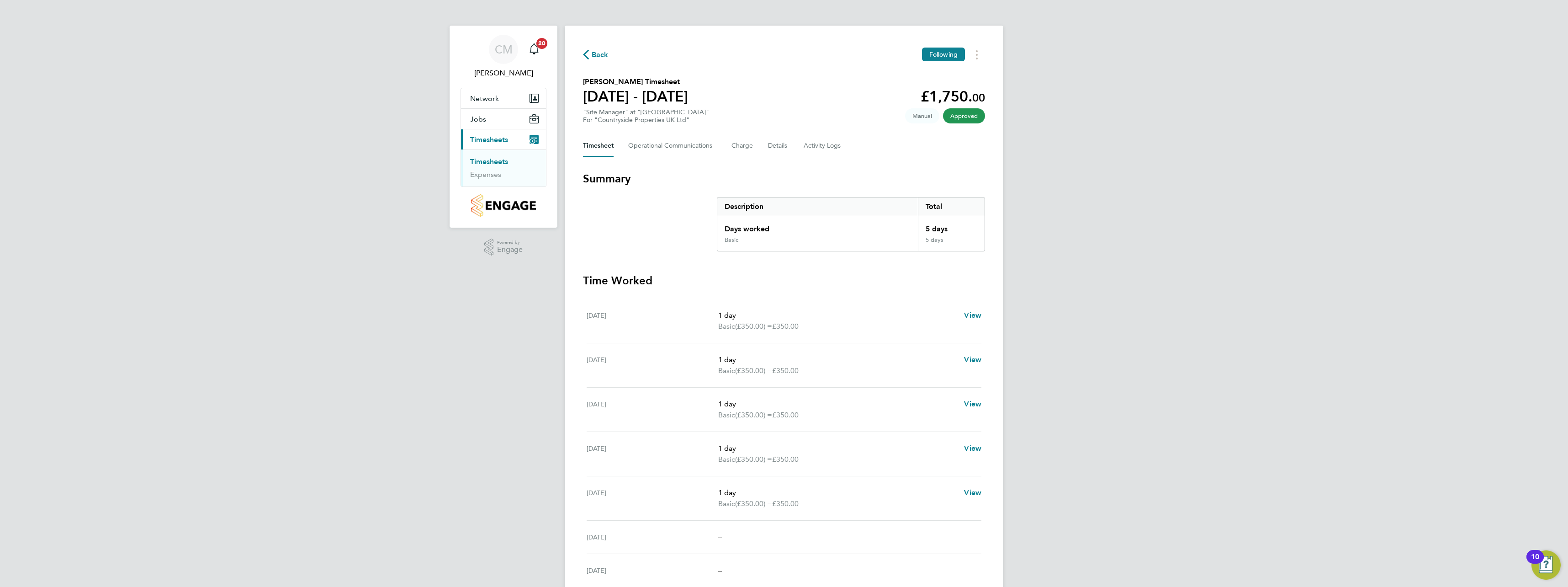
click at [483, 163] on link "Timesheets" at bounding box center [488, 161] width 37 height 8
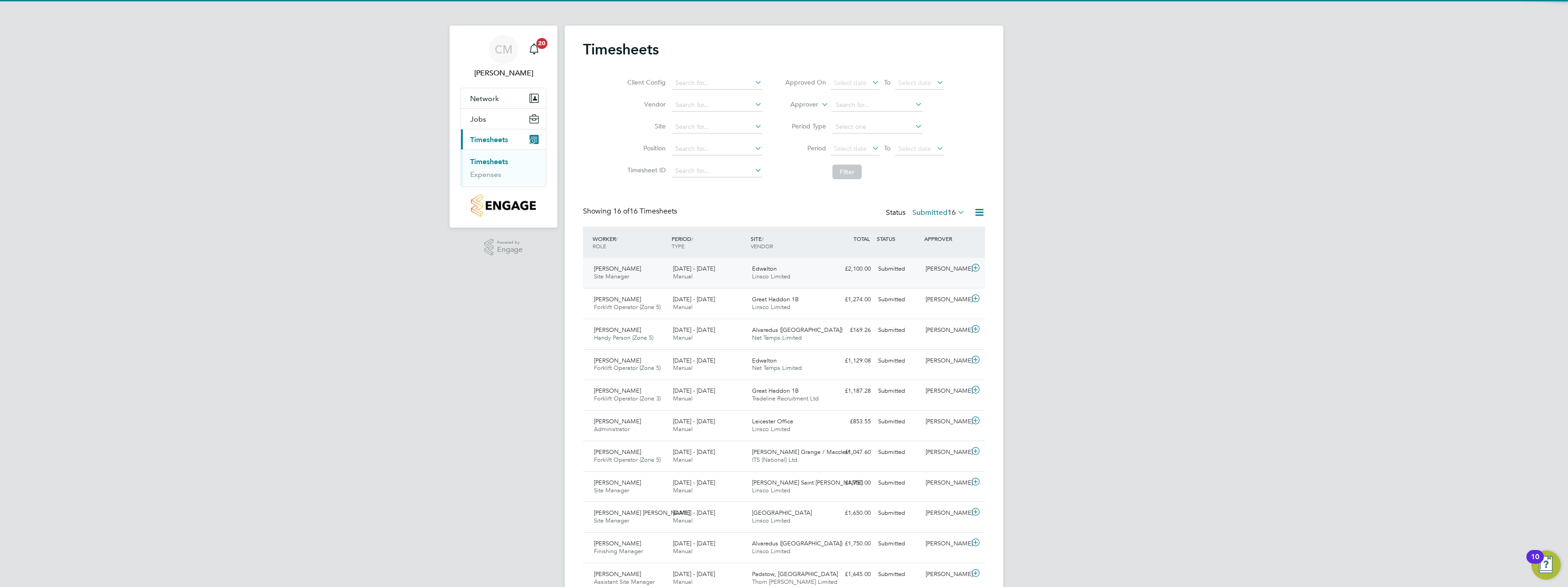
click at [977, 267] on icon at bounding box center [975, 268] width 11 height 7
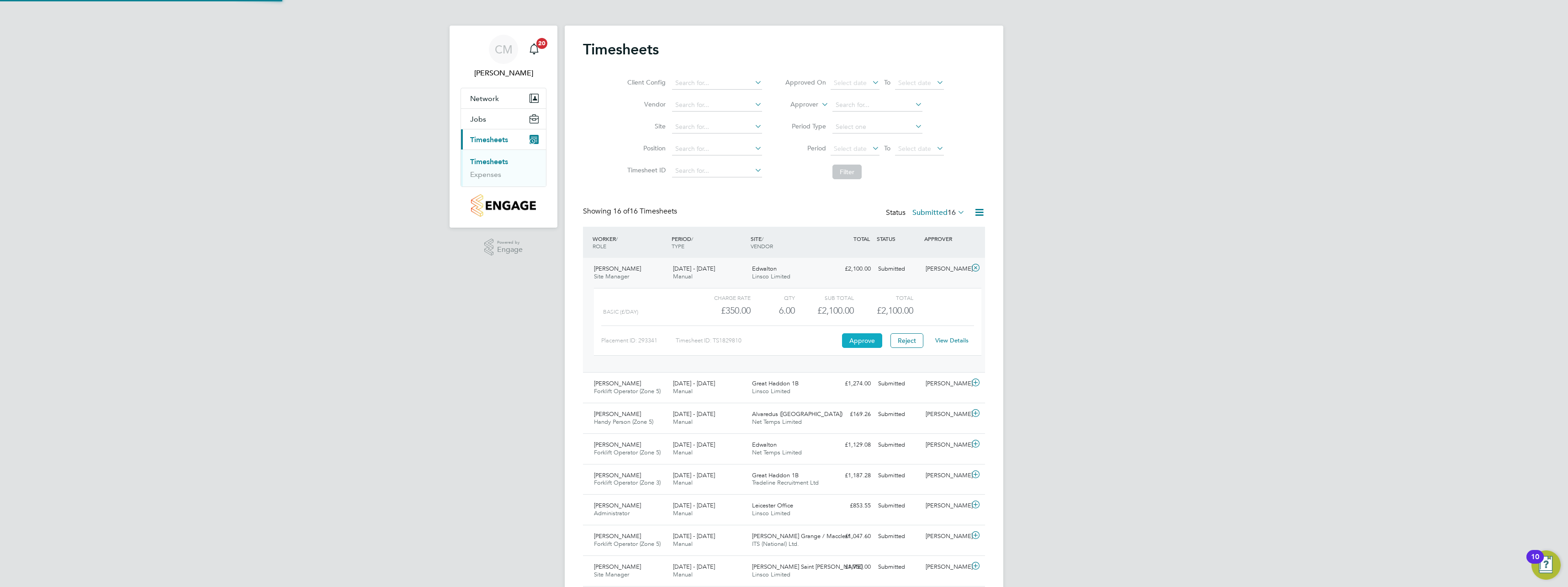
click at [869, 344] on button "Approve" at bounding box center [862, 340] width 40 height 15
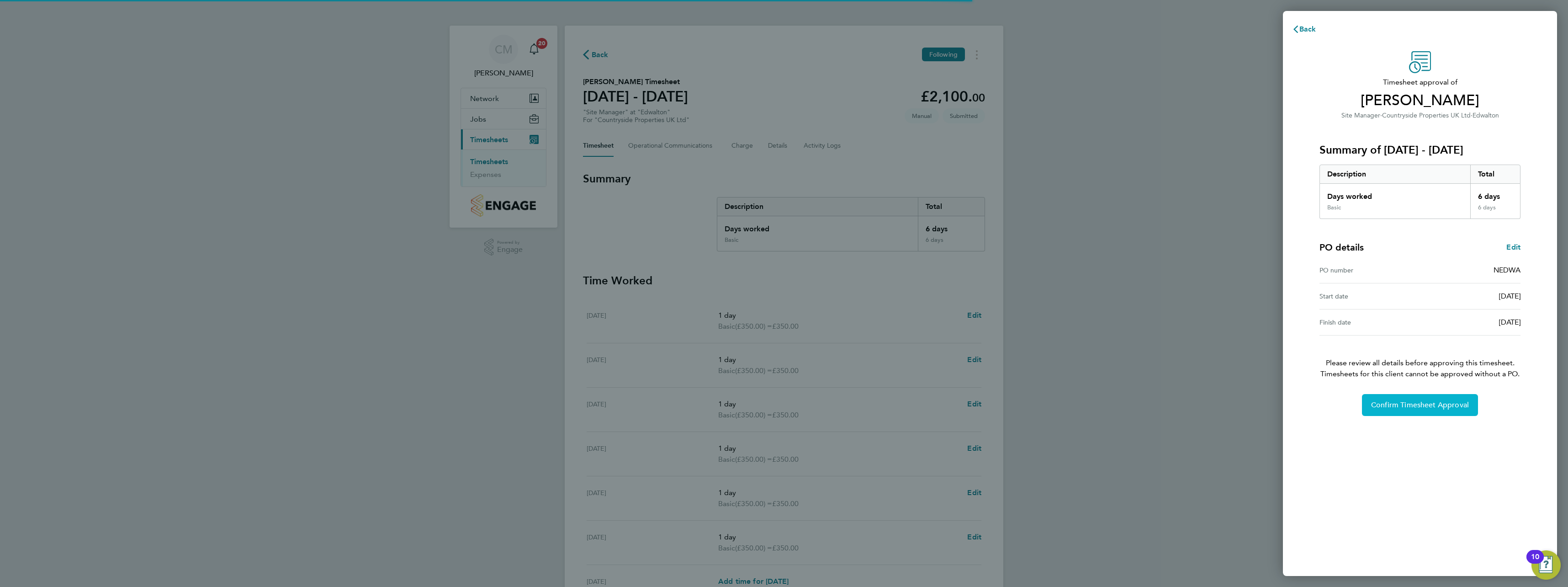
click at [1425, 409] on span "Confirm Timesheet Approval" at bounding box center [1419, 405] width 98 height 9
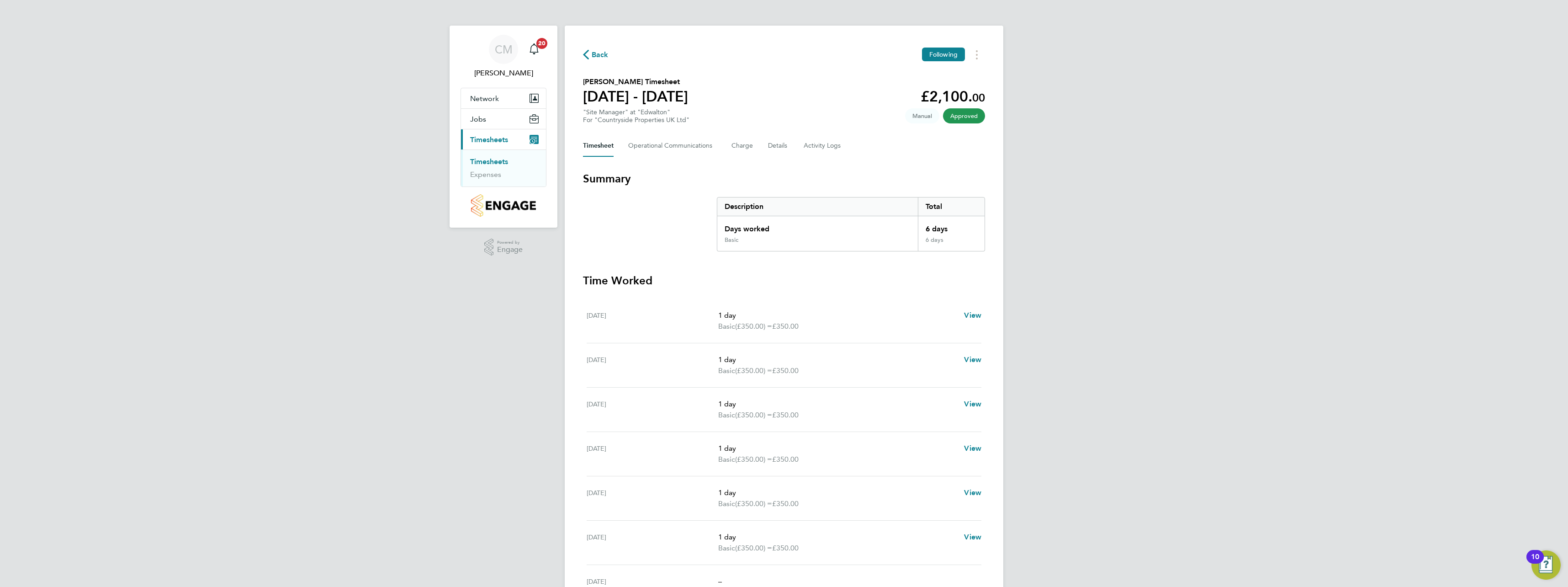
click at [495, 163] on link "Timesheets" at bounding box center [488, 161] width 37 height 8
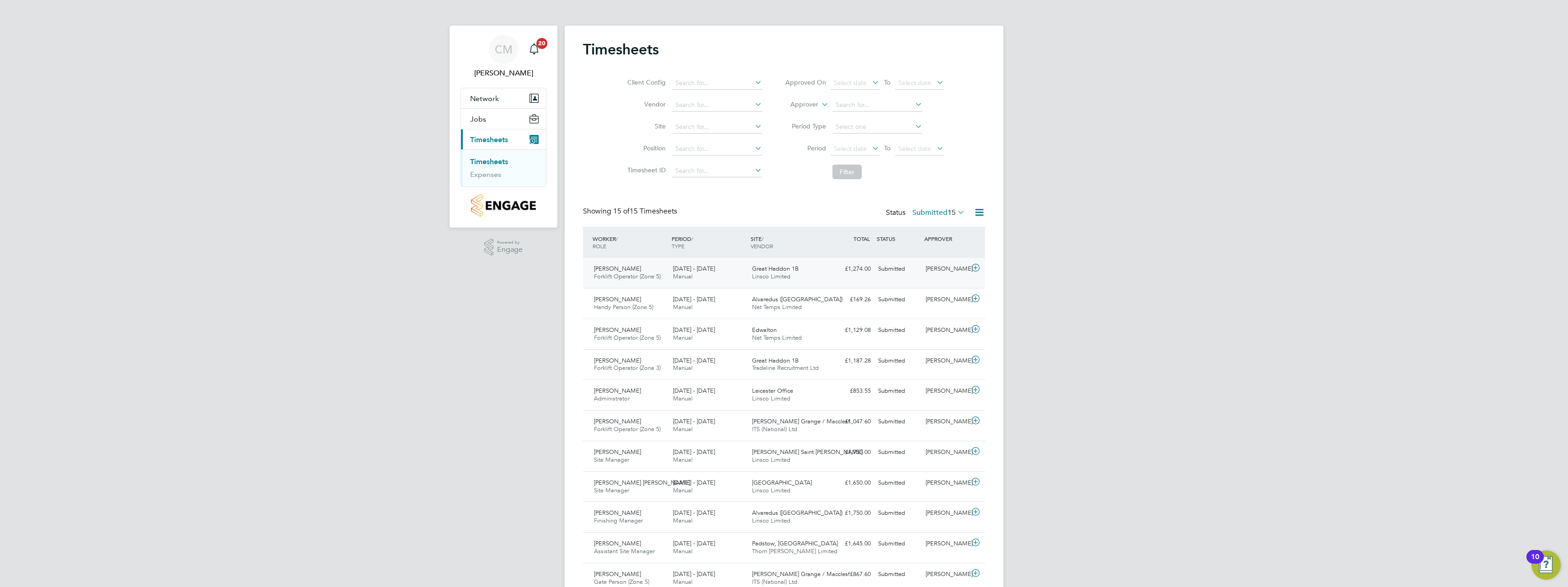
click at [977, 267] on icon at bounding box center [975, 268] width 11 height 7
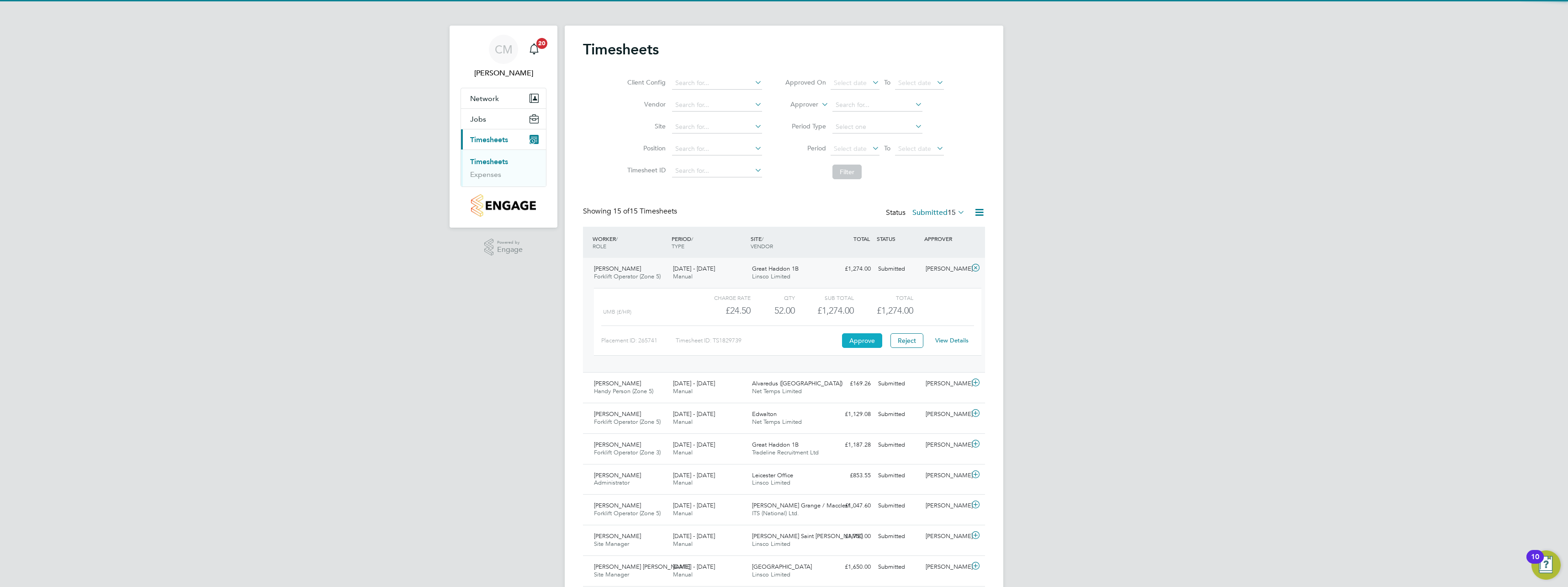
click at [850, 335] on button "Approve" at bounding box center [862, 340] width 40 height 15
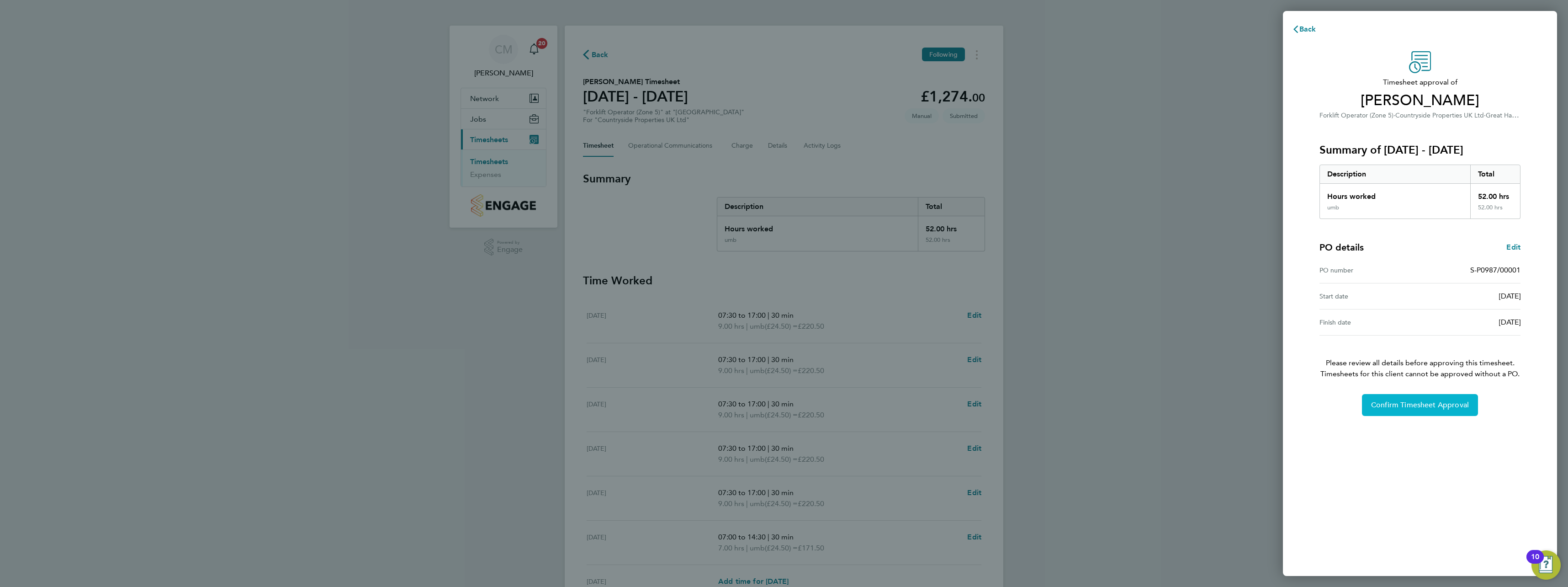
click at [1370, 397] on button "Confirm Timesheet Approval" at bounding box center [1419, 405] width 116 height 22
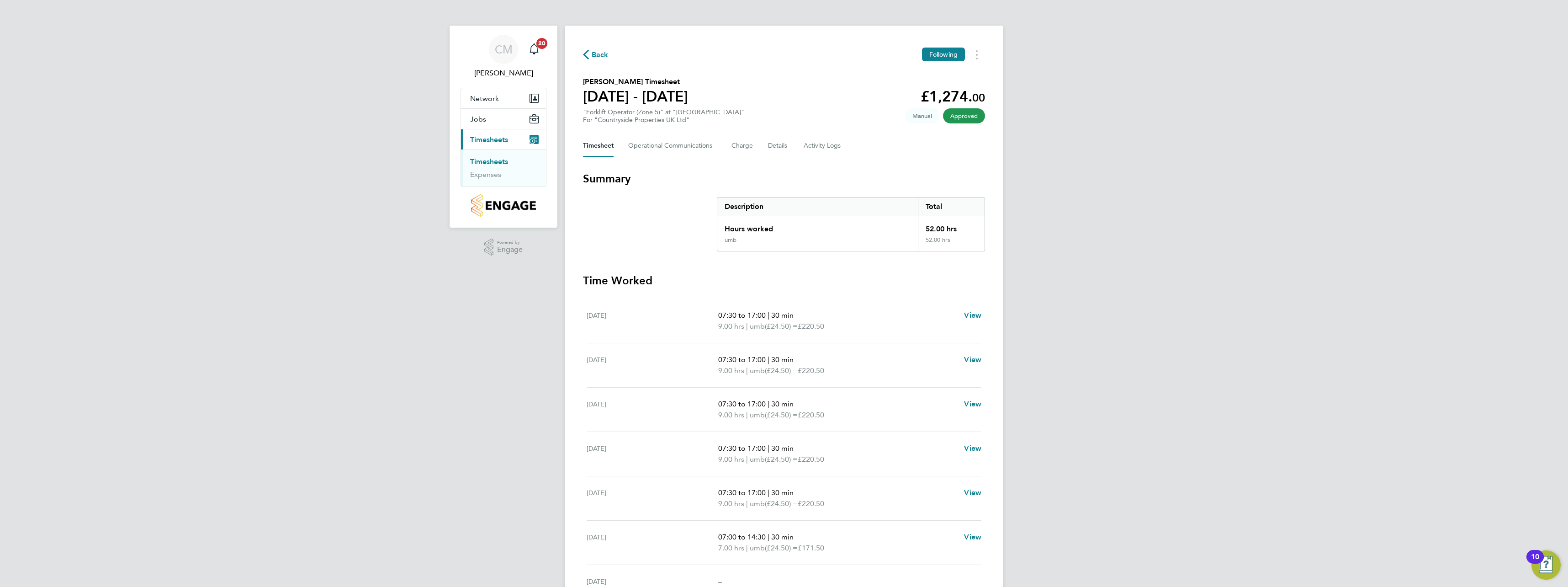
click at [501, 162] on link "Timesheets" at bounding box center [488, 161] width 37 height 8
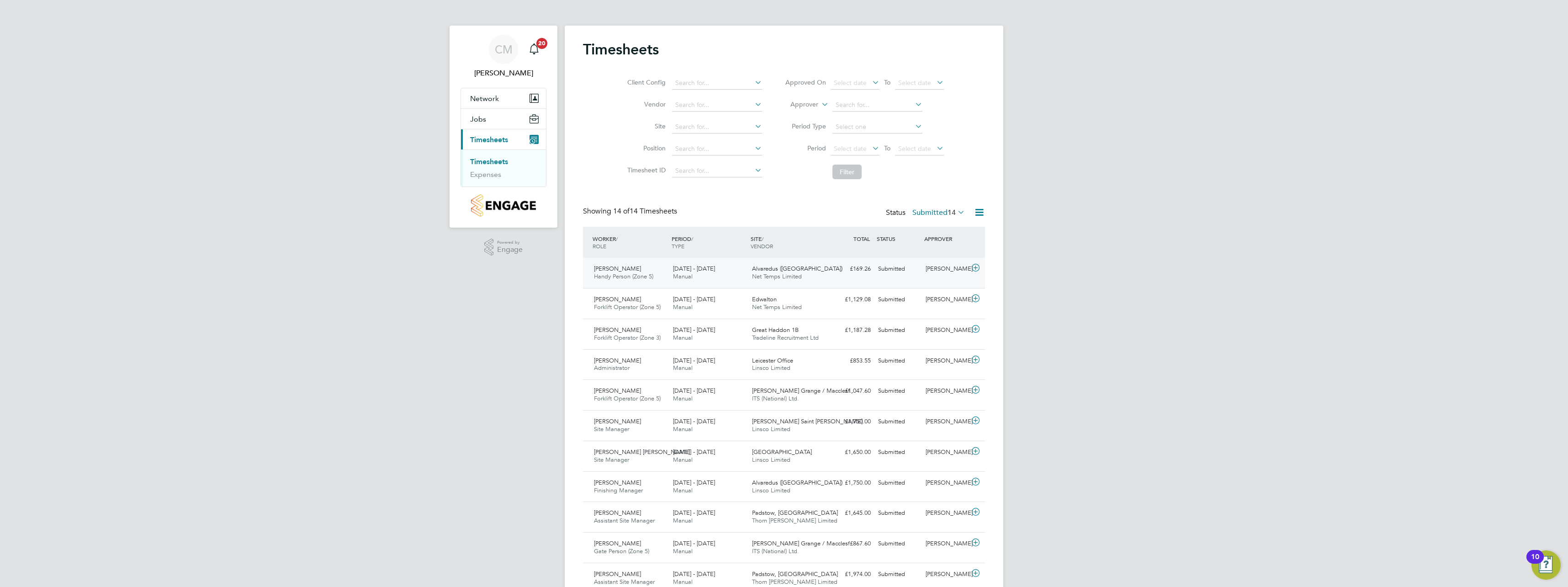
click at [974, 269] on icon at bounding box center [975, 268] width 11 height 7
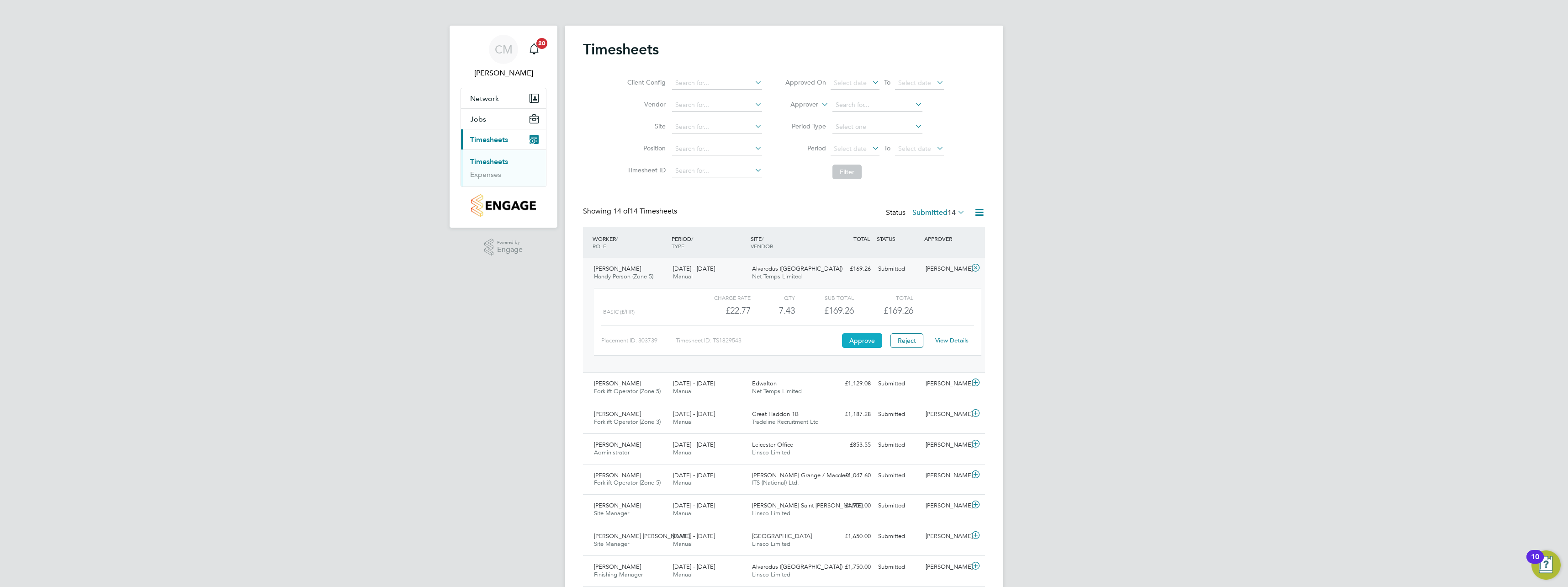
click at [854, 339] on button "Approve" at bounding box center [862, 340] width 40 height 15
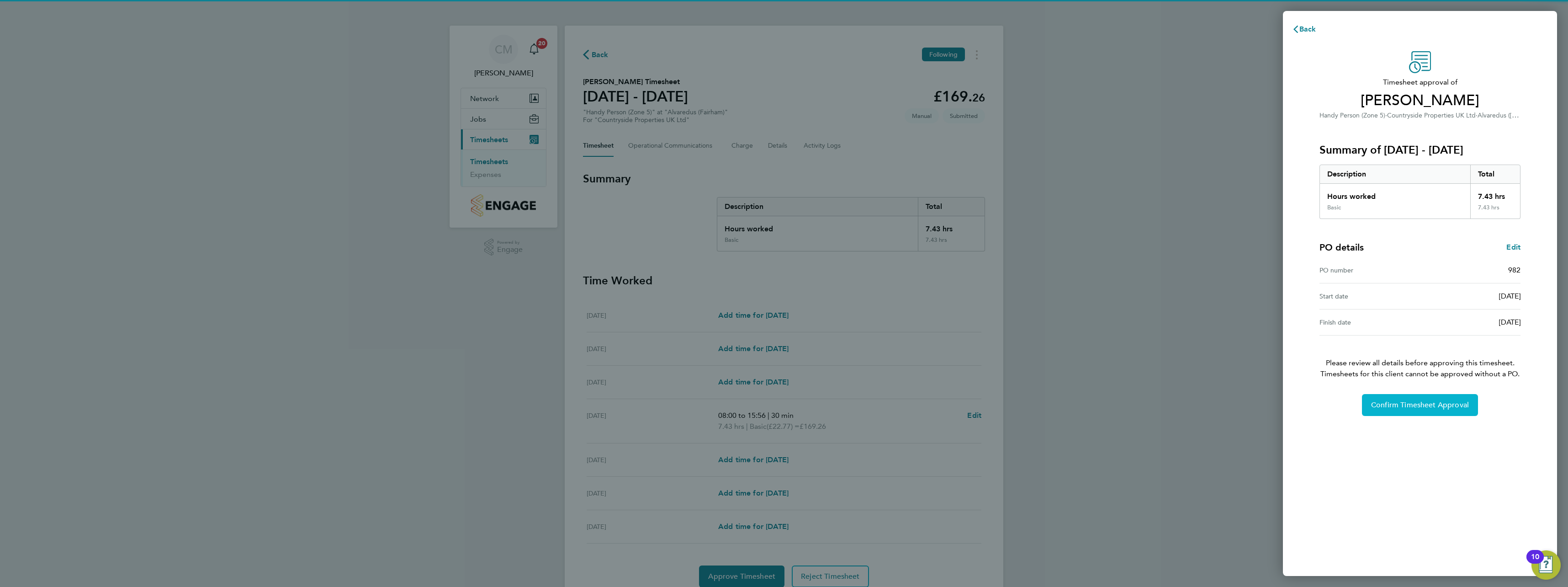
click at [1383, 401] on span "Confirm Timesheet Approval" at bounding box center [1419, 405] width 98 height 9
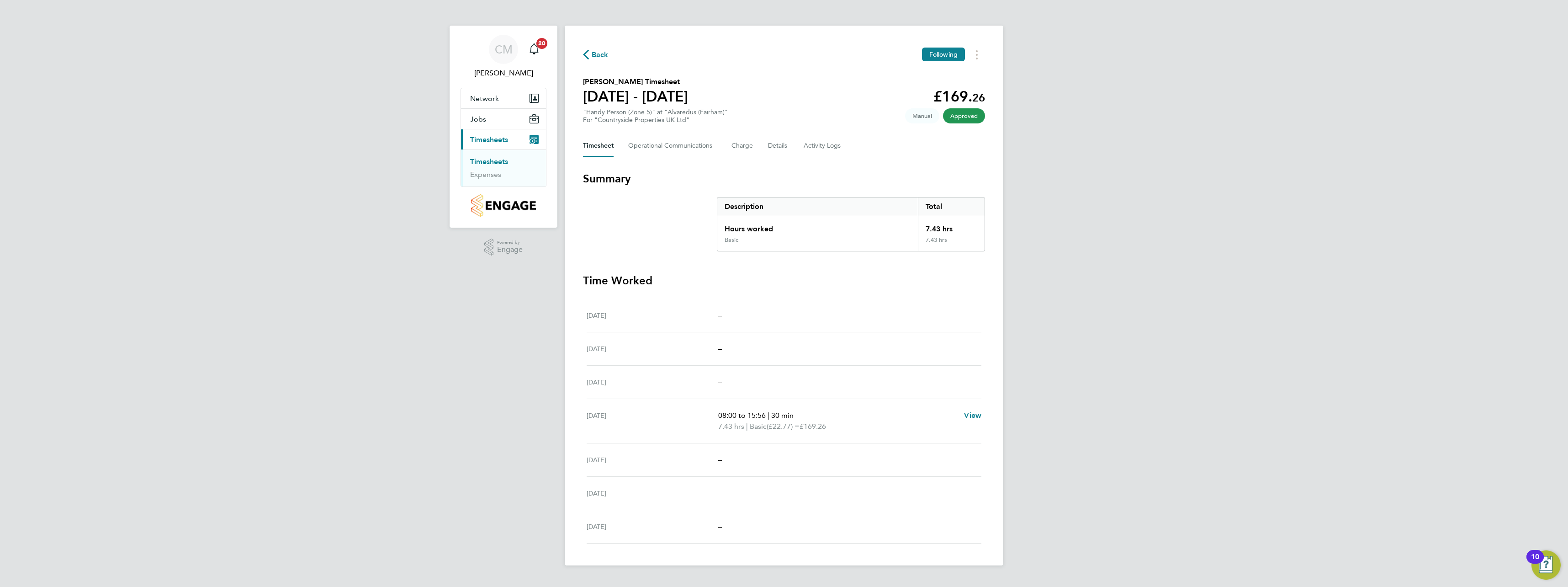
click at [499, 158] on link "Timesheets" at bounding box center [488, 161] width 37 height 8
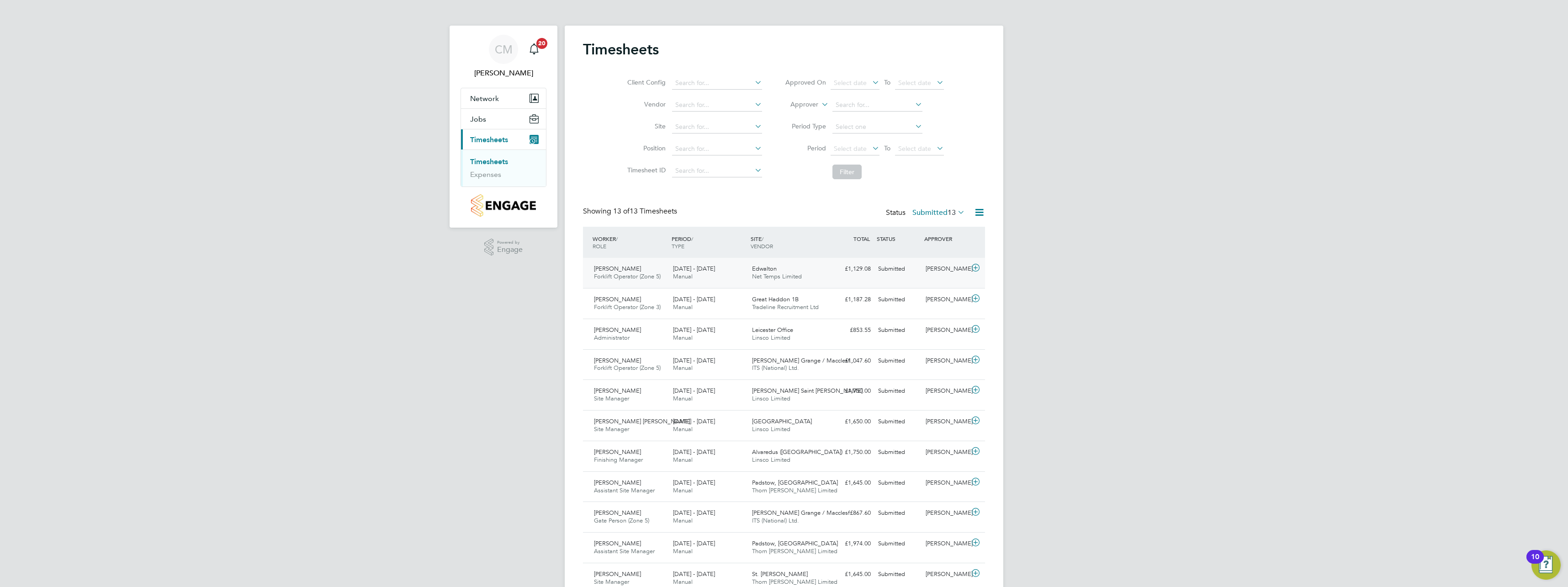
click at [980, 270] on icon at bounding box center [975, 268] width 11 height 7
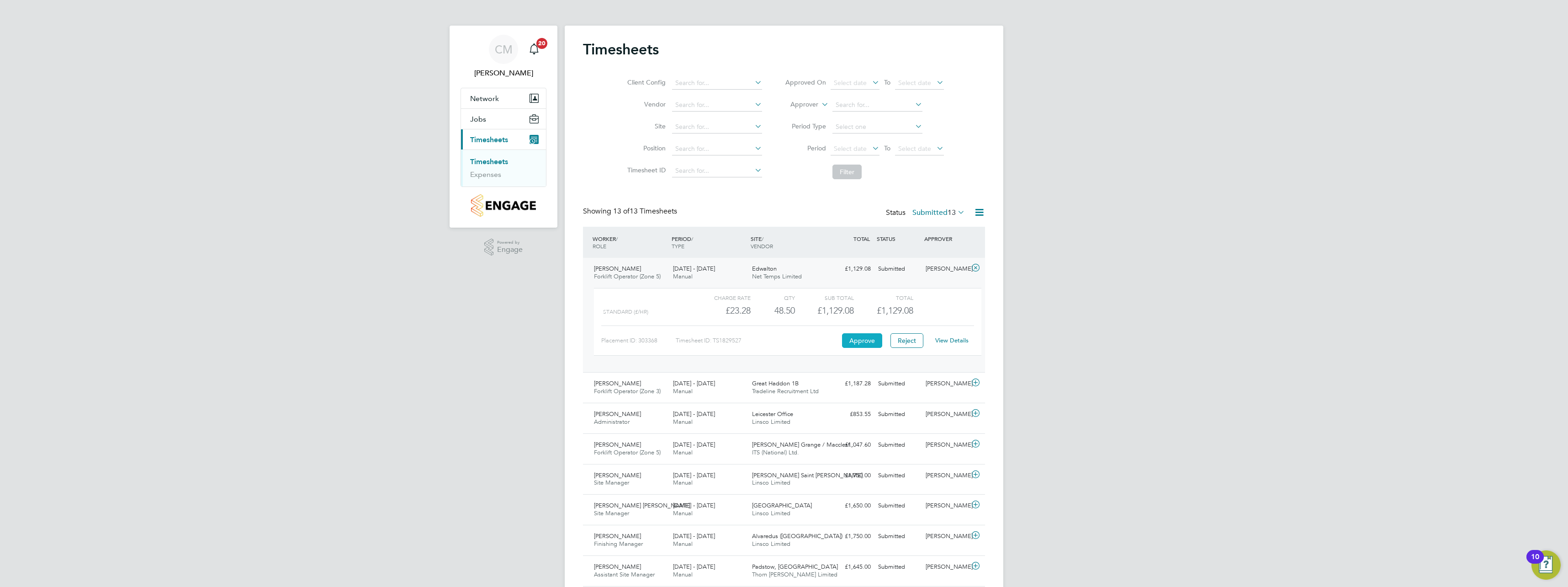
click at [866, 339] on button "Approve" at bounding box center [862, 340] width 40 height 15
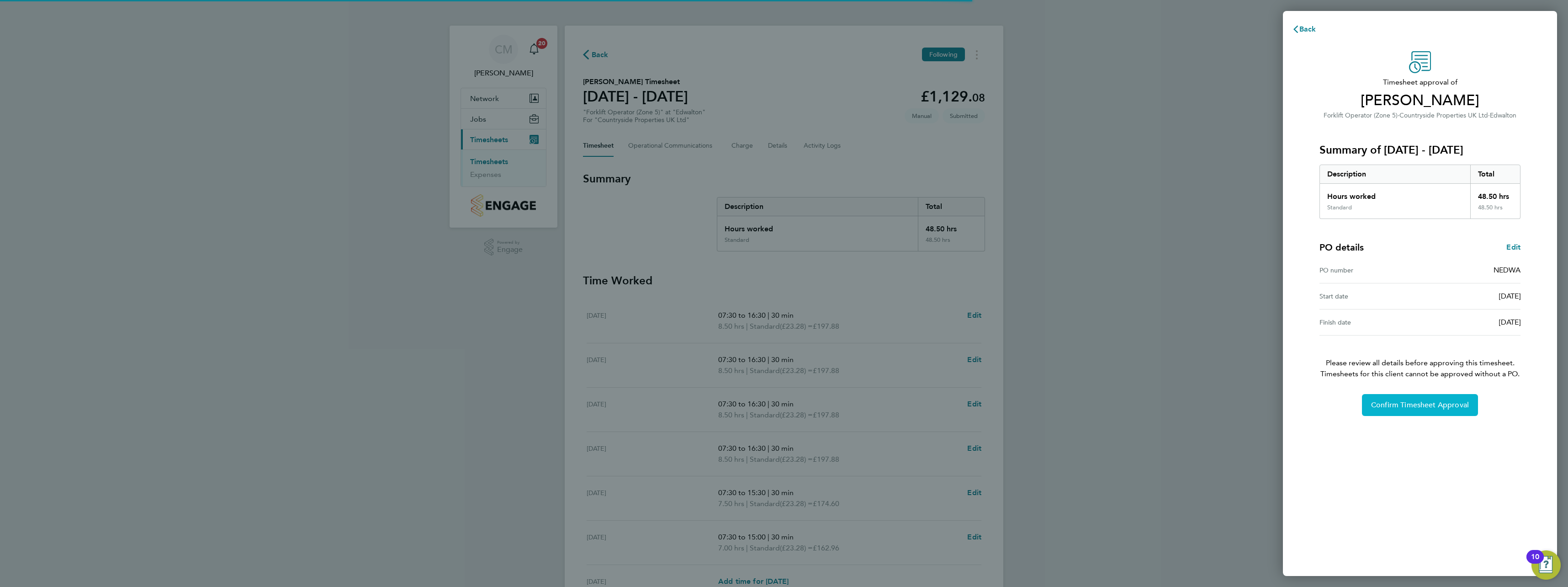
click at [1384, 411] on button "Confirm Timesheet Approval" at bounding box center [1419, 405] width 116 height 22
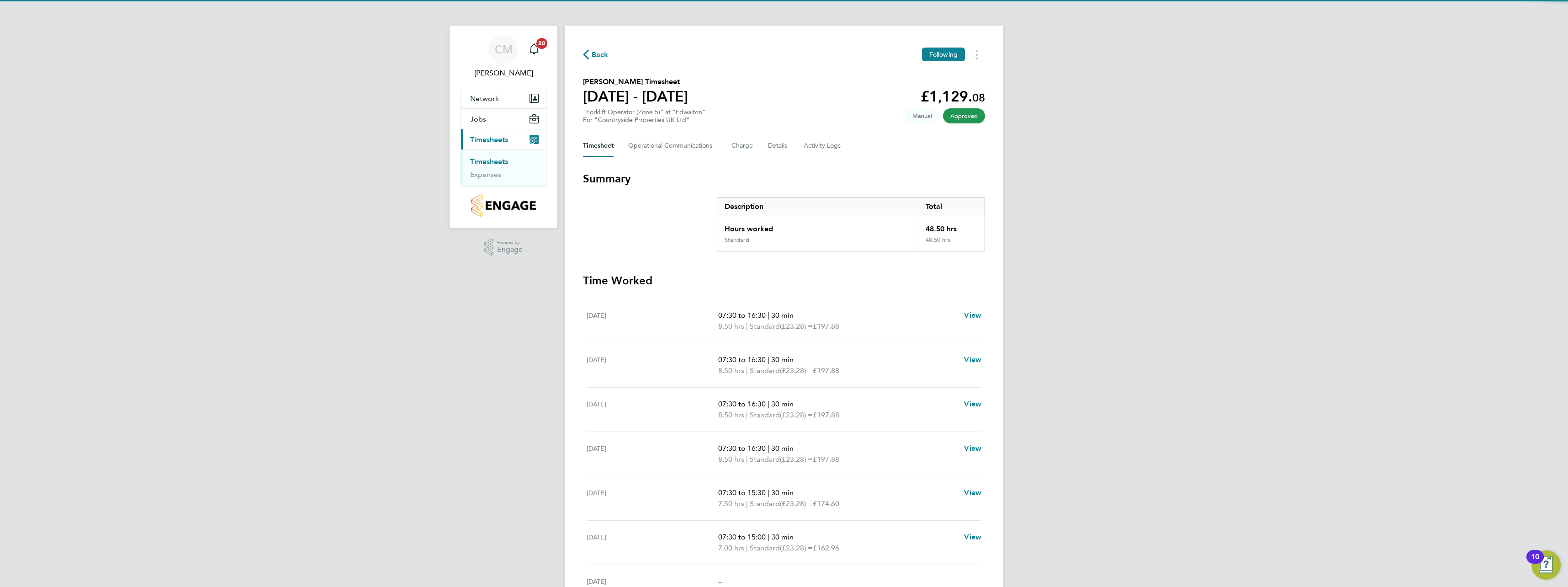
click at [479, 159] on link "Timesheets" at bounding box center [488, 161] width 37 height 8
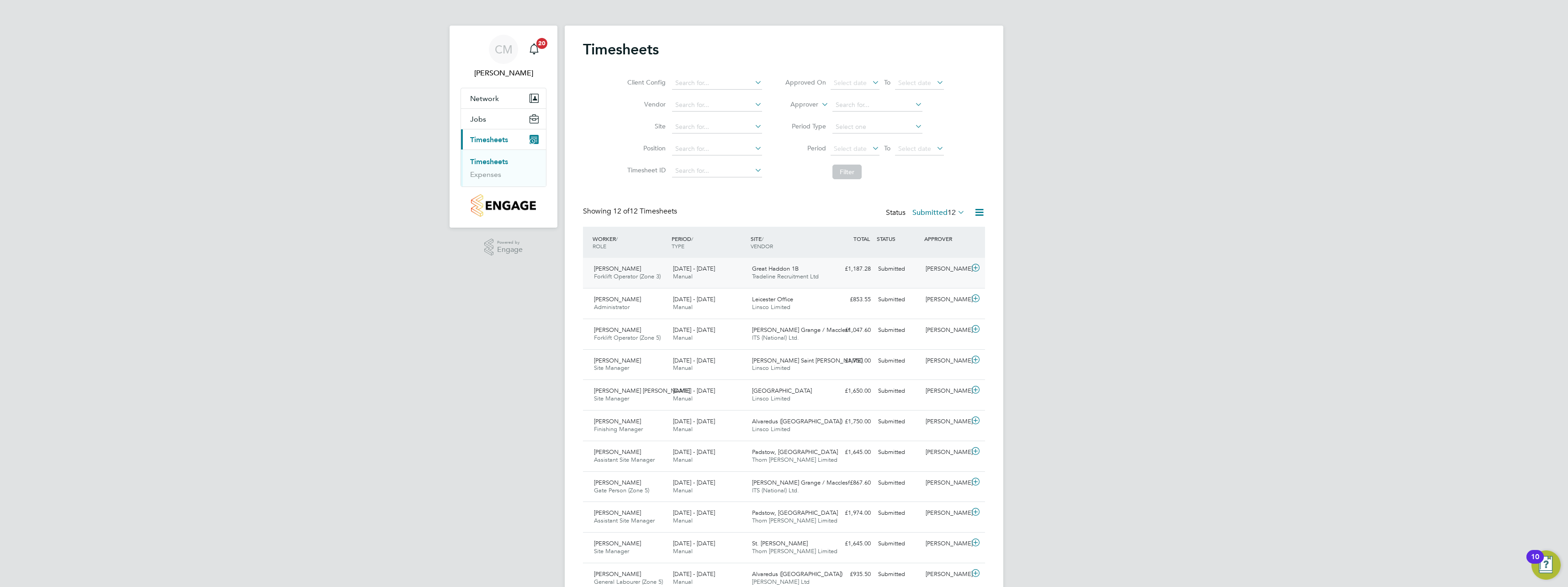
click at [976, 266] on icon at bounding box center [975, 268] width 11 height 7
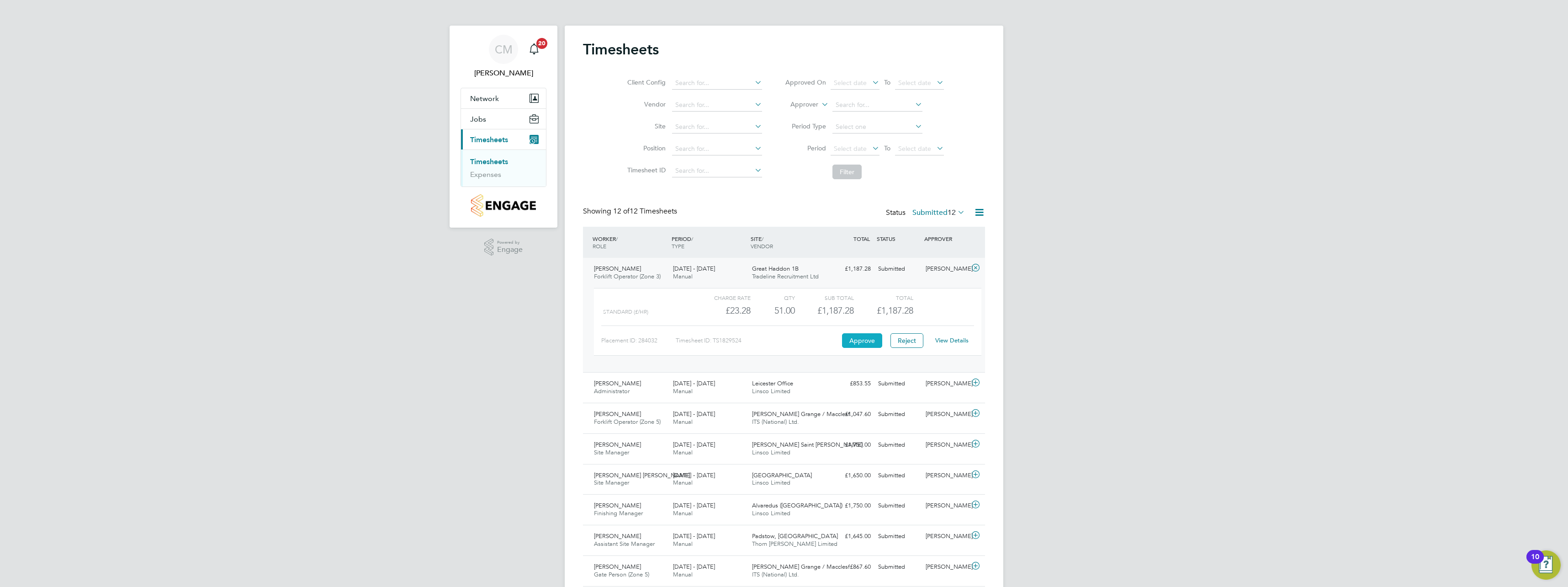
click at [862, 335] on button "Approve" at bounding box center [862, 340] width 40 height 15
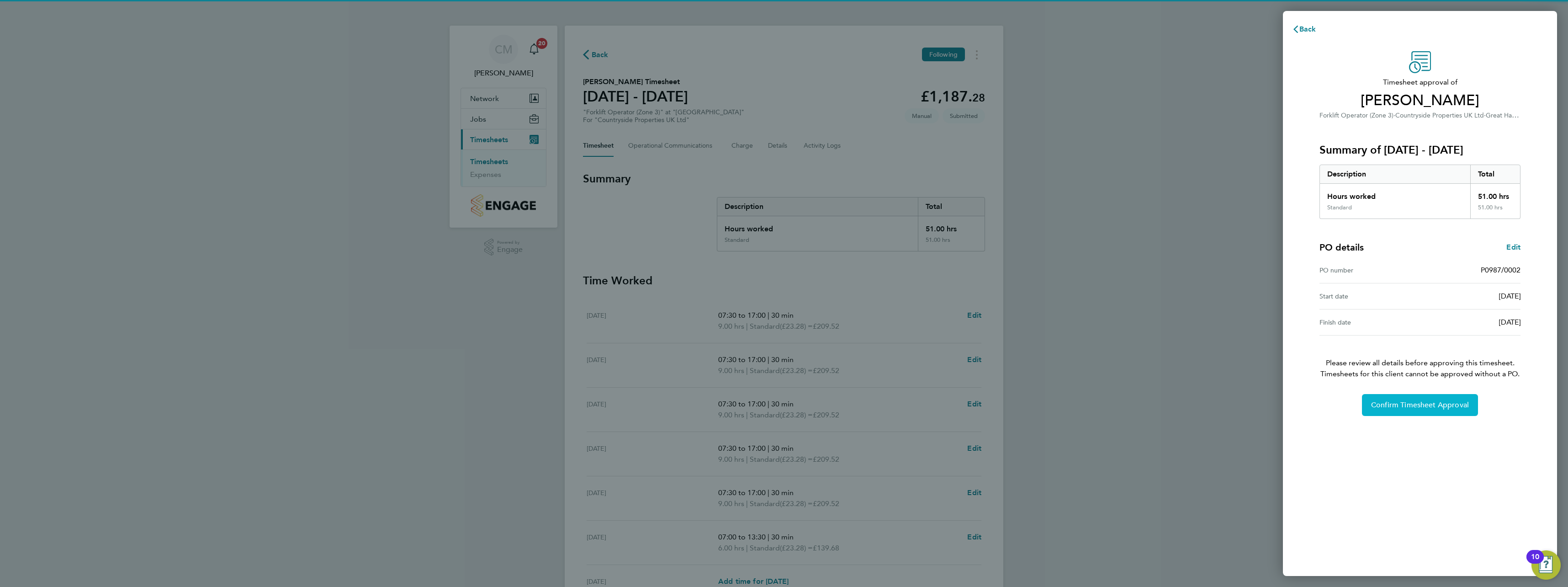
click at [1391, 399] on button "Confirm Timesheet Approval" at bounding box center [1419, 405] width 116 height 22
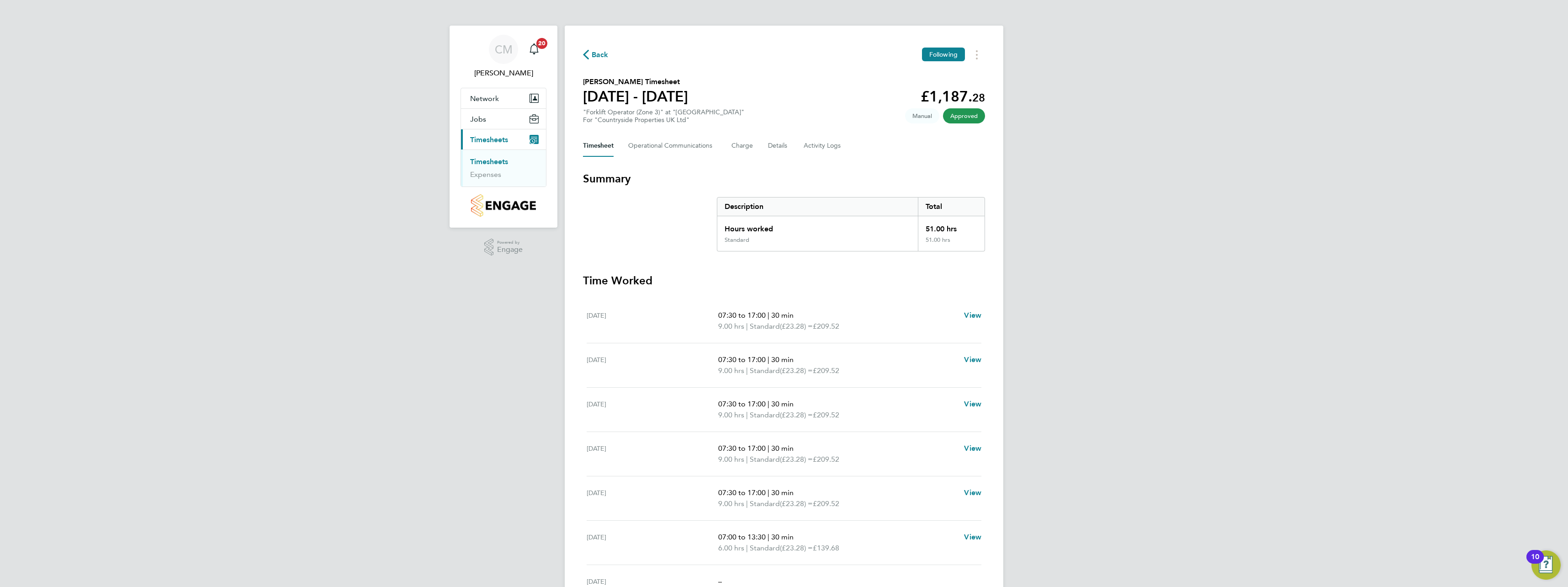
click at [488, 160] on link "Timesheets" at bounding box center [488, 161] width 37 height 8
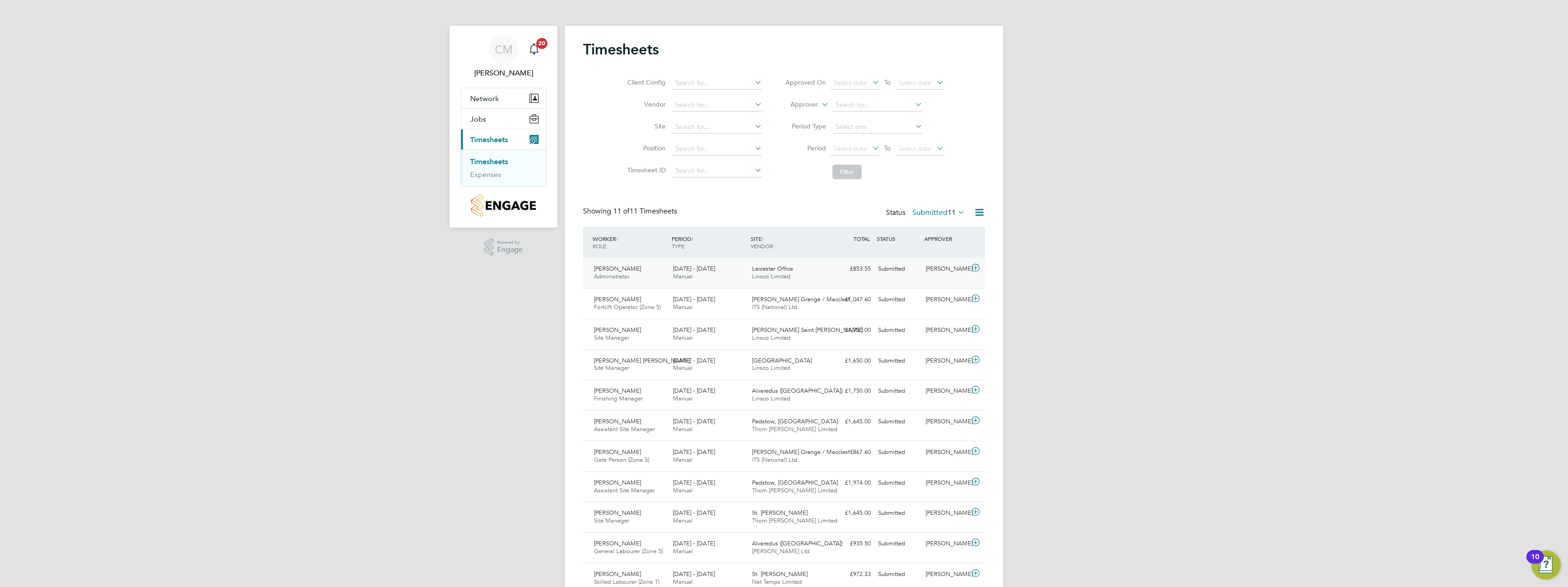
click at [977, 266] on icon at bounding box center [975, 268] width 11 height 7
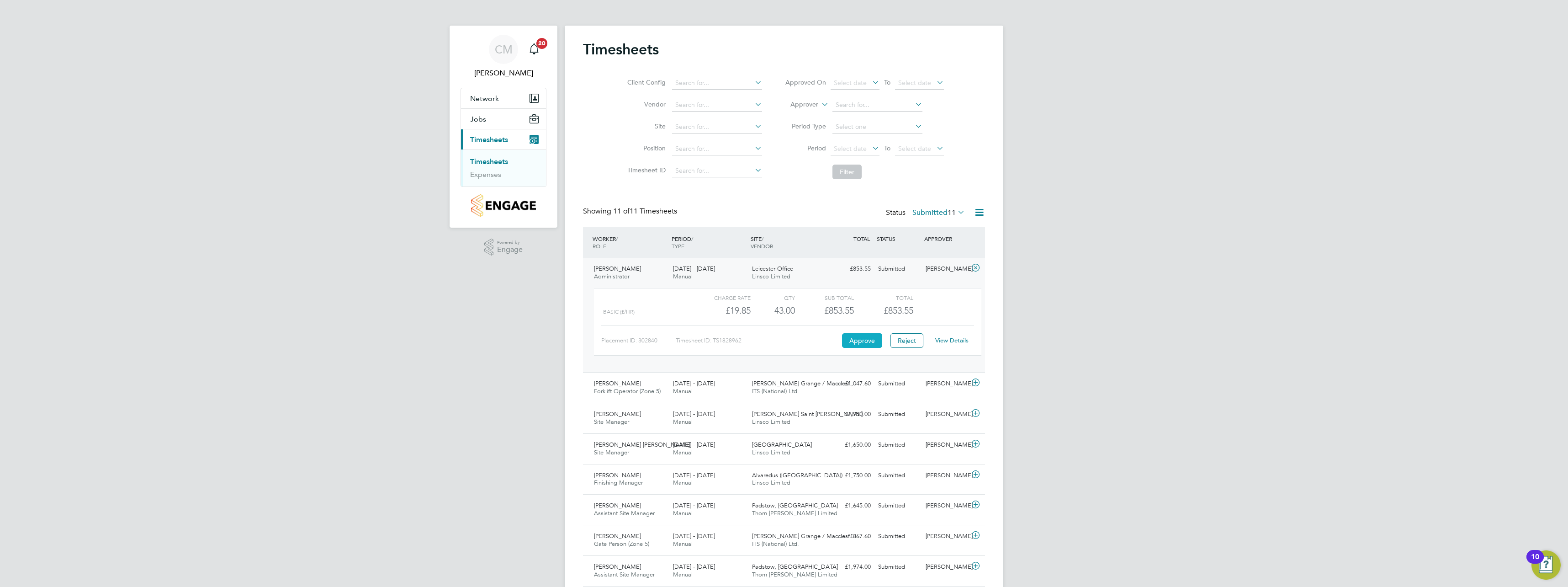
click at [871, 340] on button "Approve" at bounding box center [862, 340] width 40 height 15
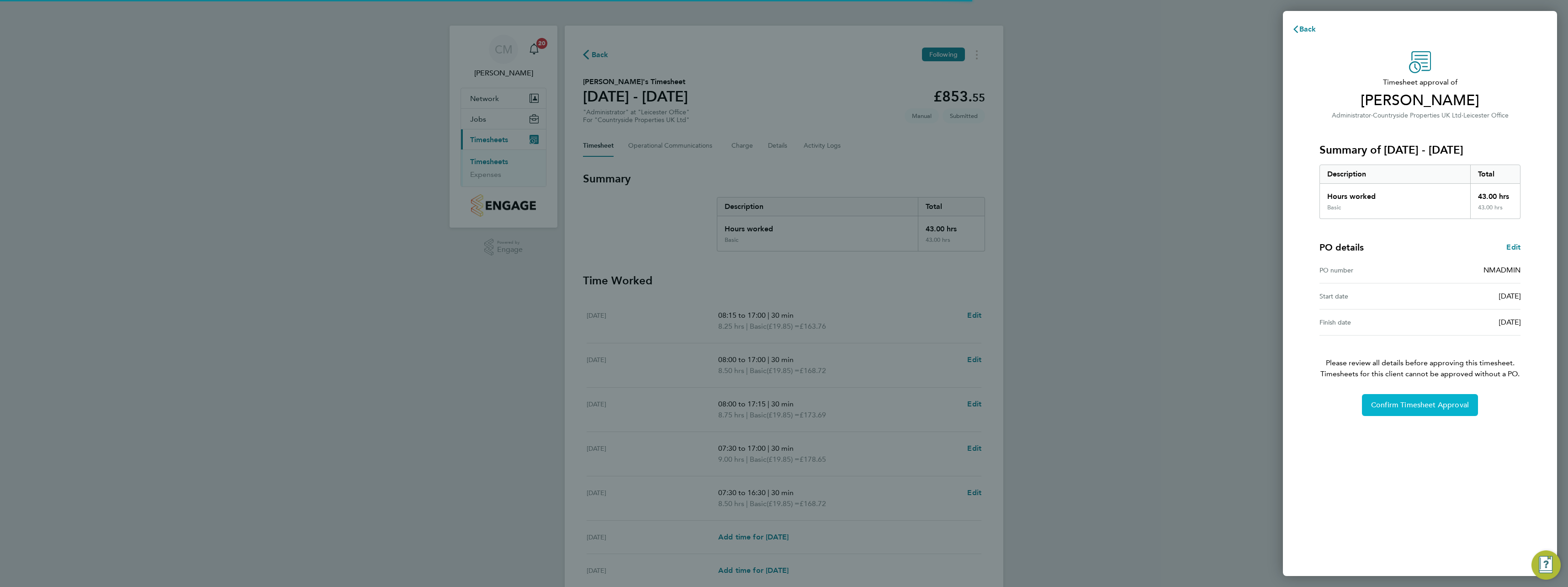
click at [1421, 411] on button "Confirm Timesheet Approval" at bounding box center [1419, 405] width 116 height 22
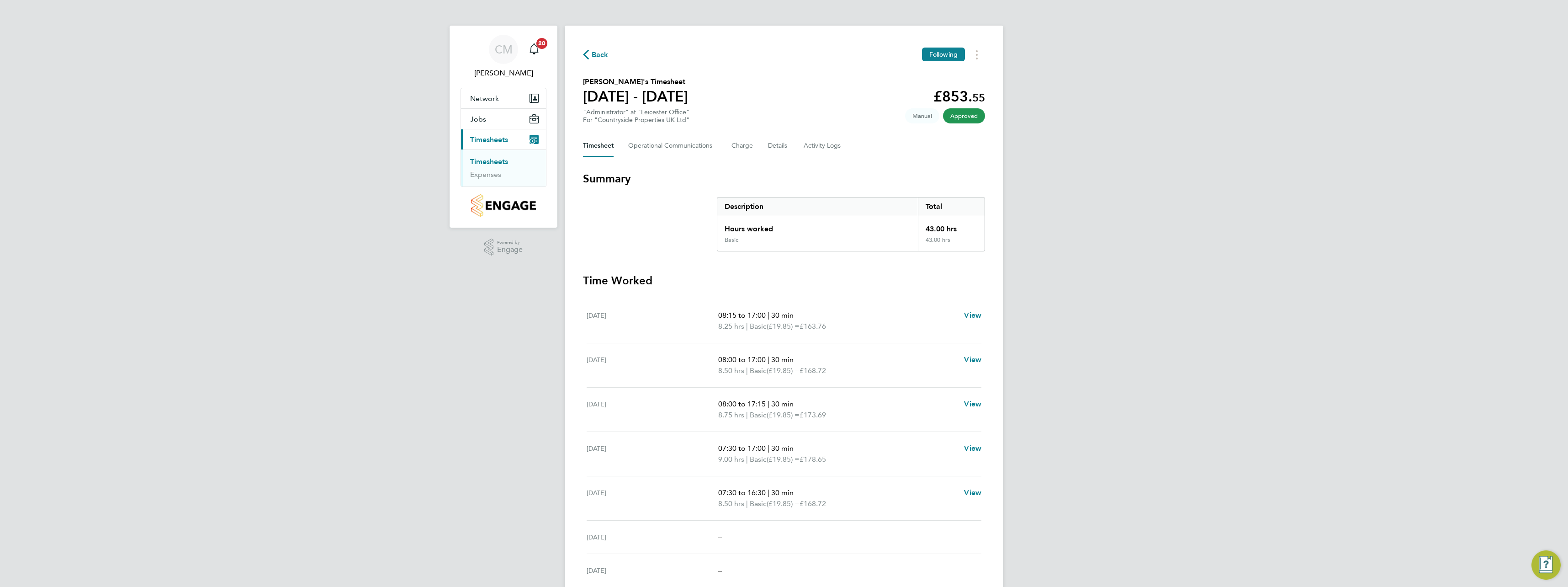
click at [499, 163] on link "Timesheets" at bounding box center [488, 161] width 37 height 8
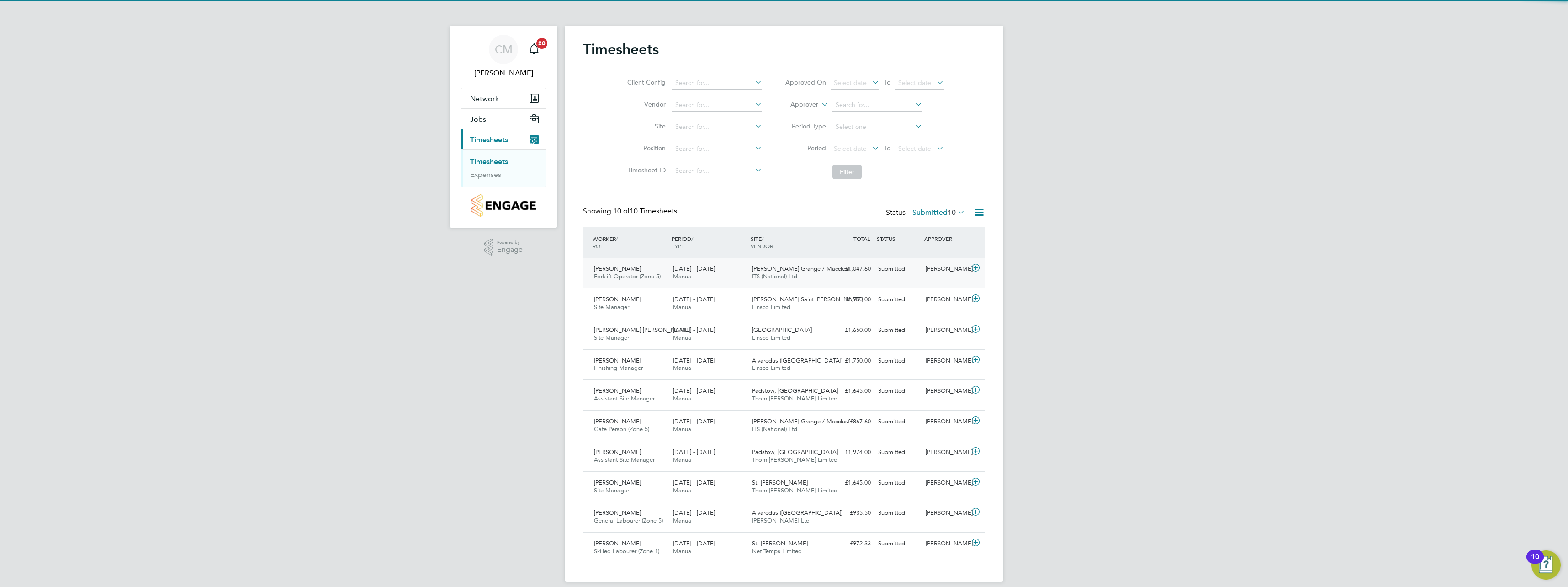
click at [975, 270] on icon at bounding box center [975, 268] width 11 height 7
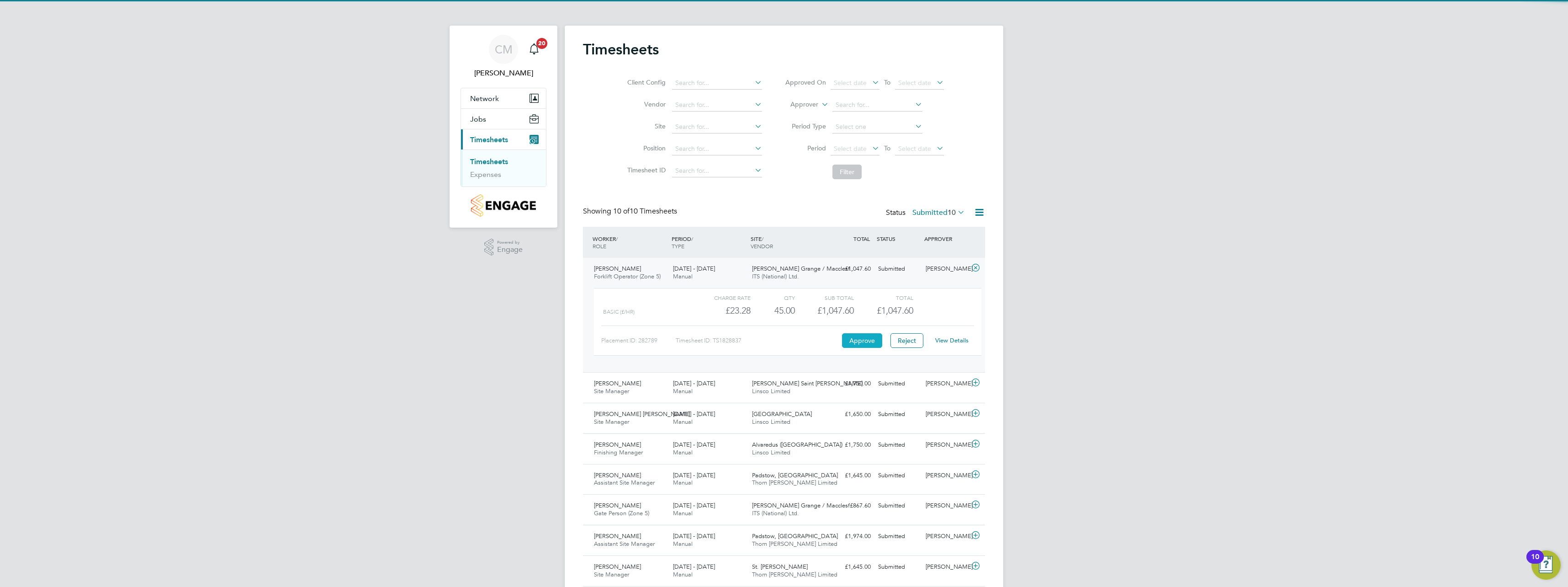
click at [860, 341] on button "Approve" at bounding box center [862, 340] width 40 height 15
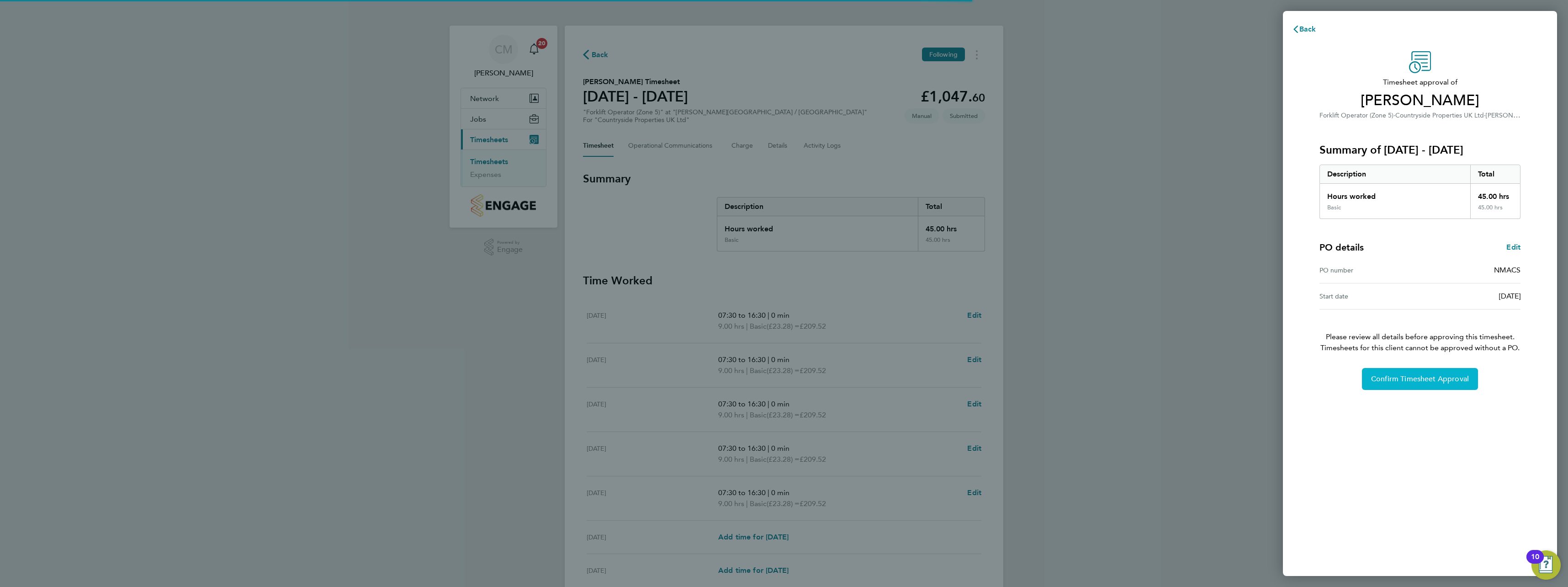
click at [1412, 385] on button "Confirm Timesheet Approval" at bounding box center [1419, 379] width 116 height 22
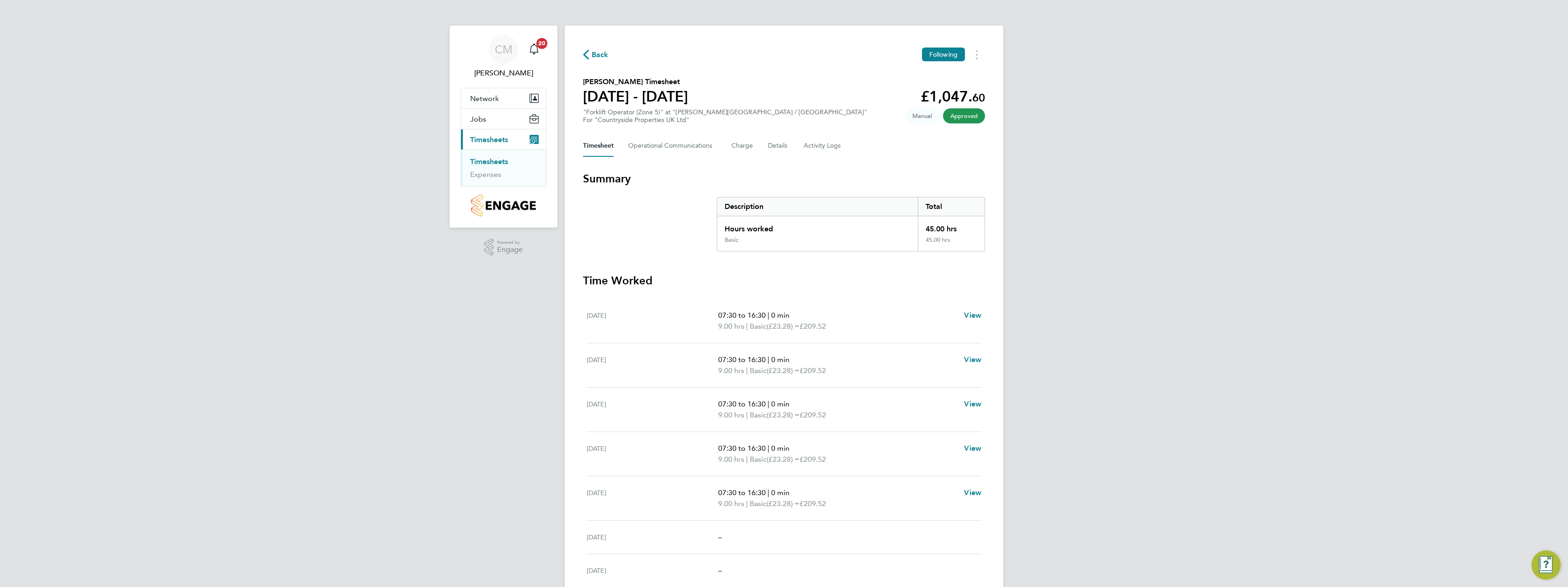
click at [501, 158] on link "Timesheets" at bounding box center [488, 161] width 37 height 8
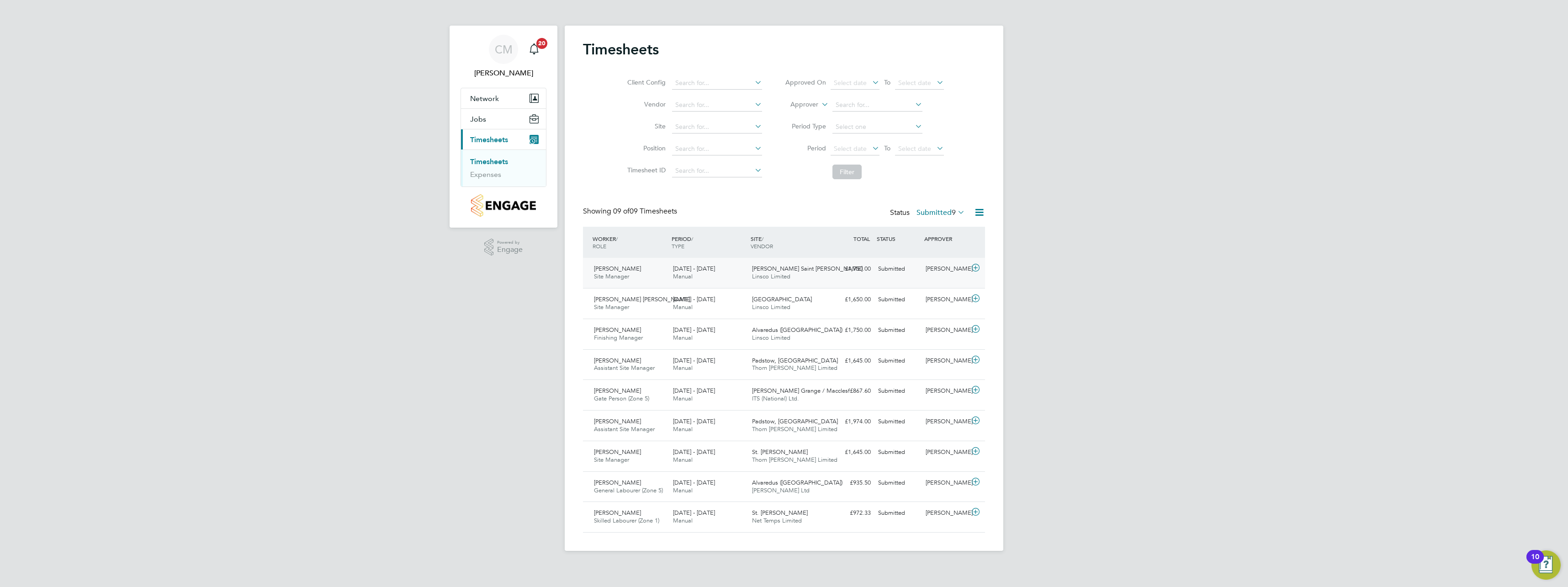
click at [976, 267] on icon at bounding box center [975, 268] width 11 height 7
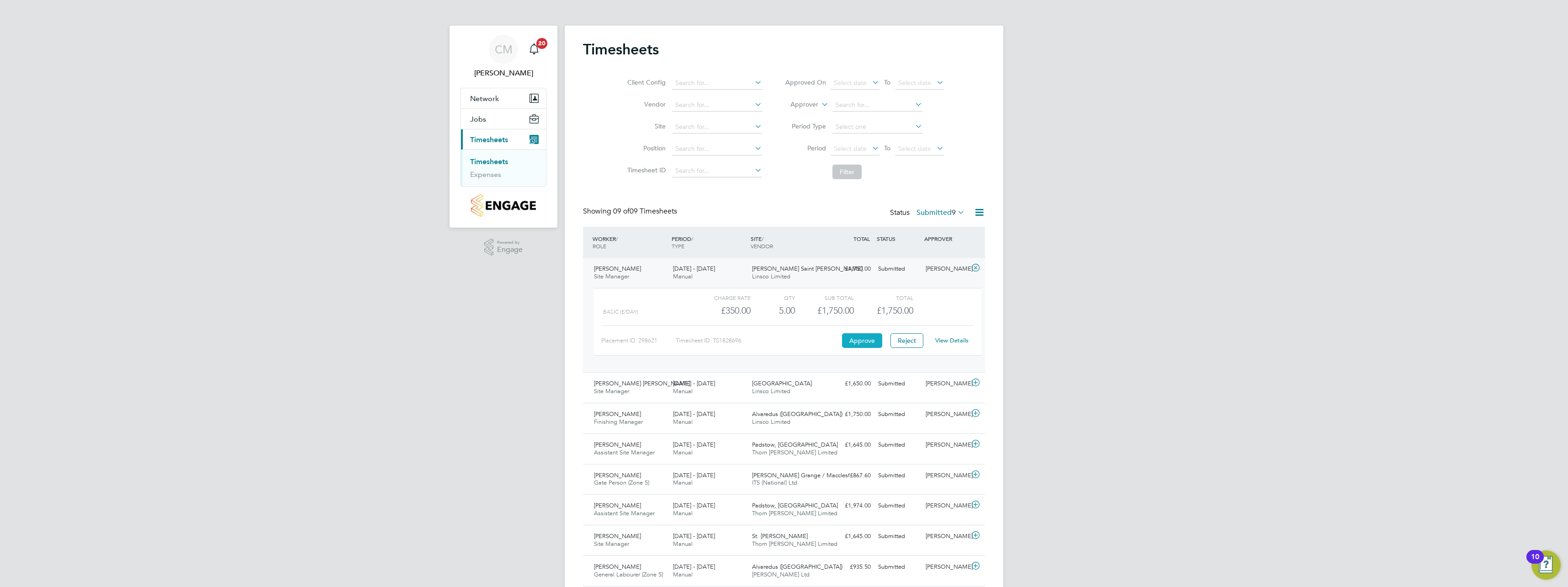
click at [856, 341] on button "Approve" at bounding box center [862, 340] width 40 height 15
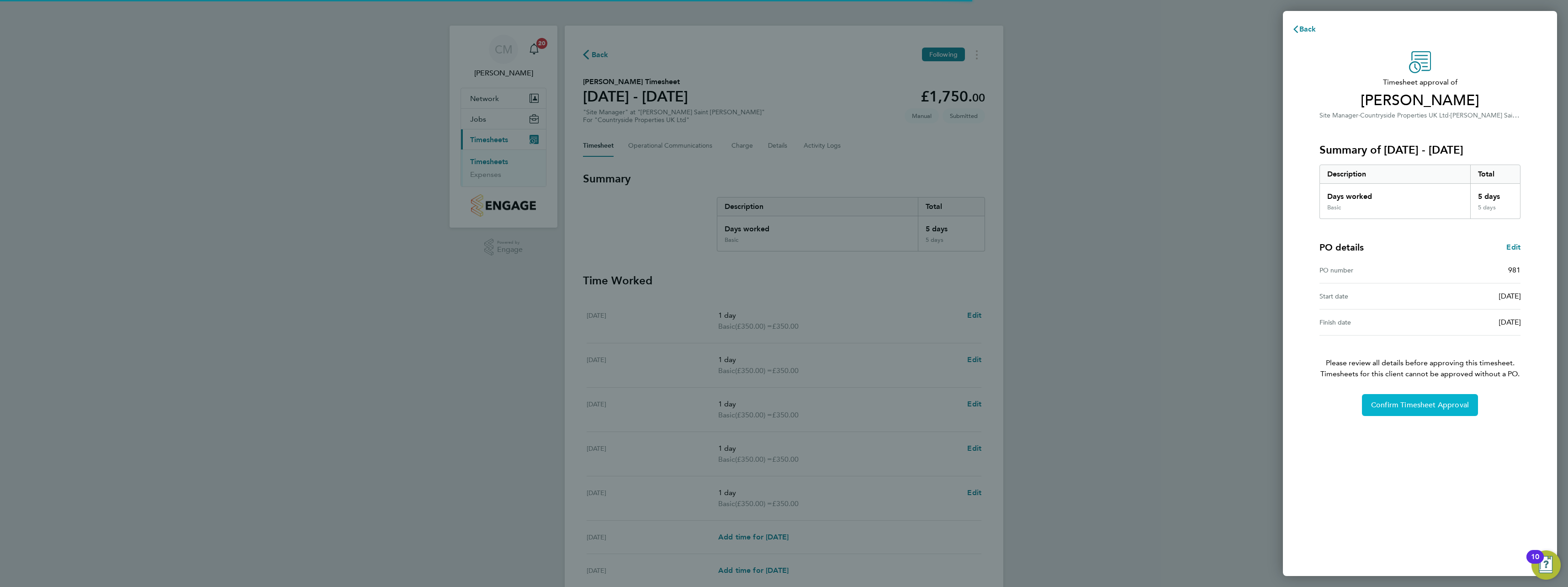
click at [1398, 404] on span "Confirm Timesheet Approval" at bounding box center [1419, 405] width 98 height 9
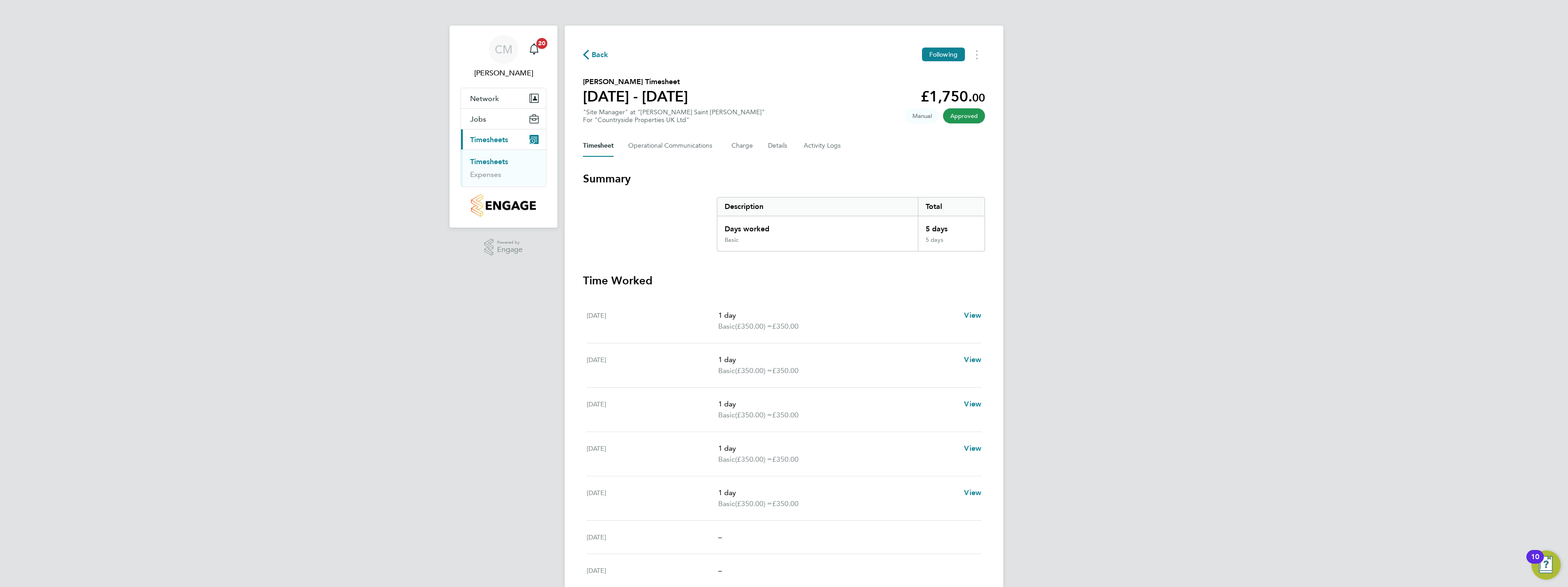
click at [483, 161] on link "Timesheets" at bounding box center [488, 161] width 37 height 8
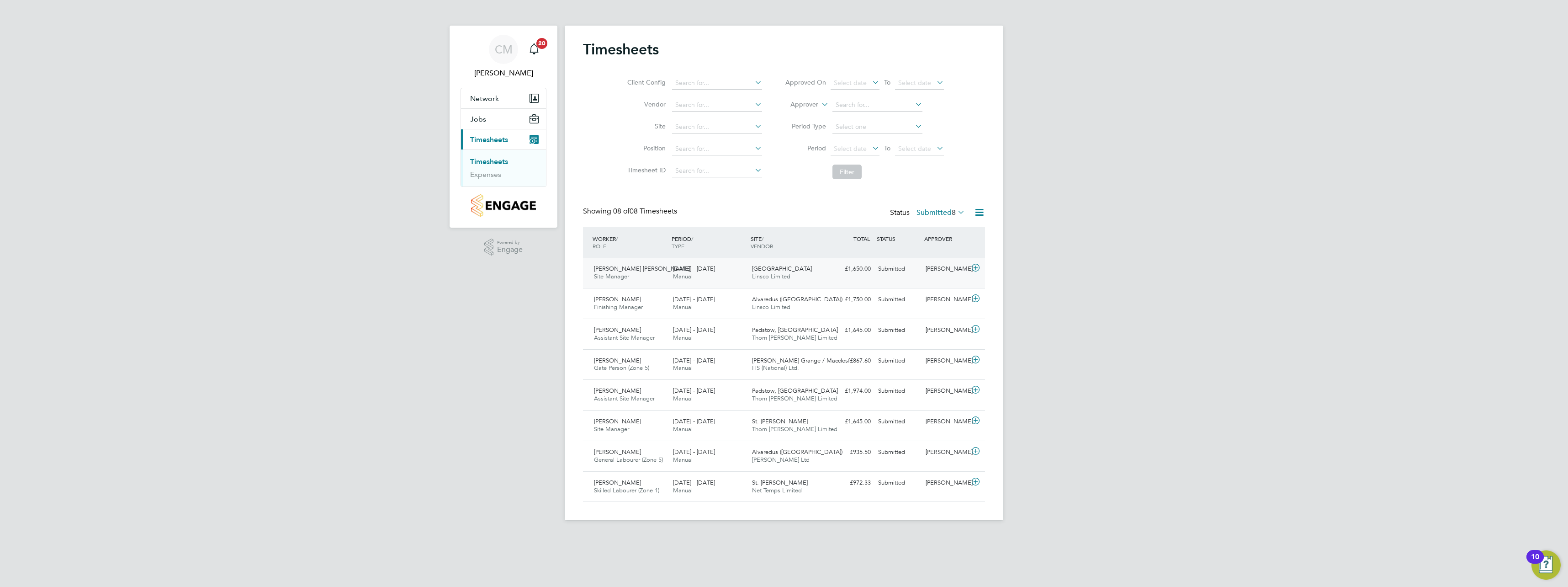
click at [972, 267] on icon at bounding box center [975, 268] width 11 height 7
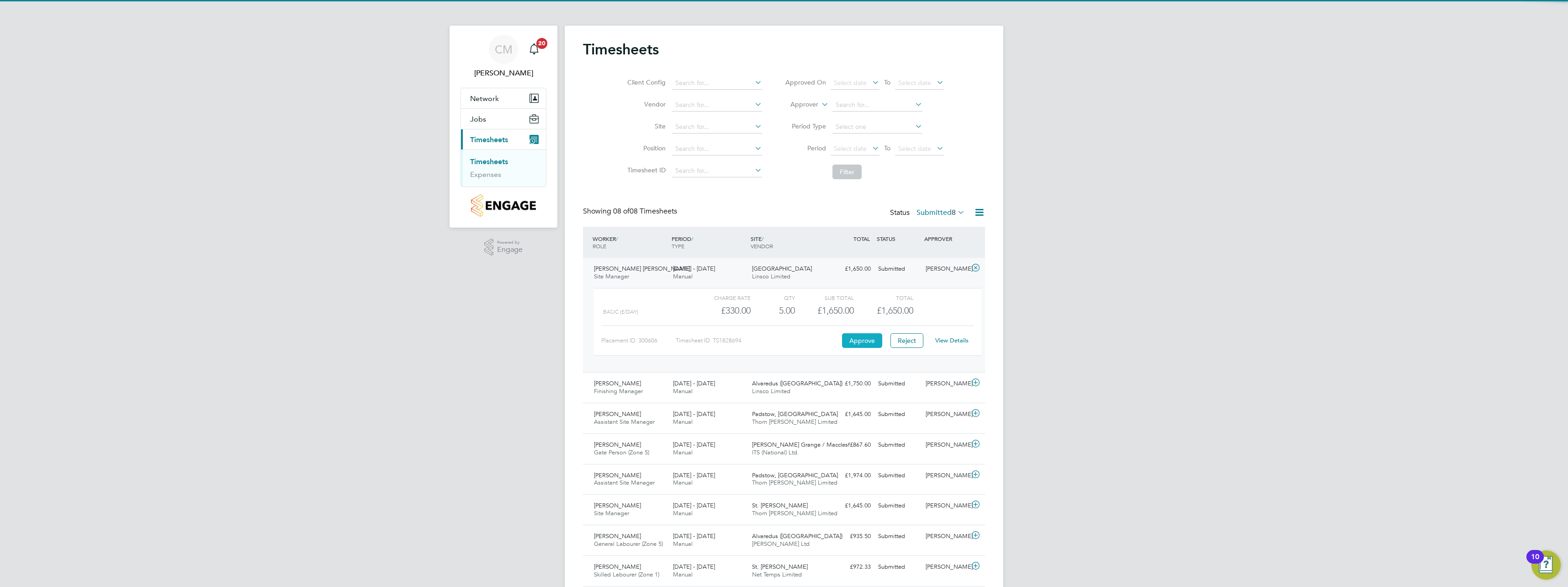
click at [875, 339] on button "Approve" at bounding box center [862, 340] width 40 height 15
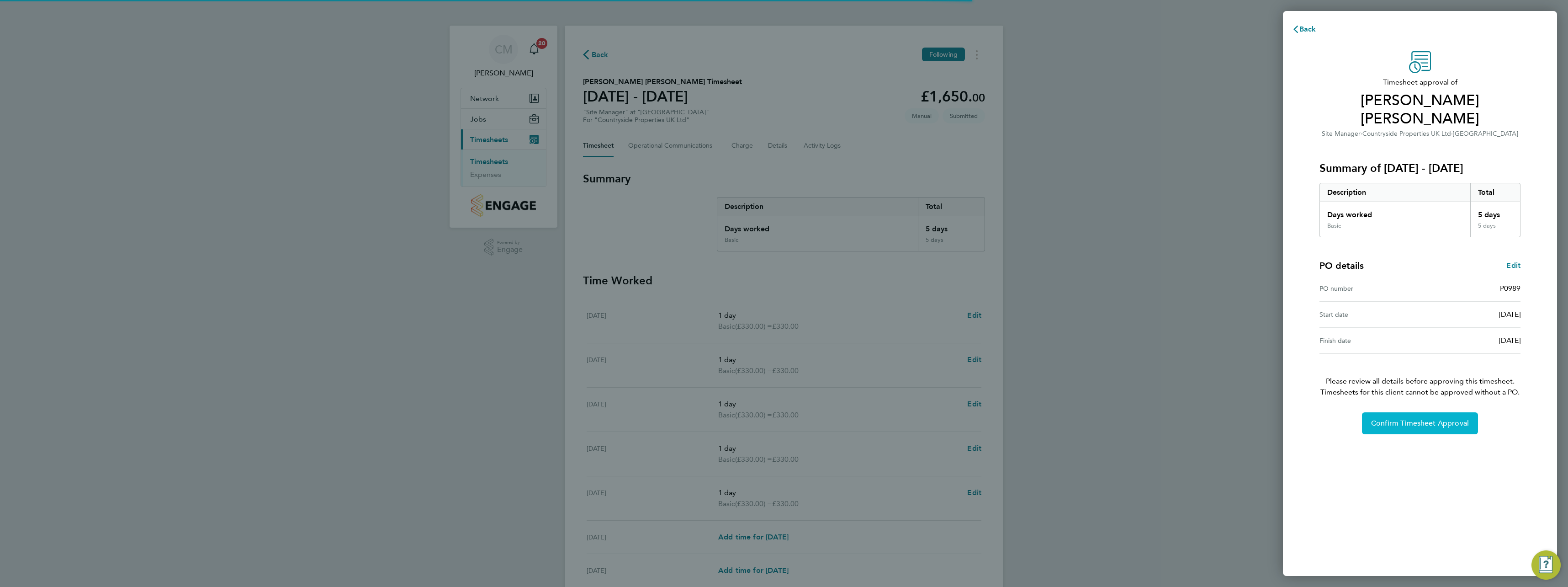
click at [1412, 419] on span "Confirm Timesheet Approval" at bounding box center [1419, 423] width 98 height 9
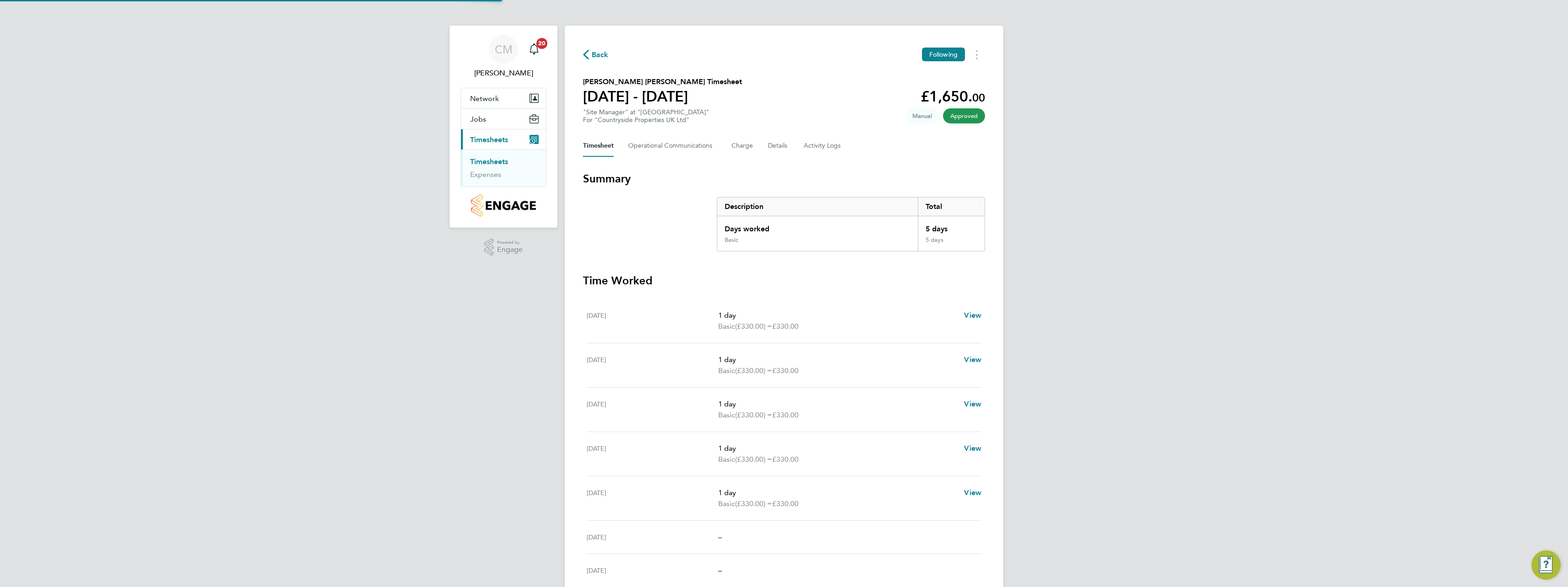
click at [498, 158] on link "Timesheets" at bounding box center [488, 161] width 37 height 8
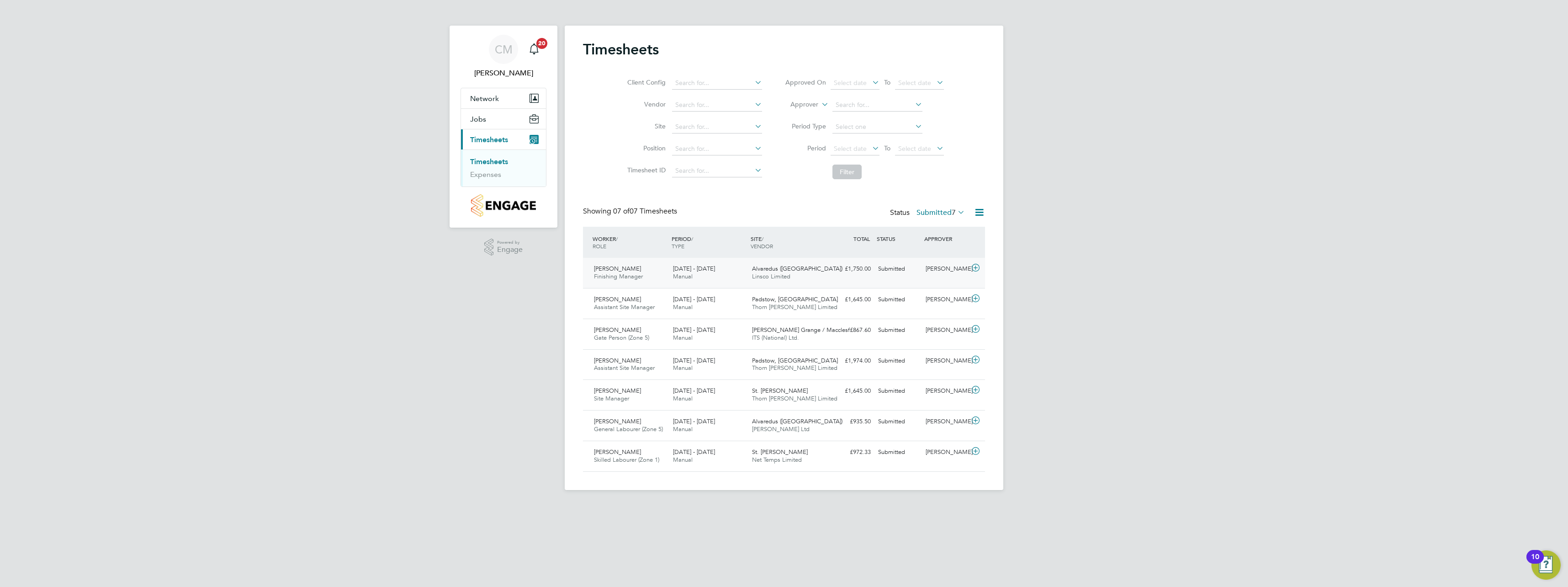
click at [978, 266] on icon at bounding box center [975, 268] width 11 height 7
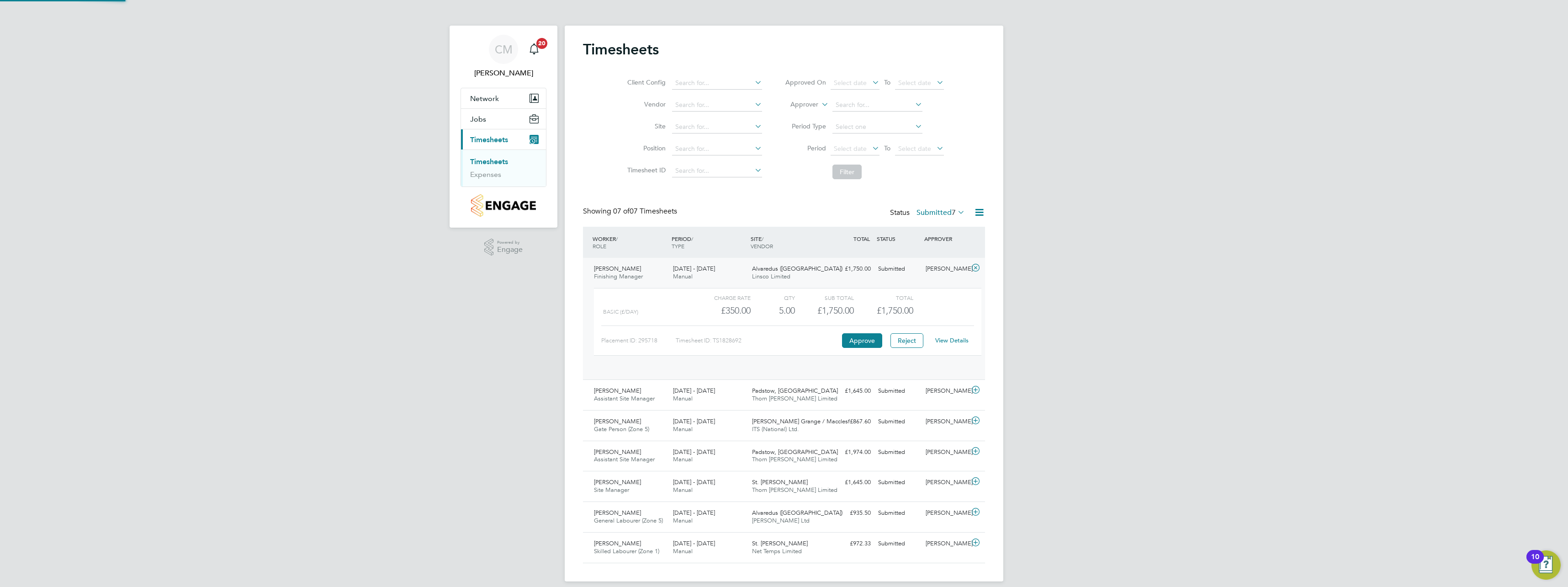
scroll to position [5, 5]
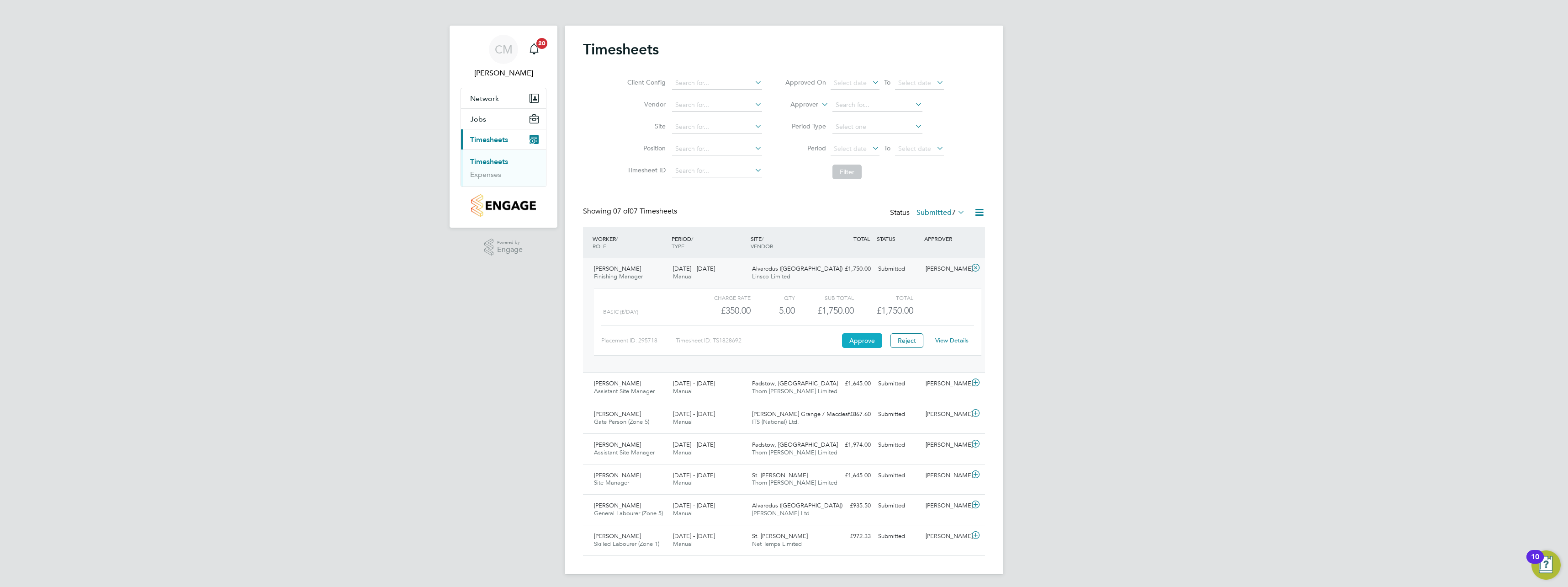
click at [871, 337] on button "Approve" at bounding box center [862, 340] width 40 height 15
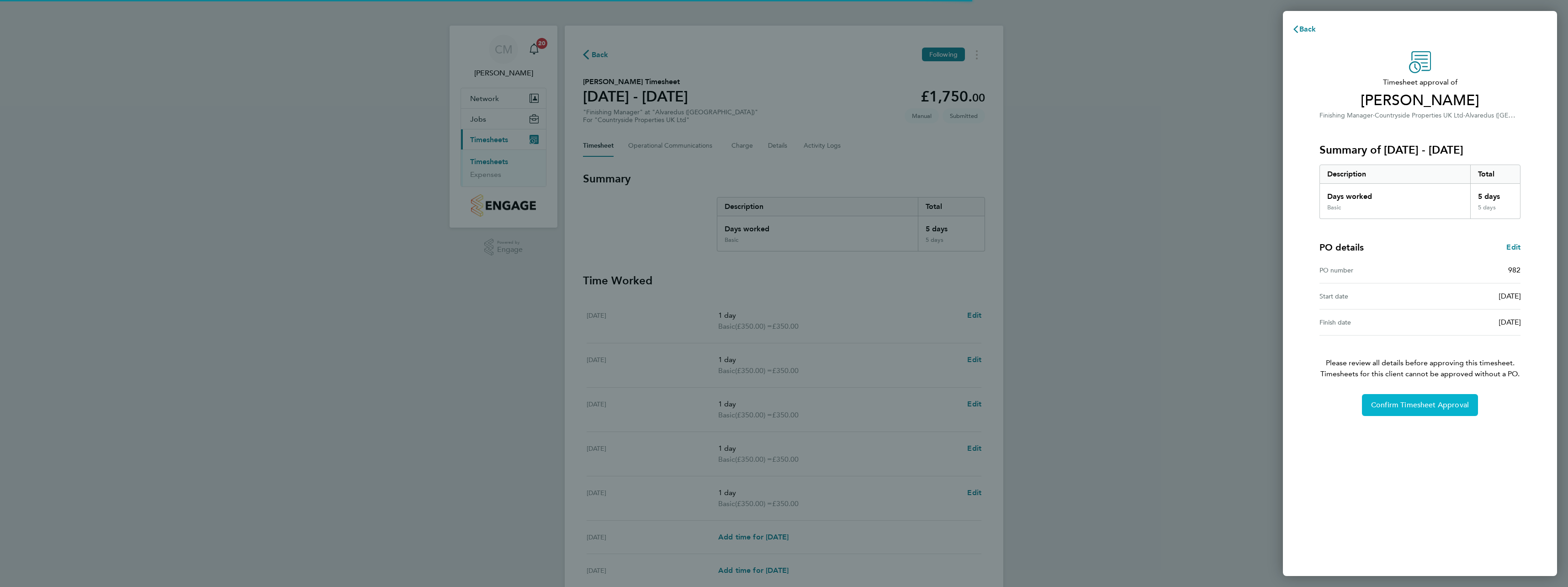
click at [1403, 412] on button "Confirm Timesheet Approval" at bounding box center [1419, 405] width 116 height 22
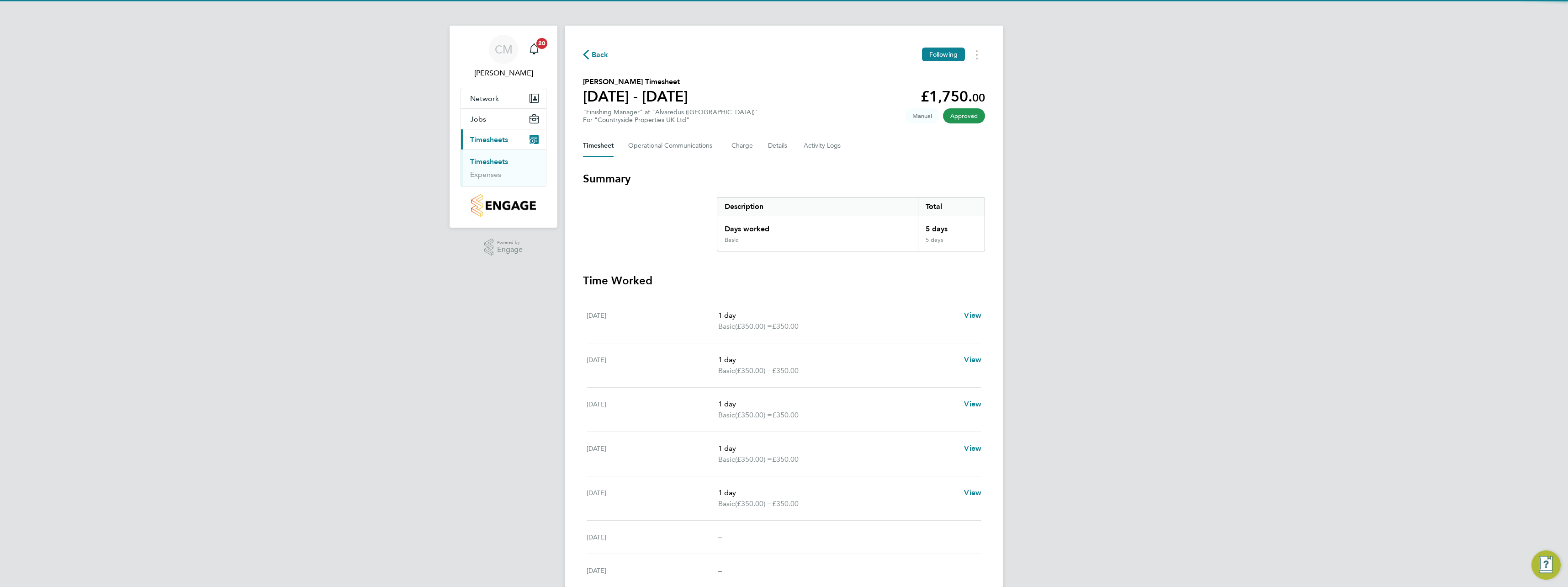
click at [491, 162] on link "Timesheets" at bounding box center [488, 161] width 37 height 8
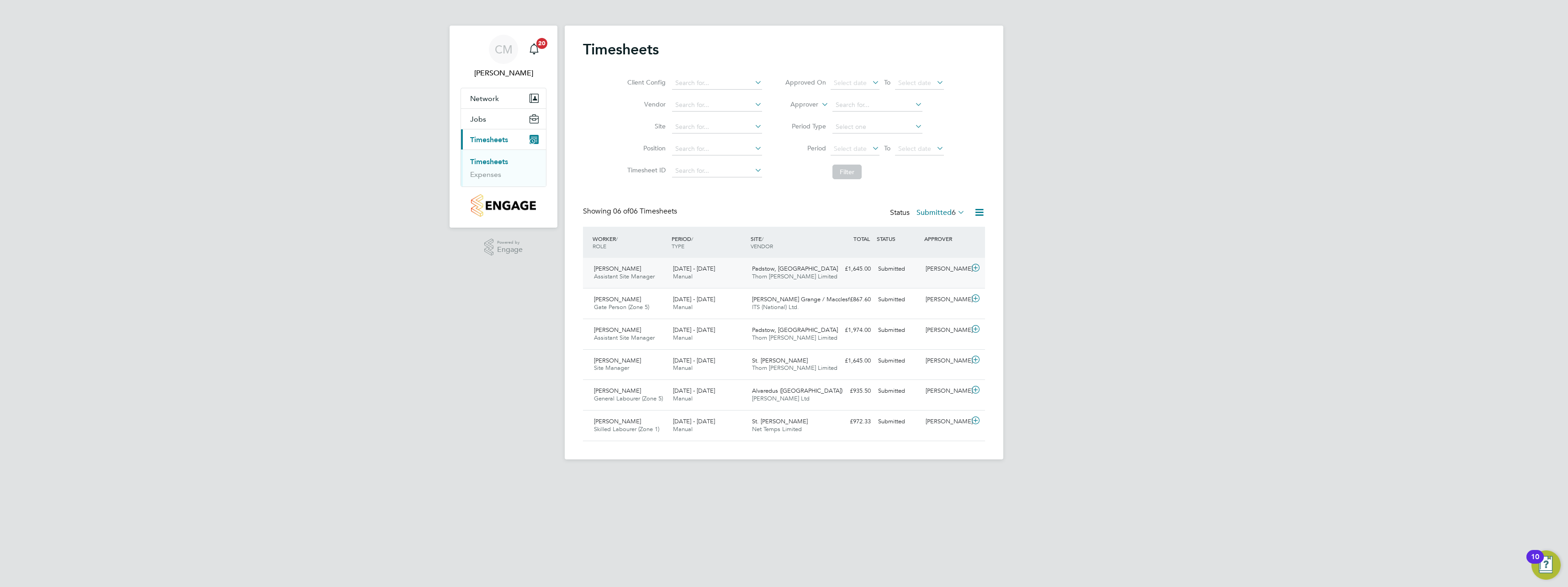
click at [976, 267] on icon at bounding box center [975, 268] width 11 height 7
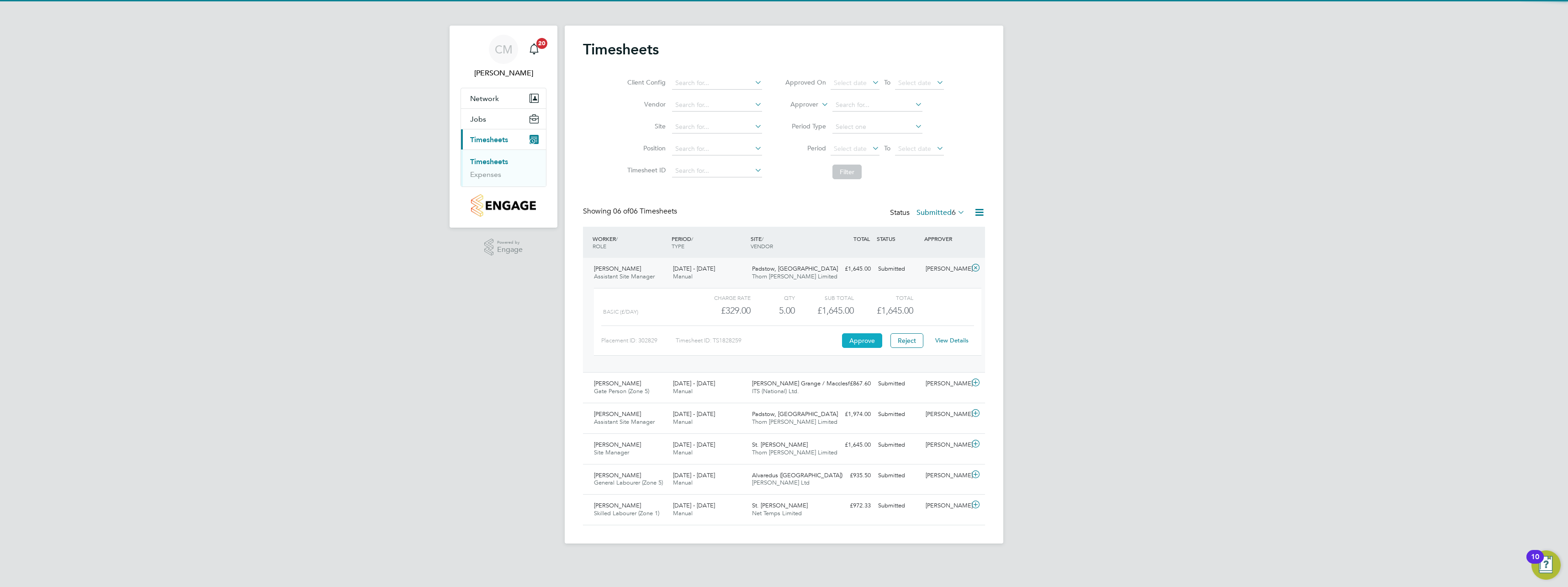
click at [863, 336] on button "Approve" at bounding box center [862, 340] width 40 height 15
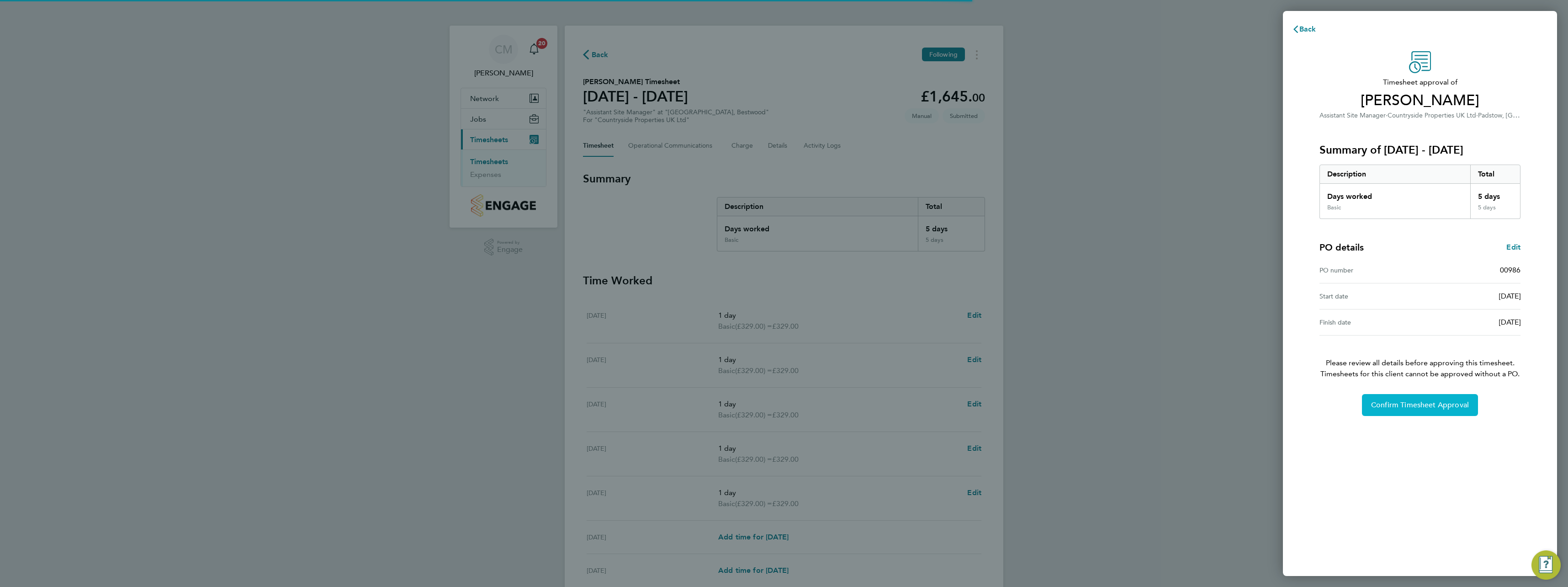
click at [1403, 405] on span "Confirm Timesheet Approval" at bounding box center [1419, 405] width 98 height 9
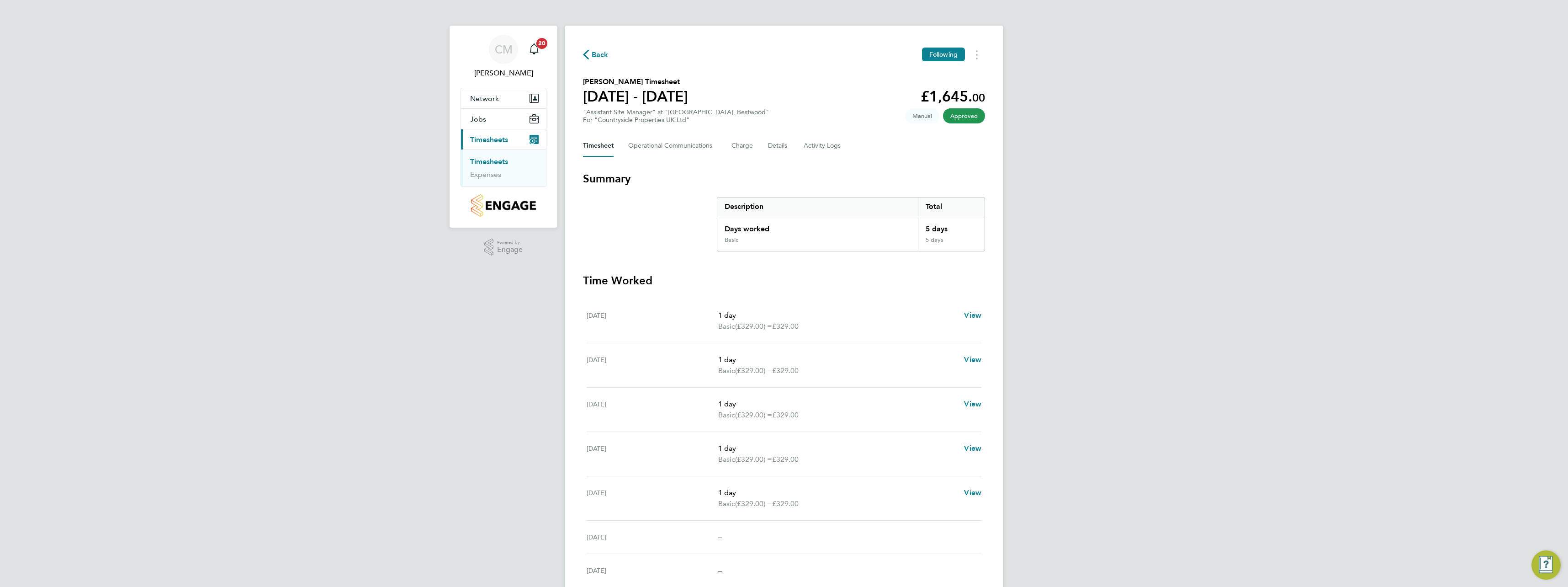
click at [491, 159] on link "Timesheets" at bounding box center [488, 161] width 37 height 8
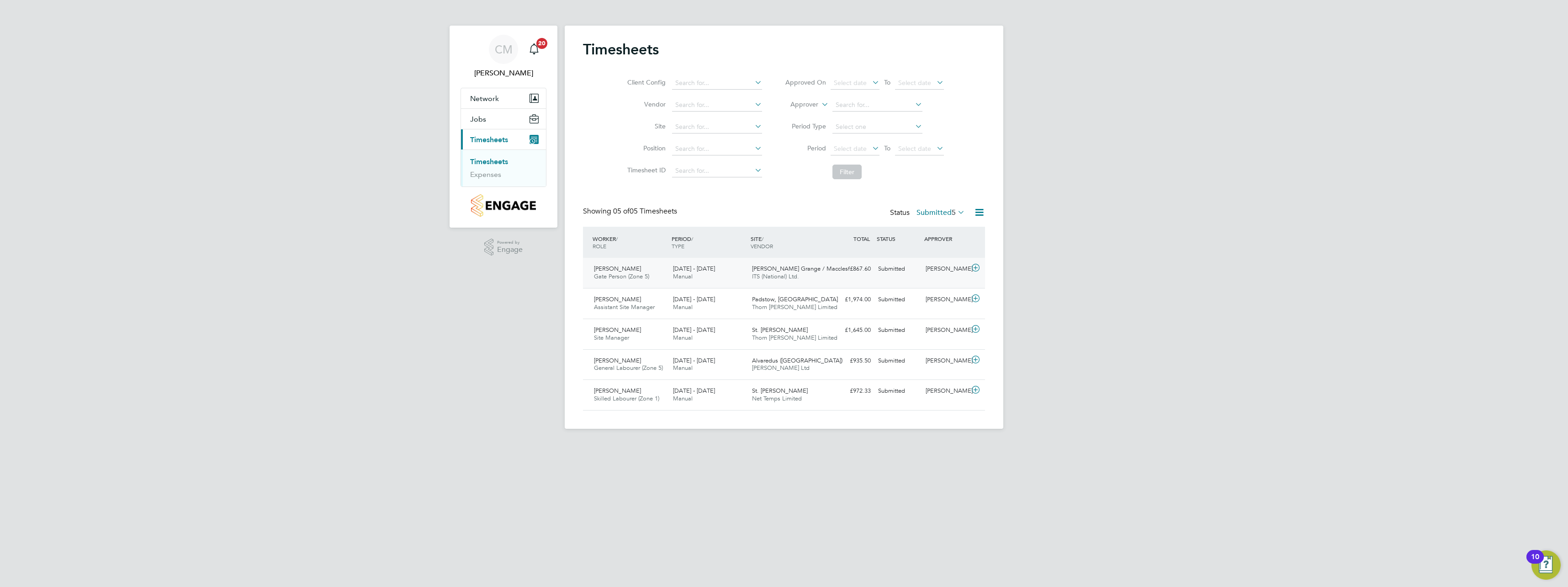
click at [978, 271] on icon at bounding box center [975, 268] width 11 height 7
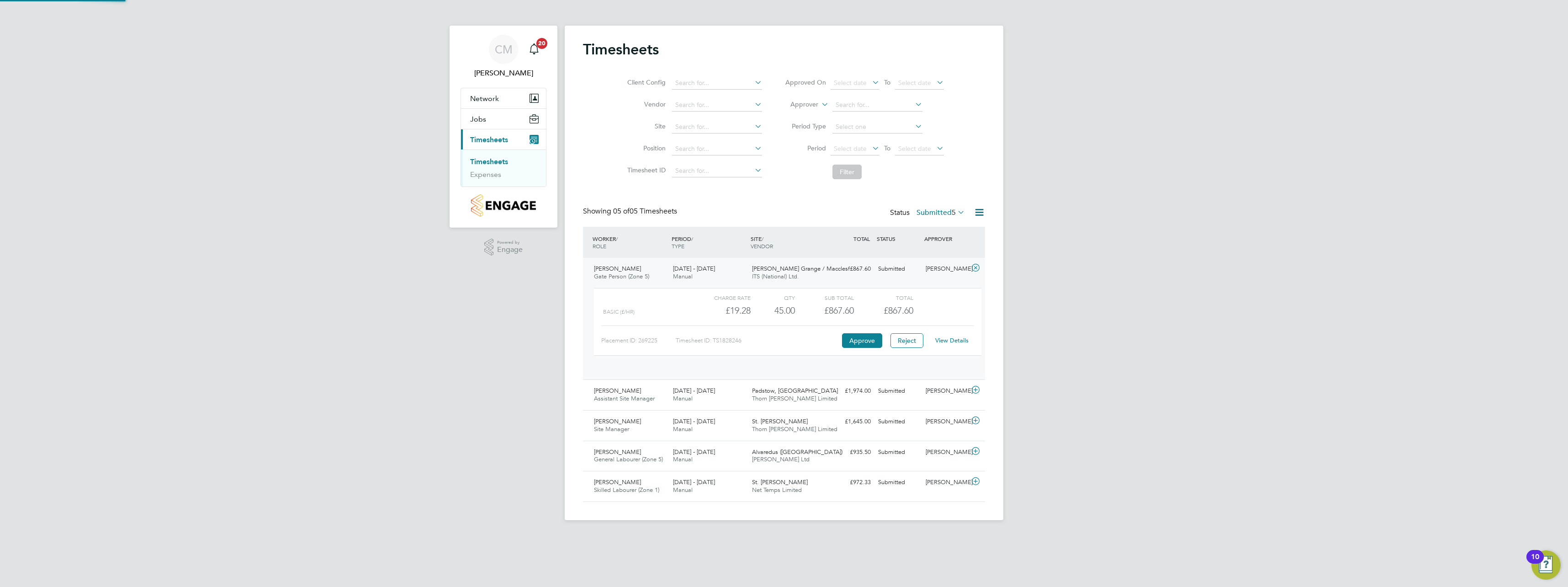
scroll to position [16, 89]
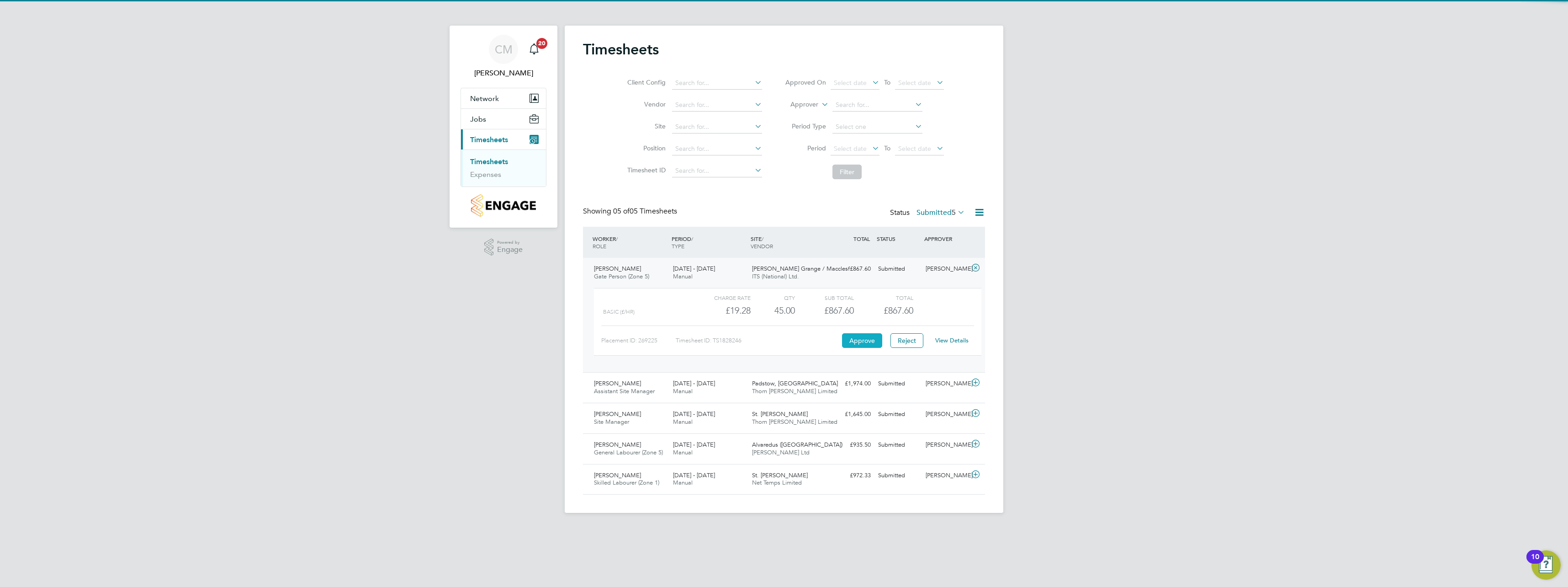
click at [853, 343] on button "Approve" at bounding box center [862, 340] width 40 height 15
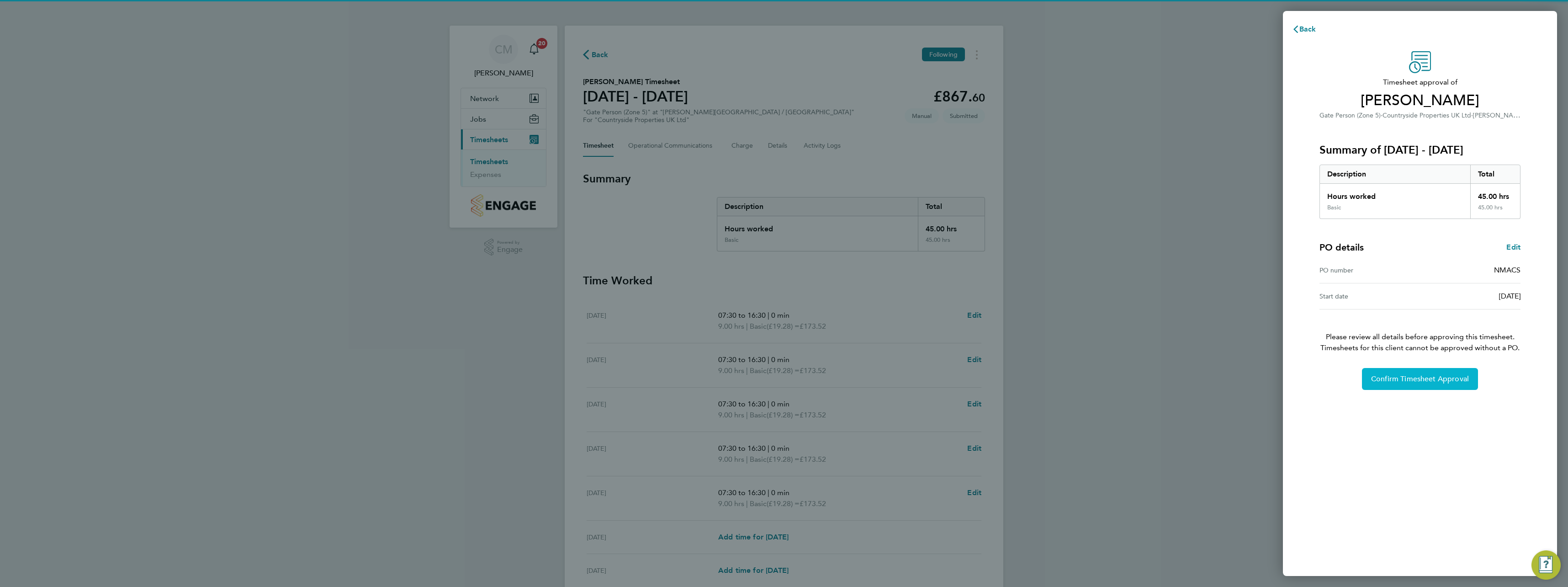
click at [1424, 389] on button "Confirm Timesheet Approval" at bounding box center [1419, 379] width 116 height 22
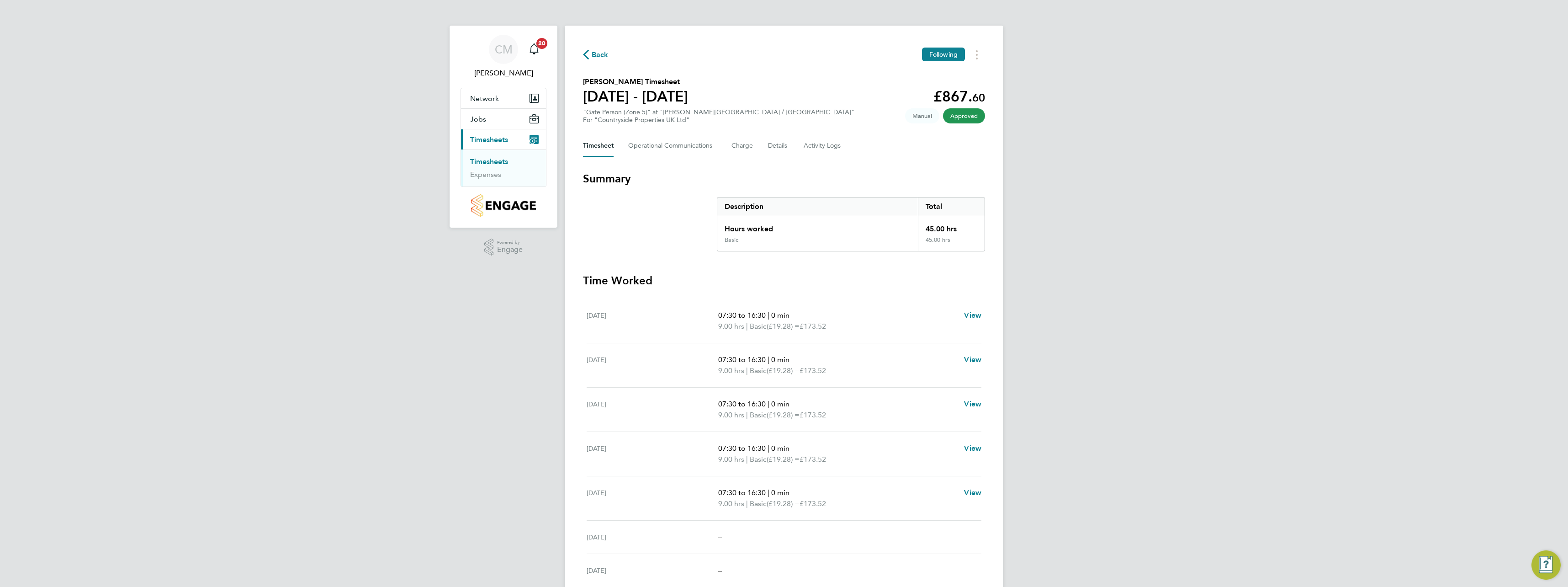
click at [486, 161] on link "Timesheets" at bounding box center [488, 161] width 37 height 8
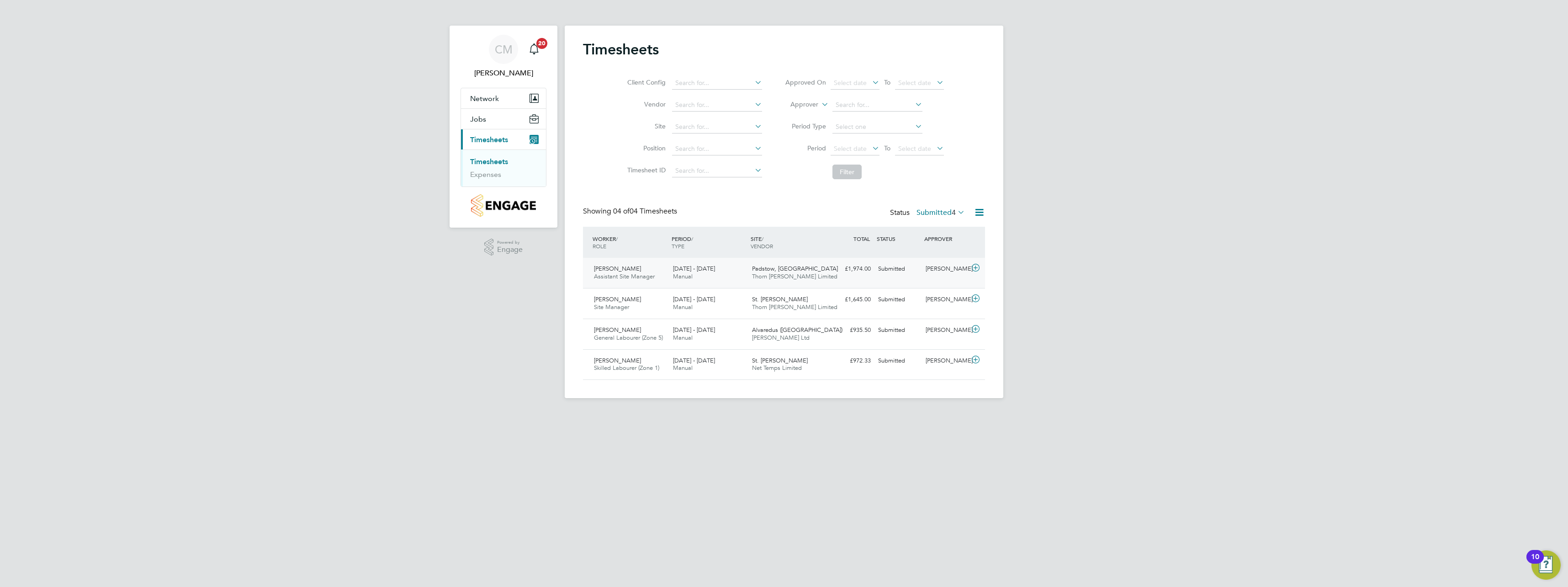
click at [977, 266] on icon at bounding box center [975, 268] width 11 height 7
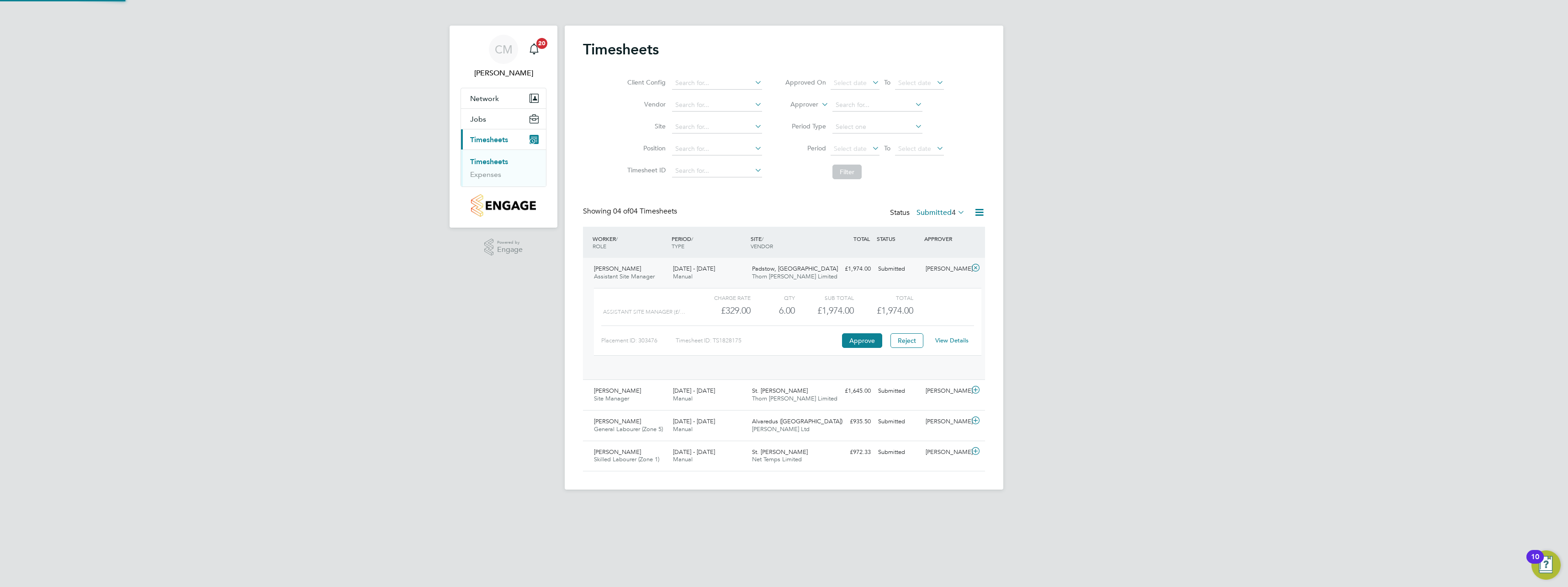
scroll to position [16, 89]
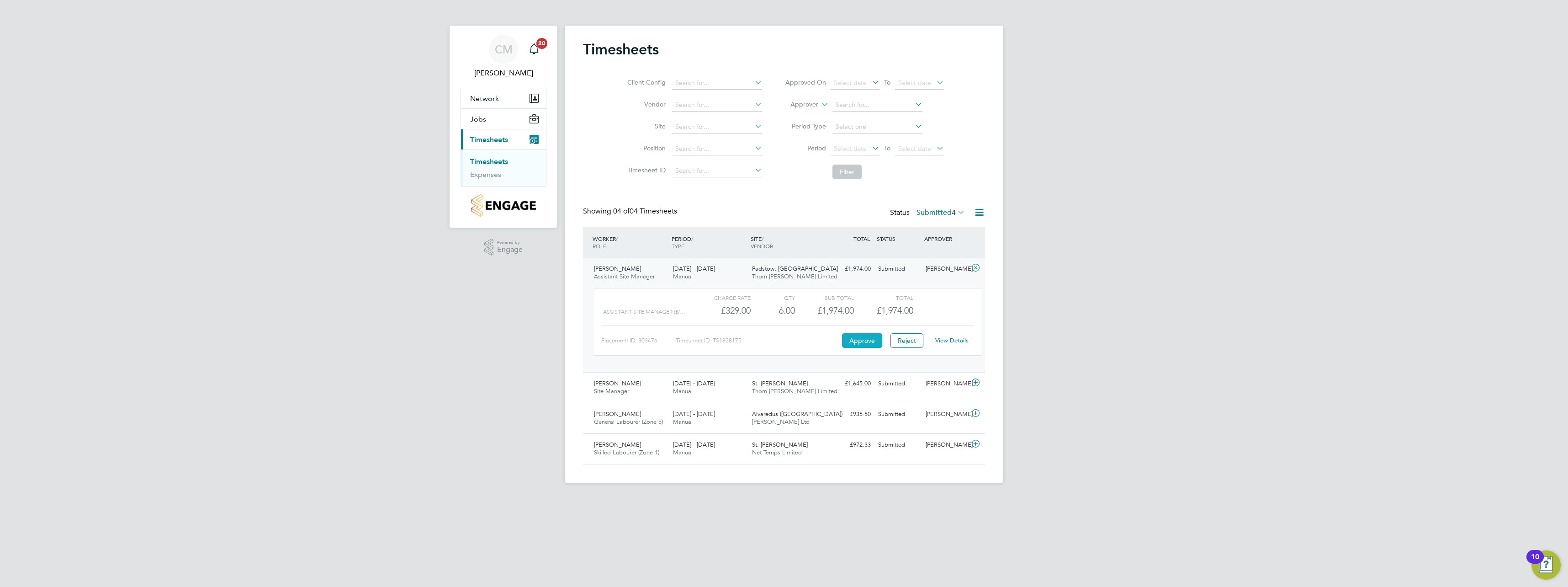
click at [863, 338] on button "Approve" at bounding box center [862, 340] width 40 height 15
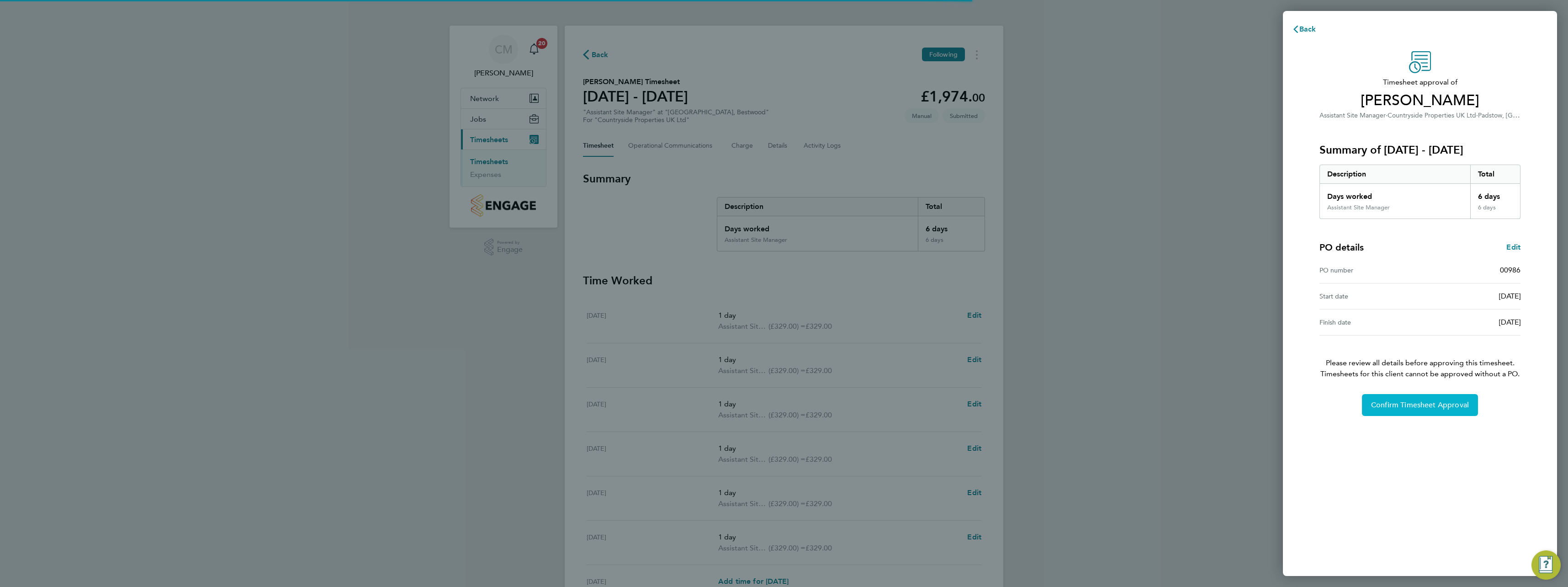
click at [1384, 399] on button "Confirm Timesheet Approval" at bounding box center [1419, 405] width 116 height 22
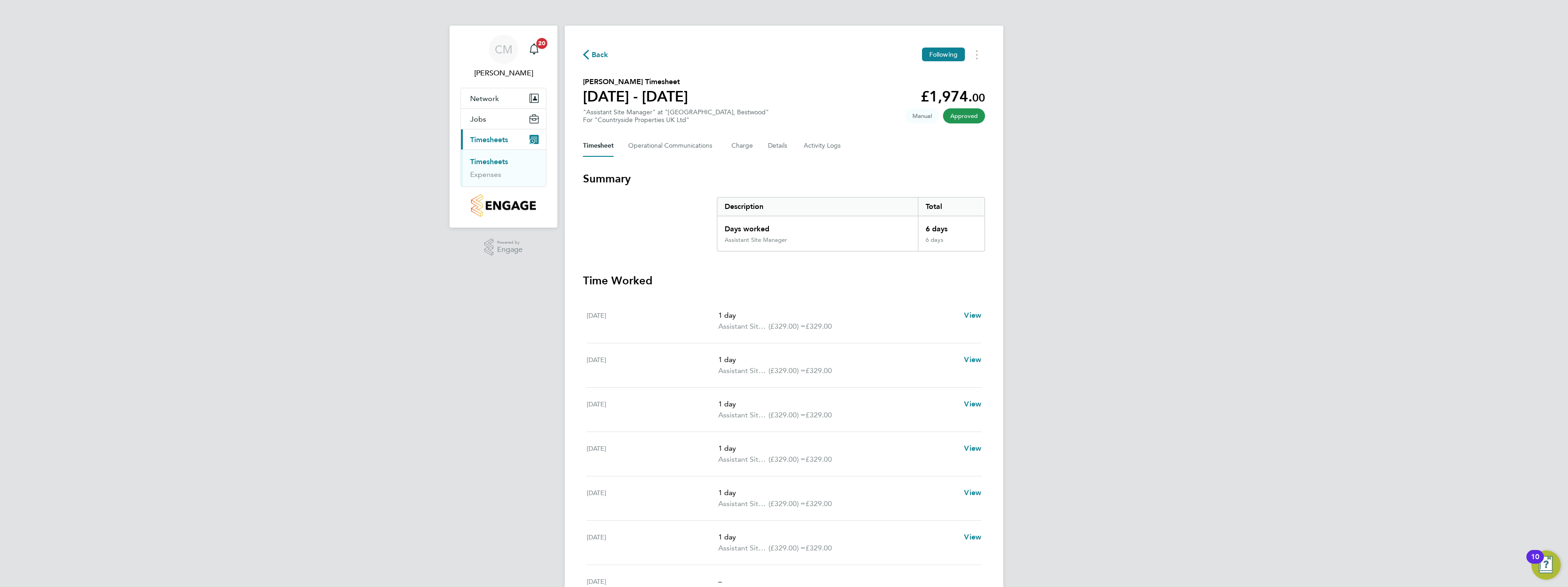
click at [486, 161] on link "Timesheets" at bounding box center [488, 161] width 37 height 8
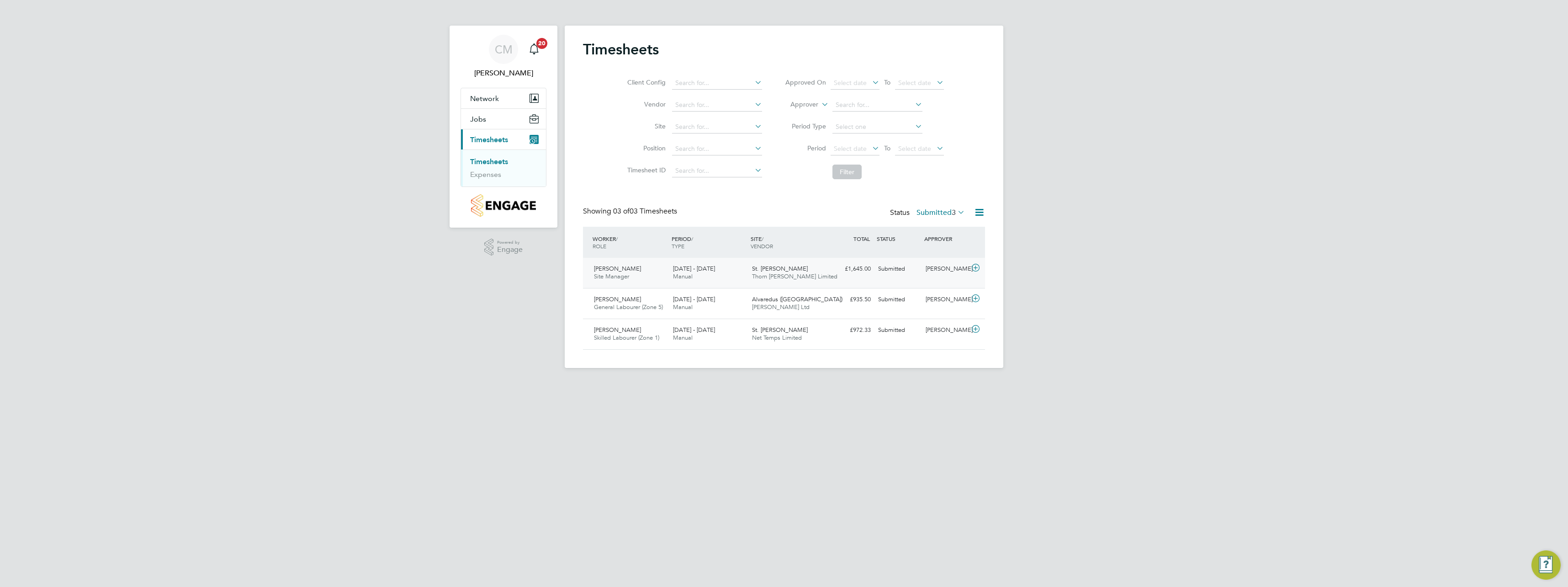
click at [973, 266] on icon at bounding box center [975, 268] width 11 height 7
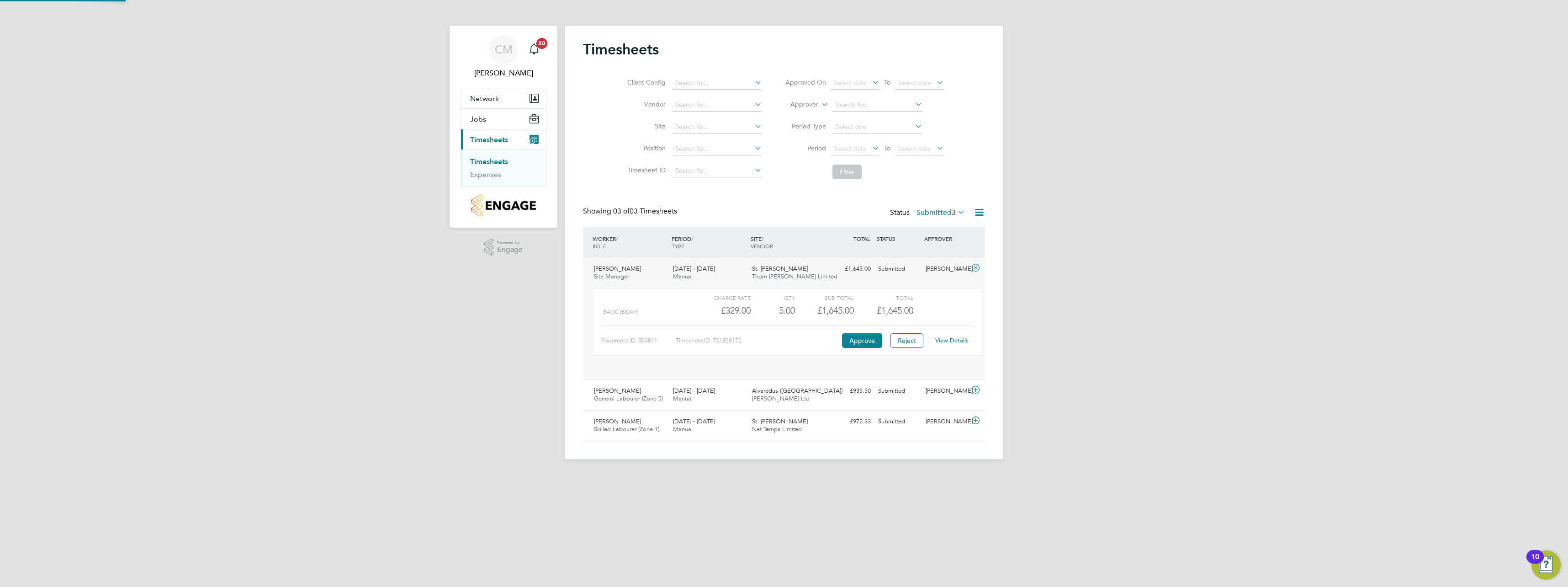
scroll to position [16, 89]
click at [858, 335] on button "Approve" at bounding box center [862, 340] width 40 height 15
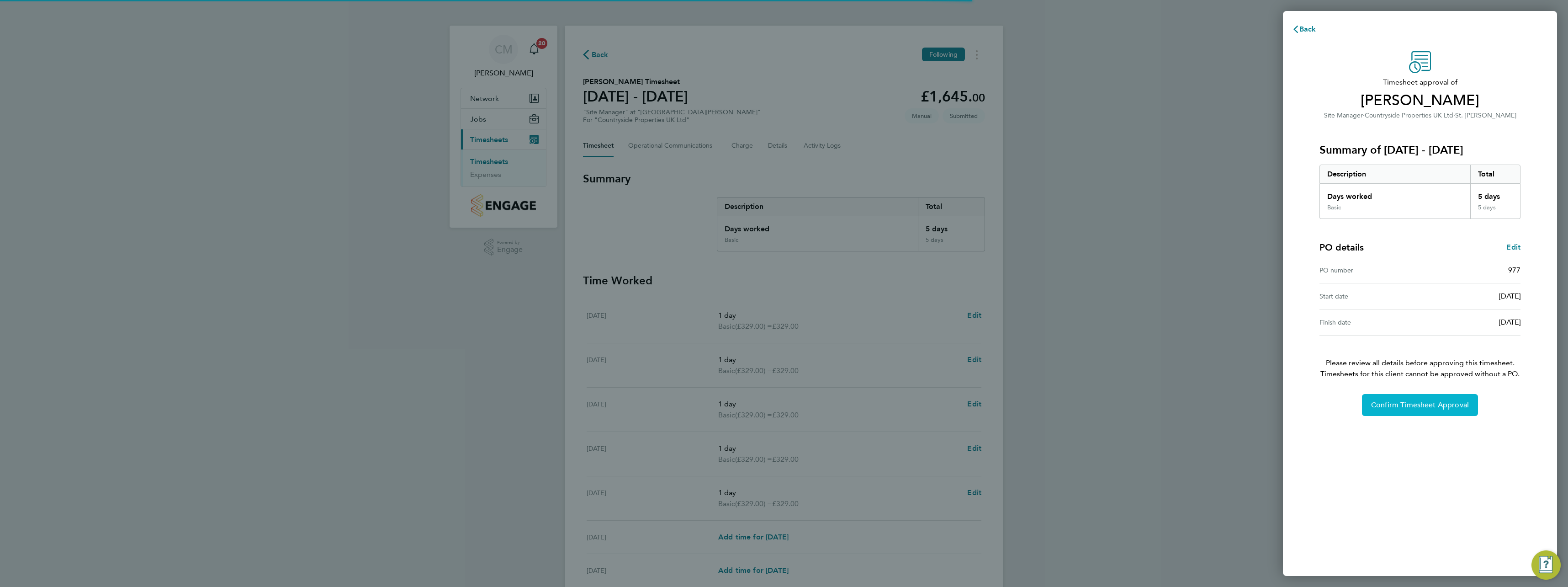
click at [1370, 397] on button "Confirm Timesheet Approval" at bounding box center [1419, 405] width 116 height 22
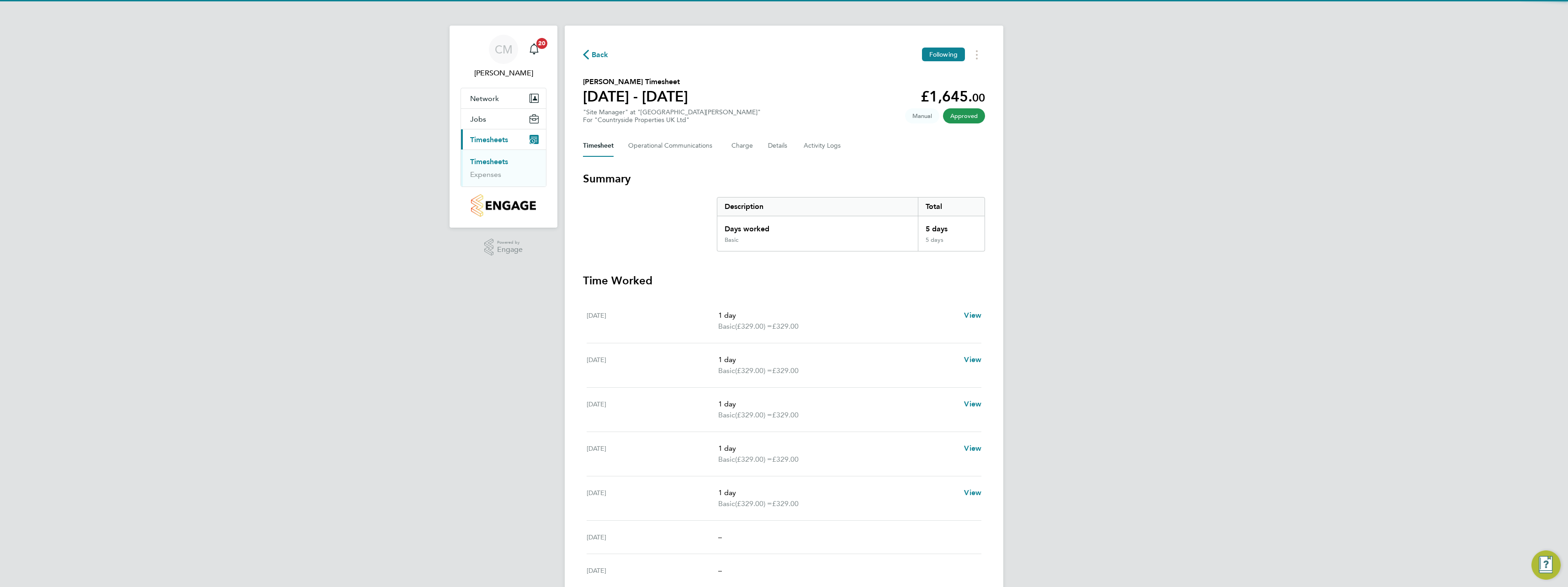
click at [486, 159] on link "Timesheets" at bounding box center [488, 161] width 37 height 8
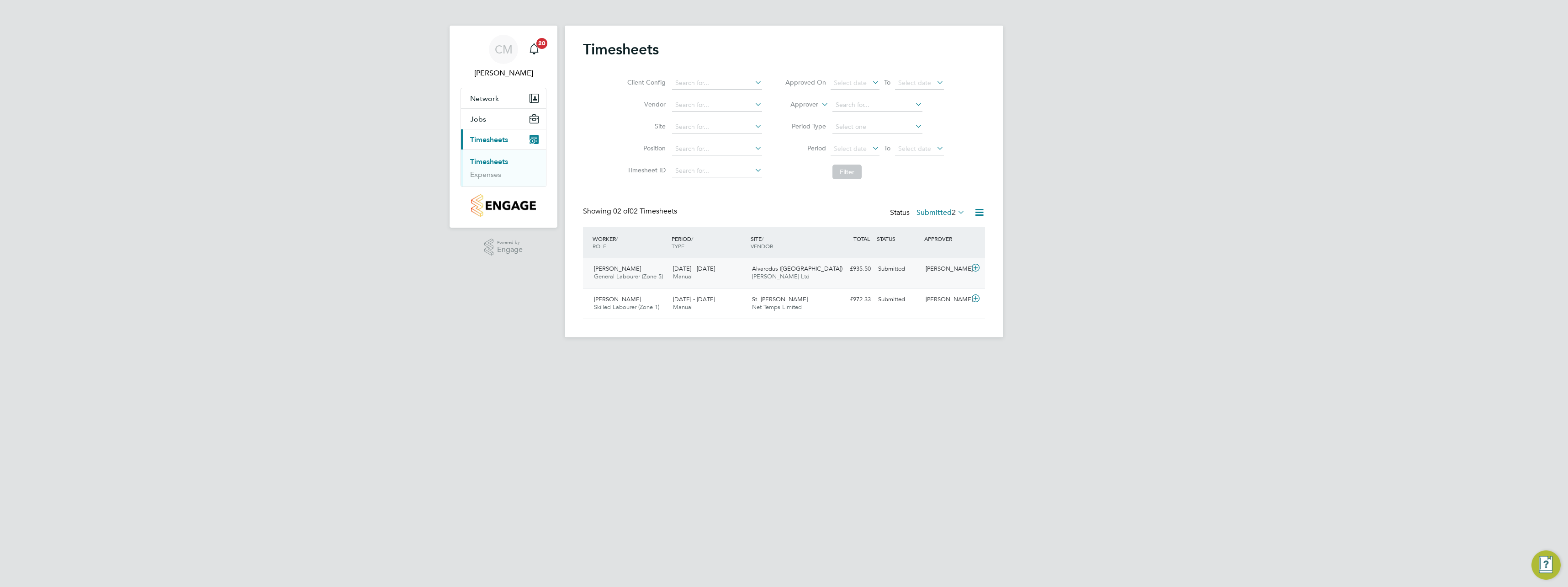
scroll to position [23, 79]
click at [975, 272] on icon at bounding box center [975, 268] width 11 height 7
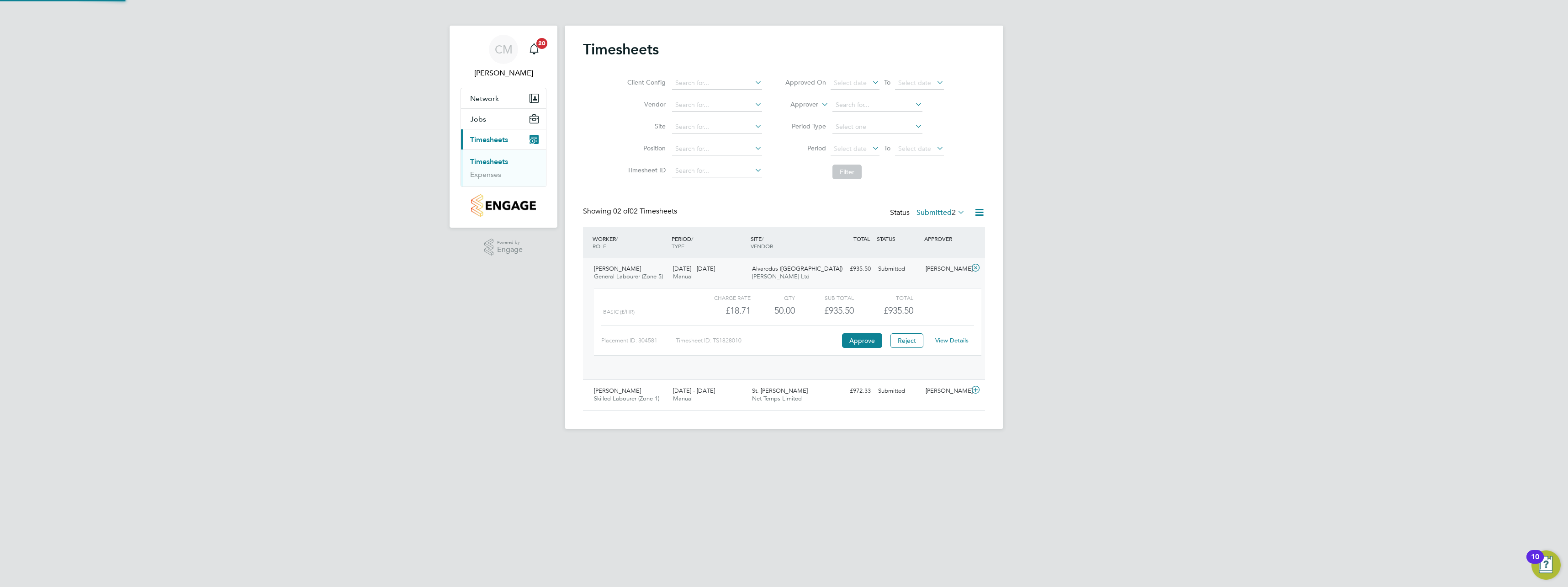
scroll to position [16, 89]
click at [878, 338] on button "Approve" at bounding box center [862, 340] width 40 height 15
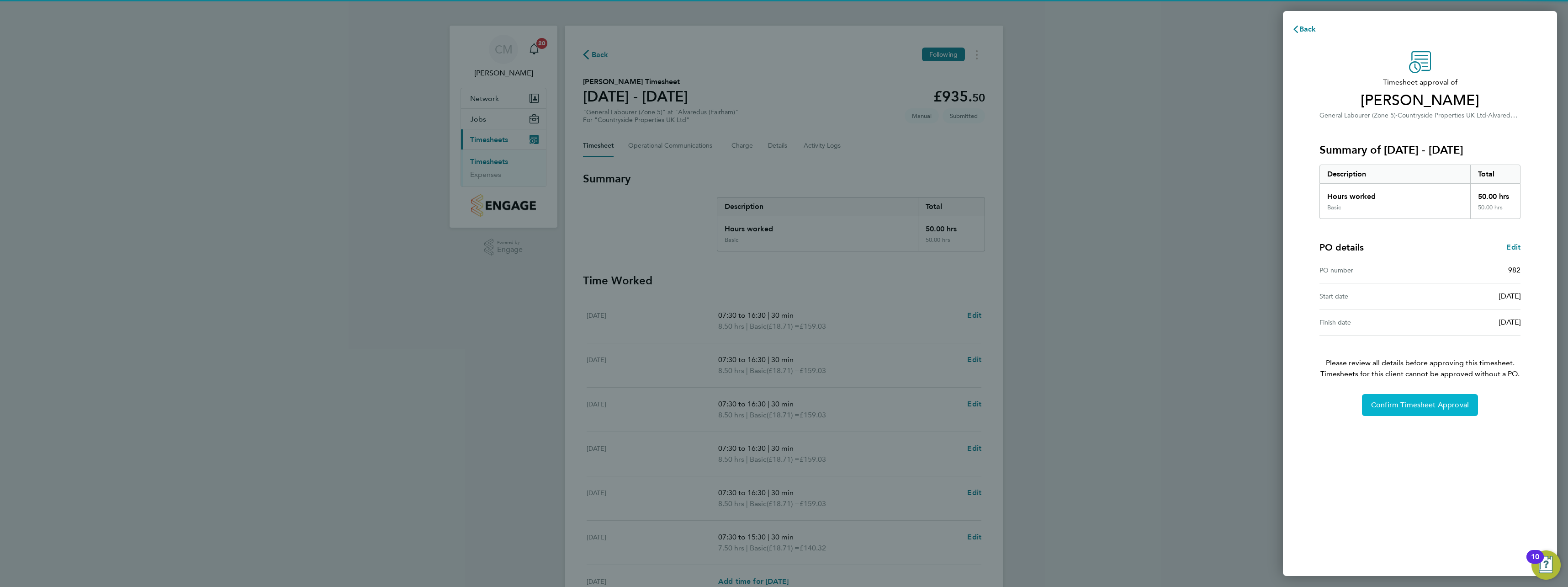
click at [1415, 398] on button "Confirm Timesheet Approval" at bounding box center [1419, 405] width 116 height 22
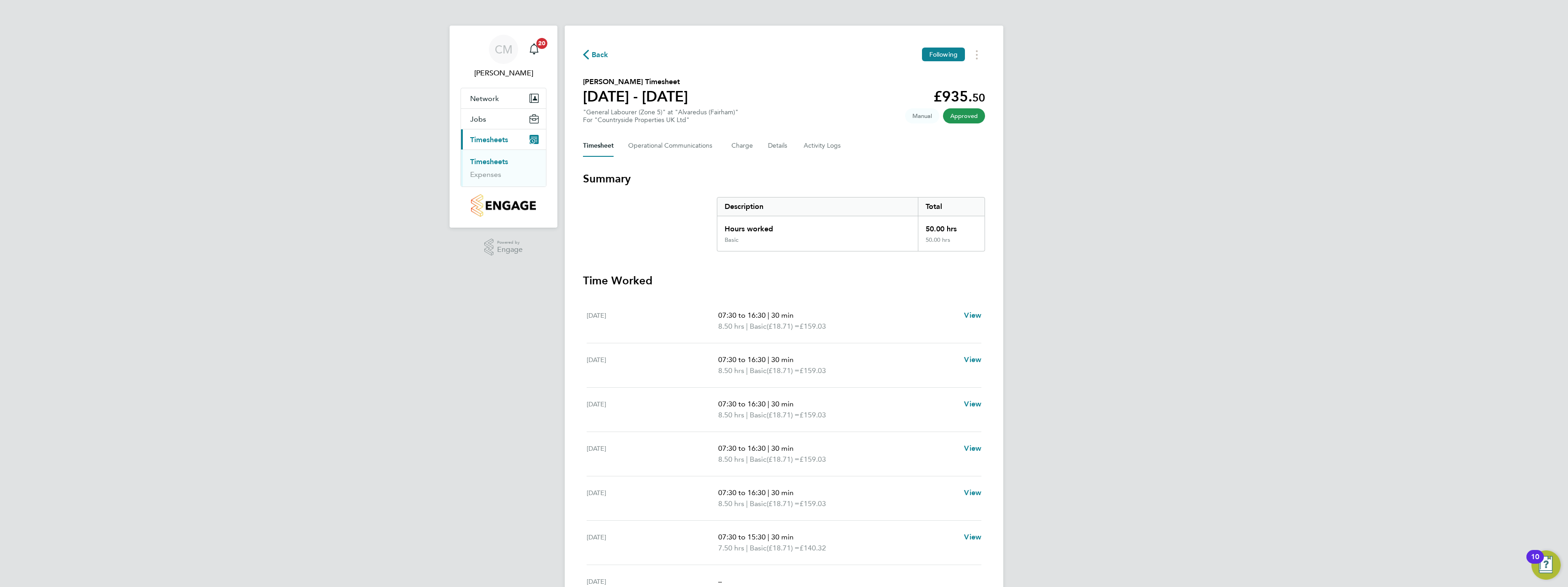
click at [480, 160] on link "Timesheets" at bounding box center [488, 161] width 37 height 8
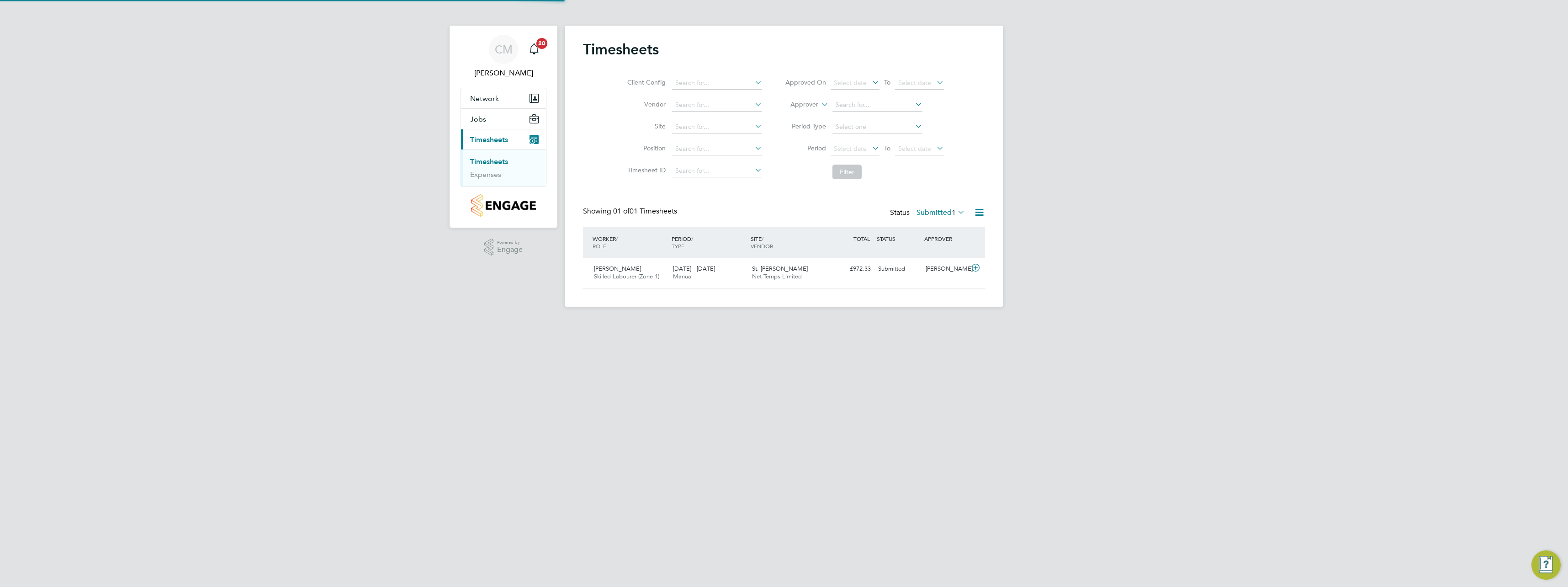
scroll to position [23, 79]
click at [975, 264] on icon at bounding box center [975, 268] width 11 height 7
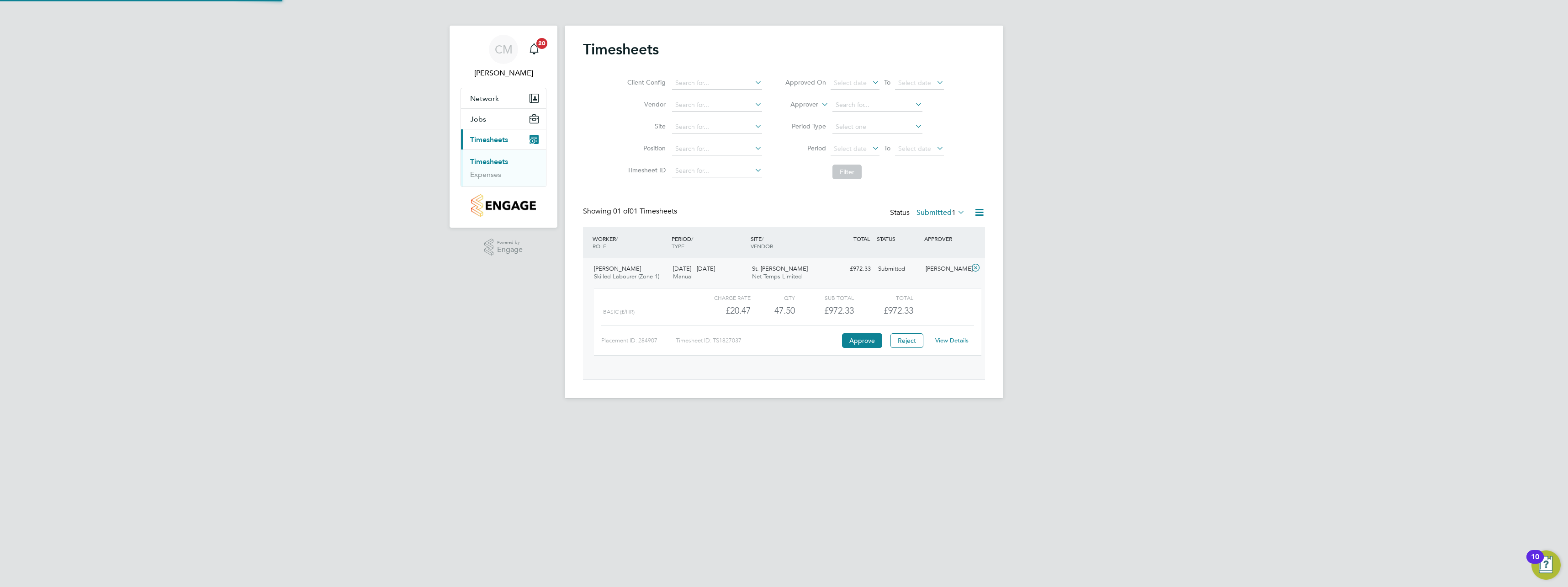
scroll to position [16, 89]
click at [860, 338] on button "Approve" at bounding box center [862, 340] width 40 height 15
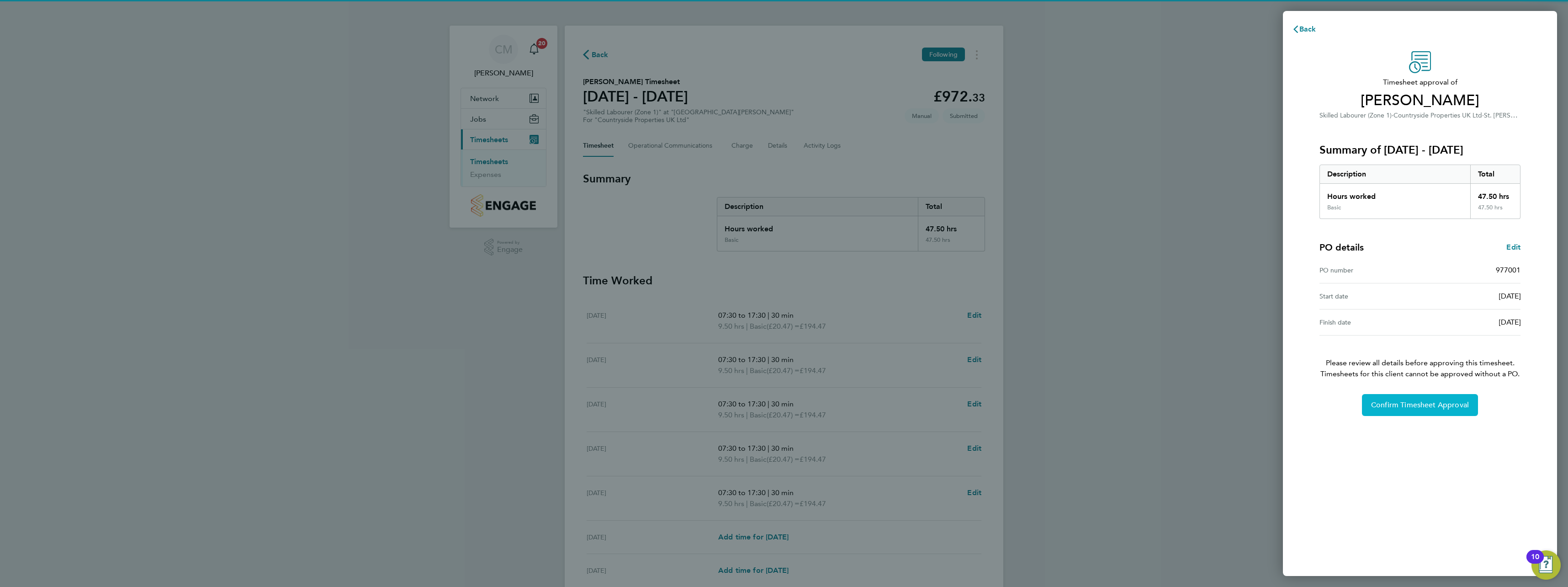
click at [1393, 403] on span "Confirm Timesheet Approval" at bounding box center [1419, 405] width 98 height 9
